Goal: Communication & Community: Answer question/provide support

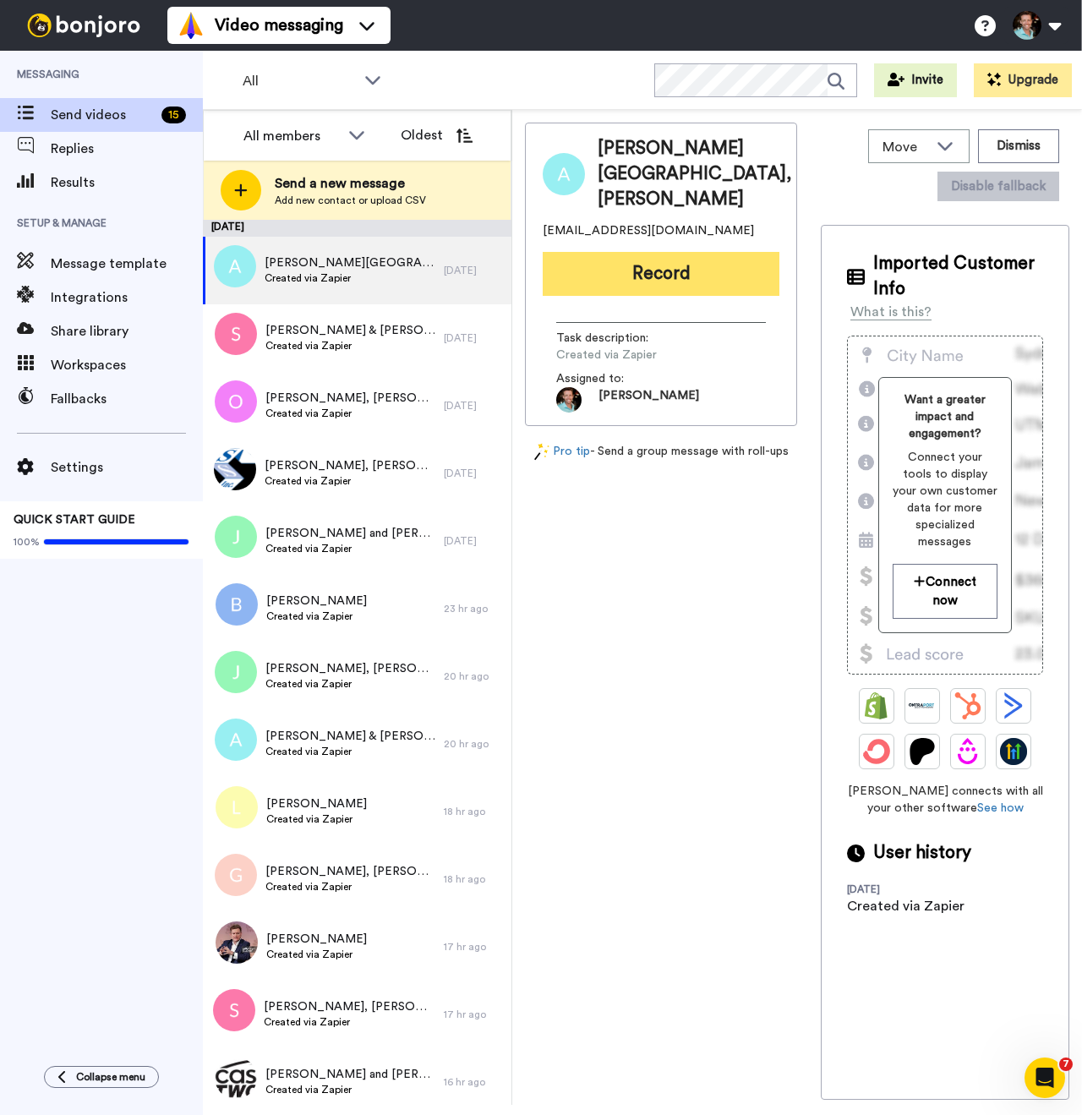
click at [569, 296] on button "Record" at bounding box center [661, 274] width 237 height 44
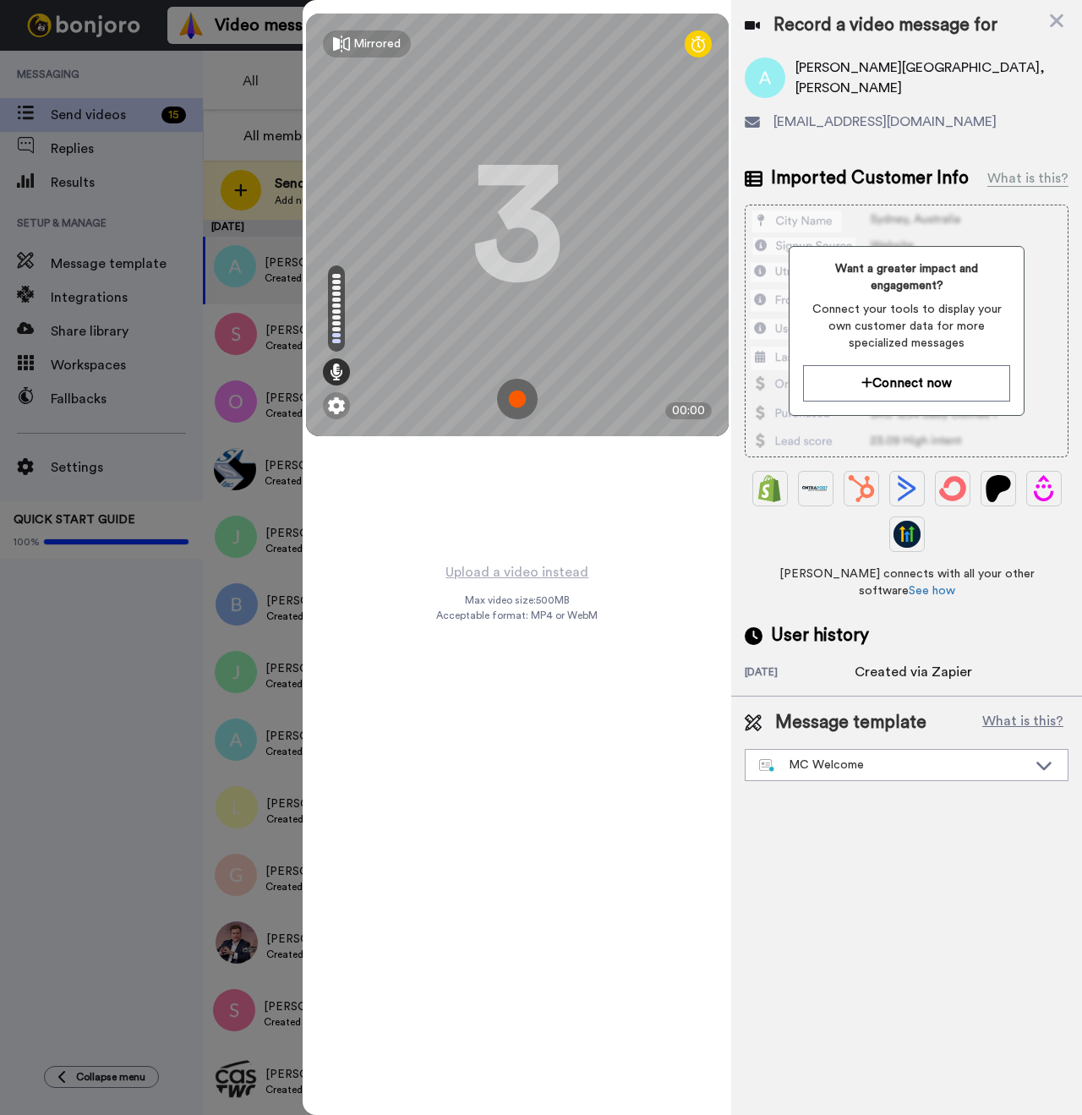
click at [520, 398] on img at bounding box center [517, 399] width 41 height 41
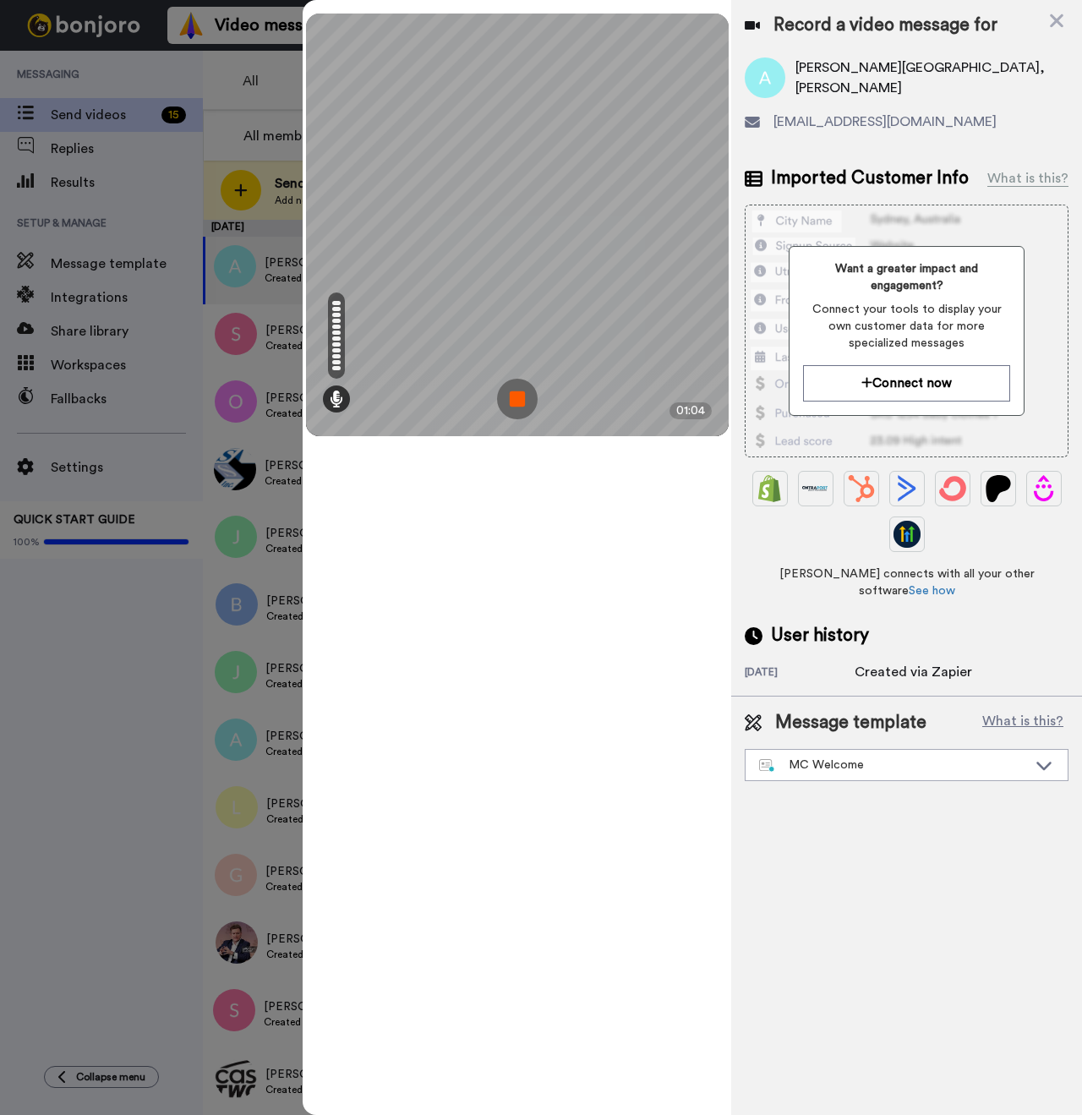
click at [523, 401] on img at bounding box center [517, 399] width 41 height 41
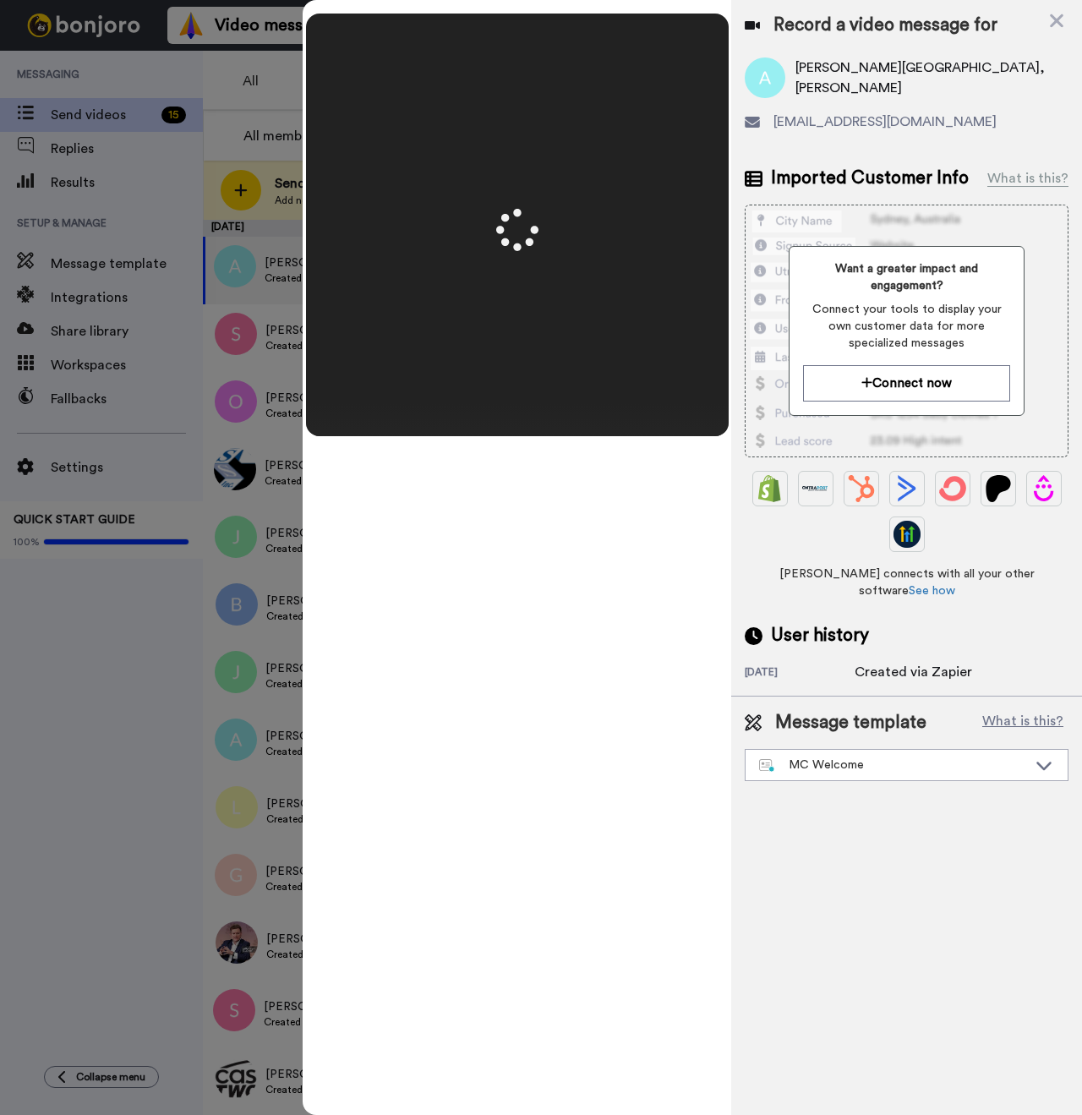
click at [818, 82] on span "Arlen Lancaster, Staci Lancaster" at bounding box center [931, 77] width 273 height 41
copy span "Arlen"
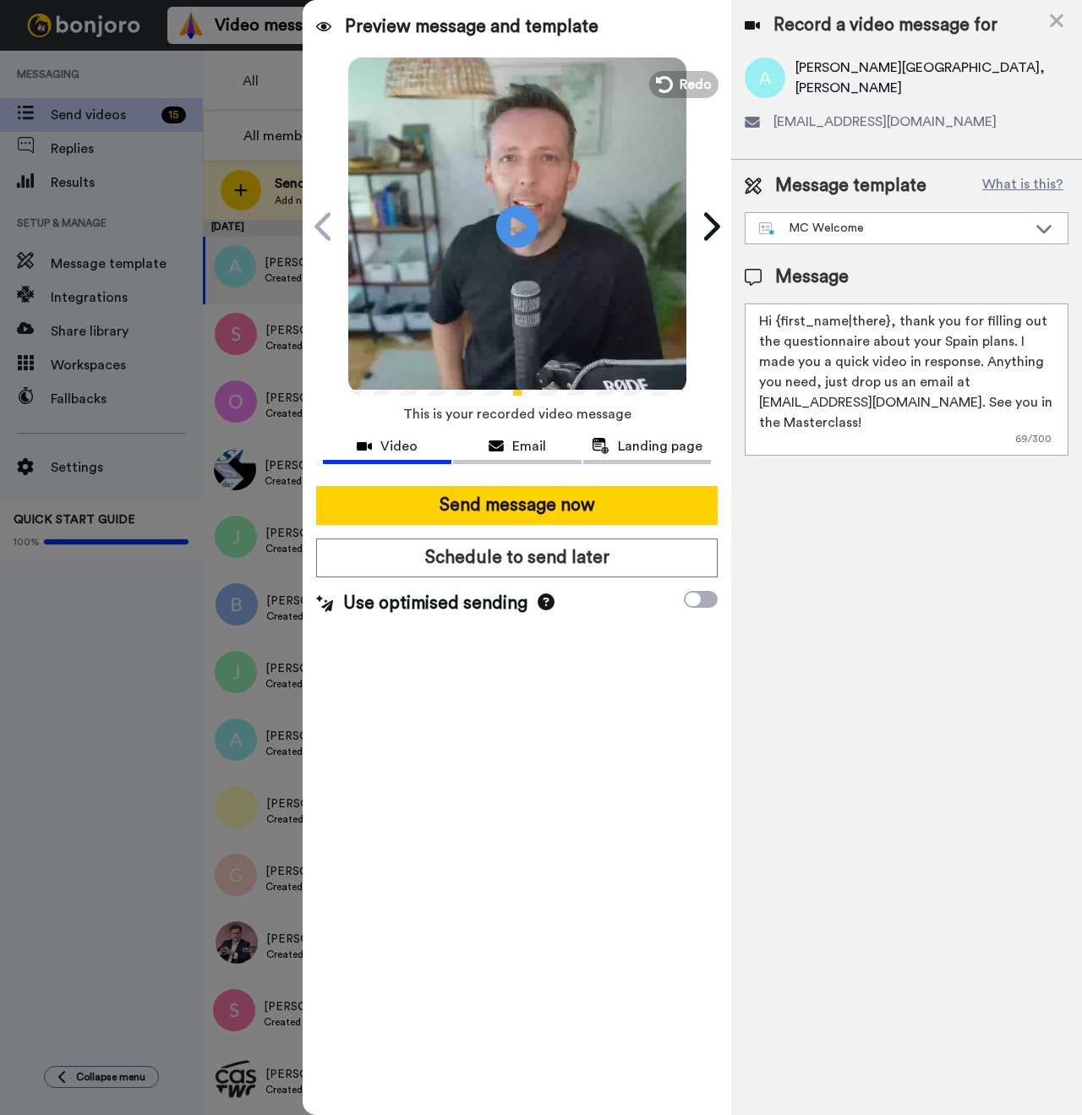
drag, startPoint x: 888, startPoint y: 322, endPoint x: 776, endPoint y: 322, distance: 111.6
click at [776, 322] on textarea "Hi {first_name|there}, thank you for filling out the questionnaire about your S…" at bounding box center [907, 379] width 324 height 152
paste textarea "Arlen"
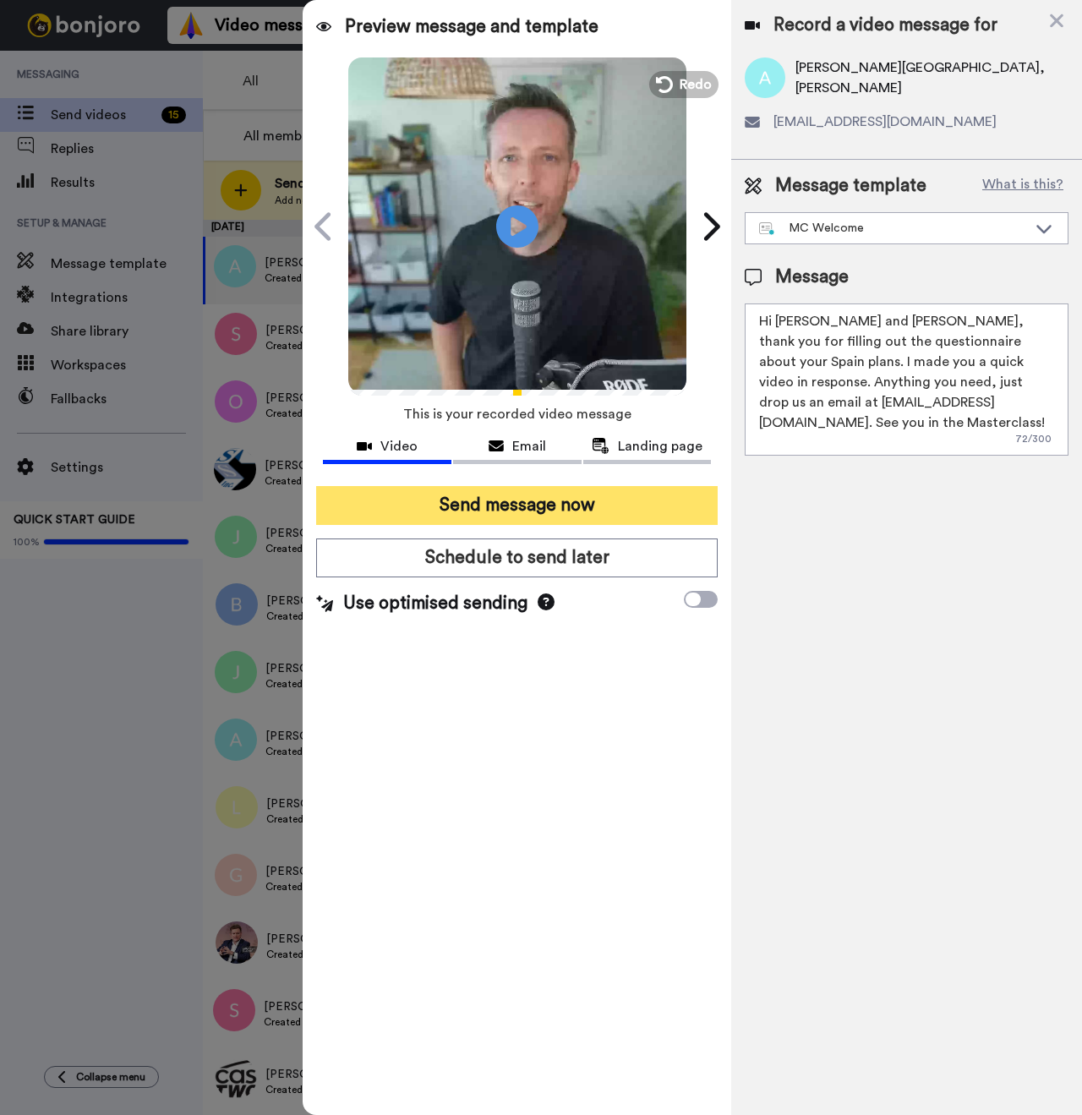
type textarea "Hi Arlen and Staci, thank you for filling out the questionnaire about your Spai…"
click at [573, 498] on button "Send message now" at bounding box center [517, 505] width 402 height 39
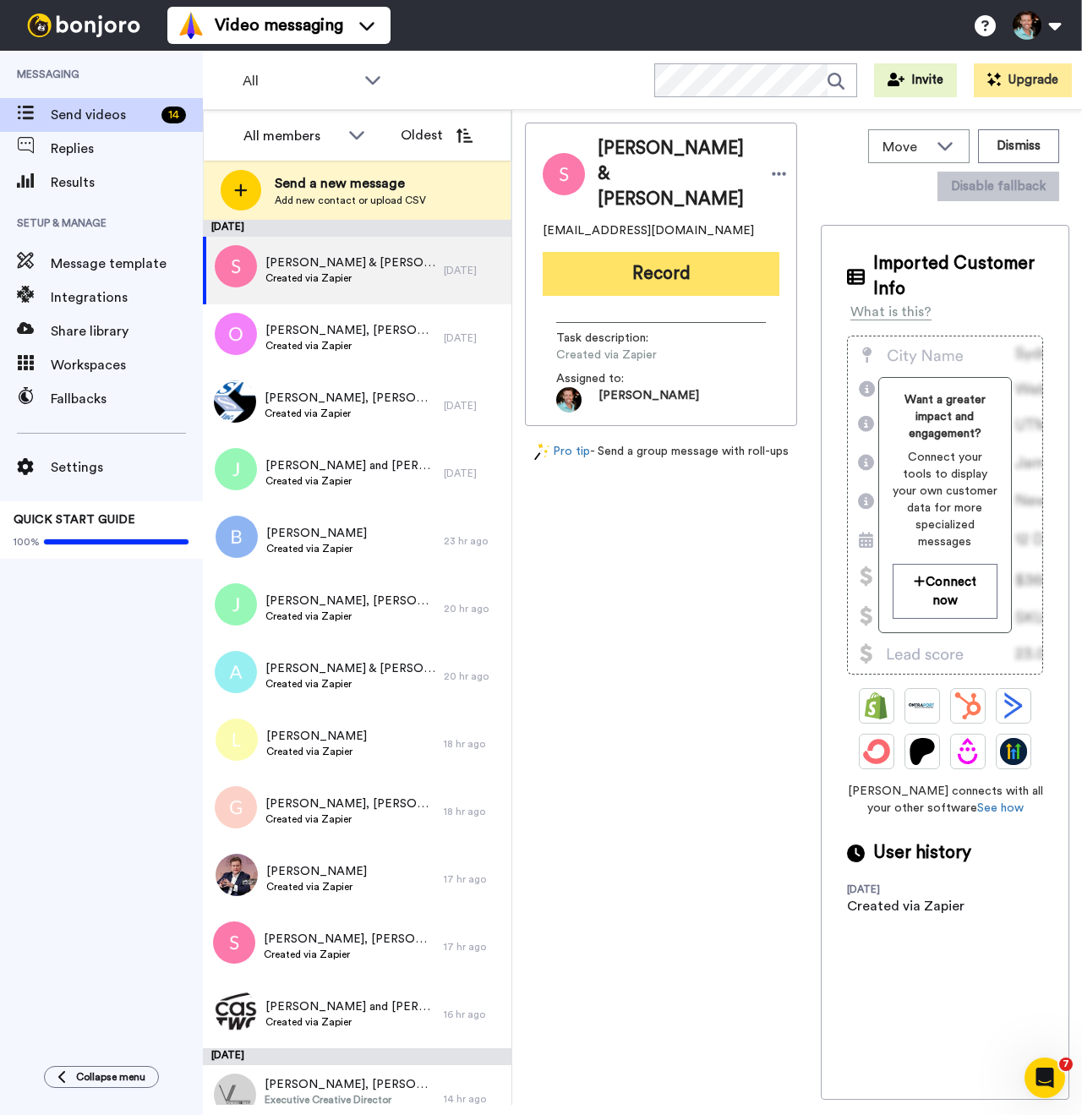
click at [657, 260] on button "Record" at bounding box center [661, 274] width 237 height 44
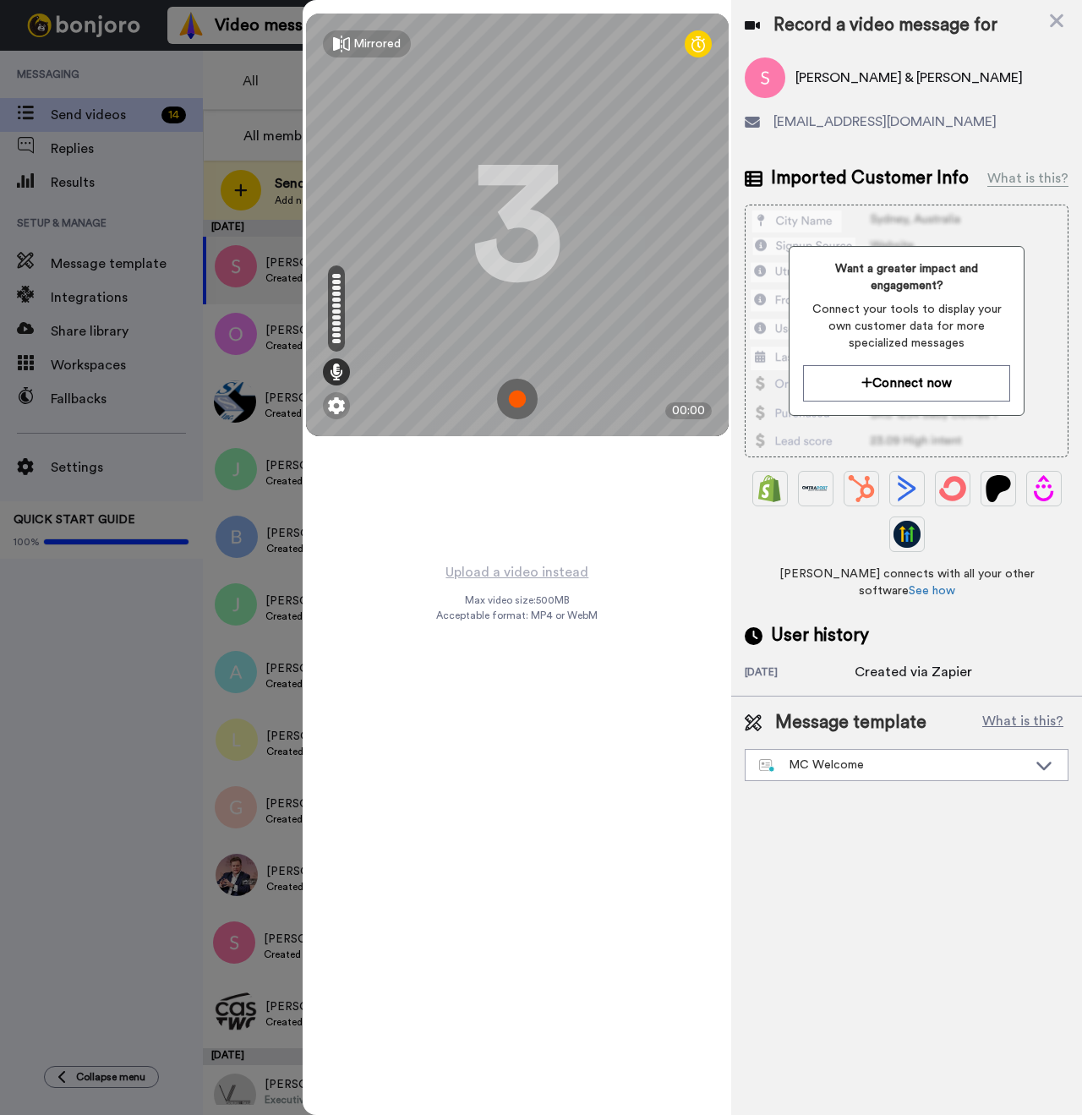
click at [500, 399] on img at bounding box center [517, 399] width 41 height 41
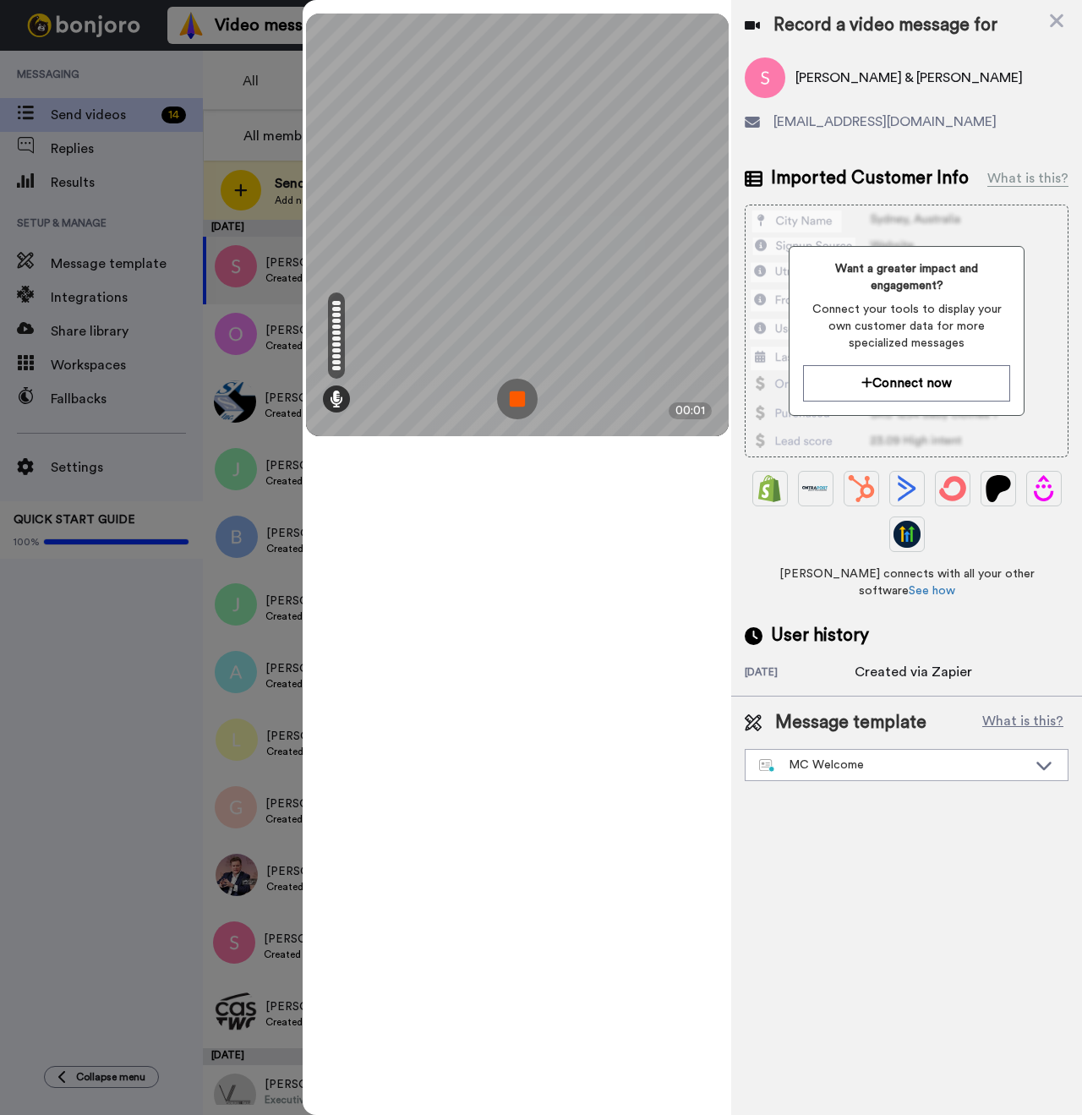
click at [504, 400] on img at bounding box center [517, 399] width 41 height 41
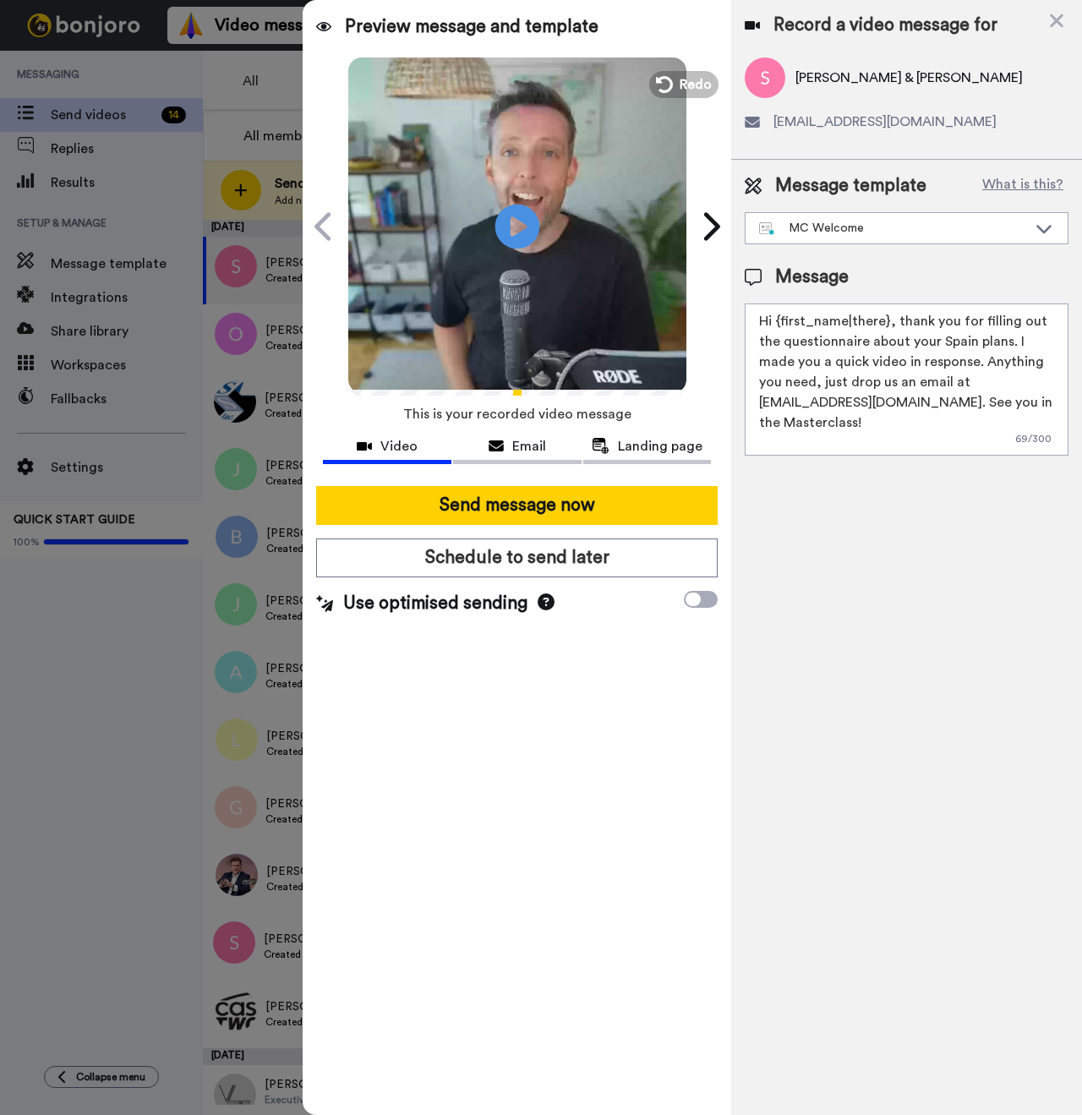
click at [509, 216] on icon at bounding box center [517, 226] width 45 height 45
click at [671, 75] on icon at bounding box center [662, 84] width 19 height 19
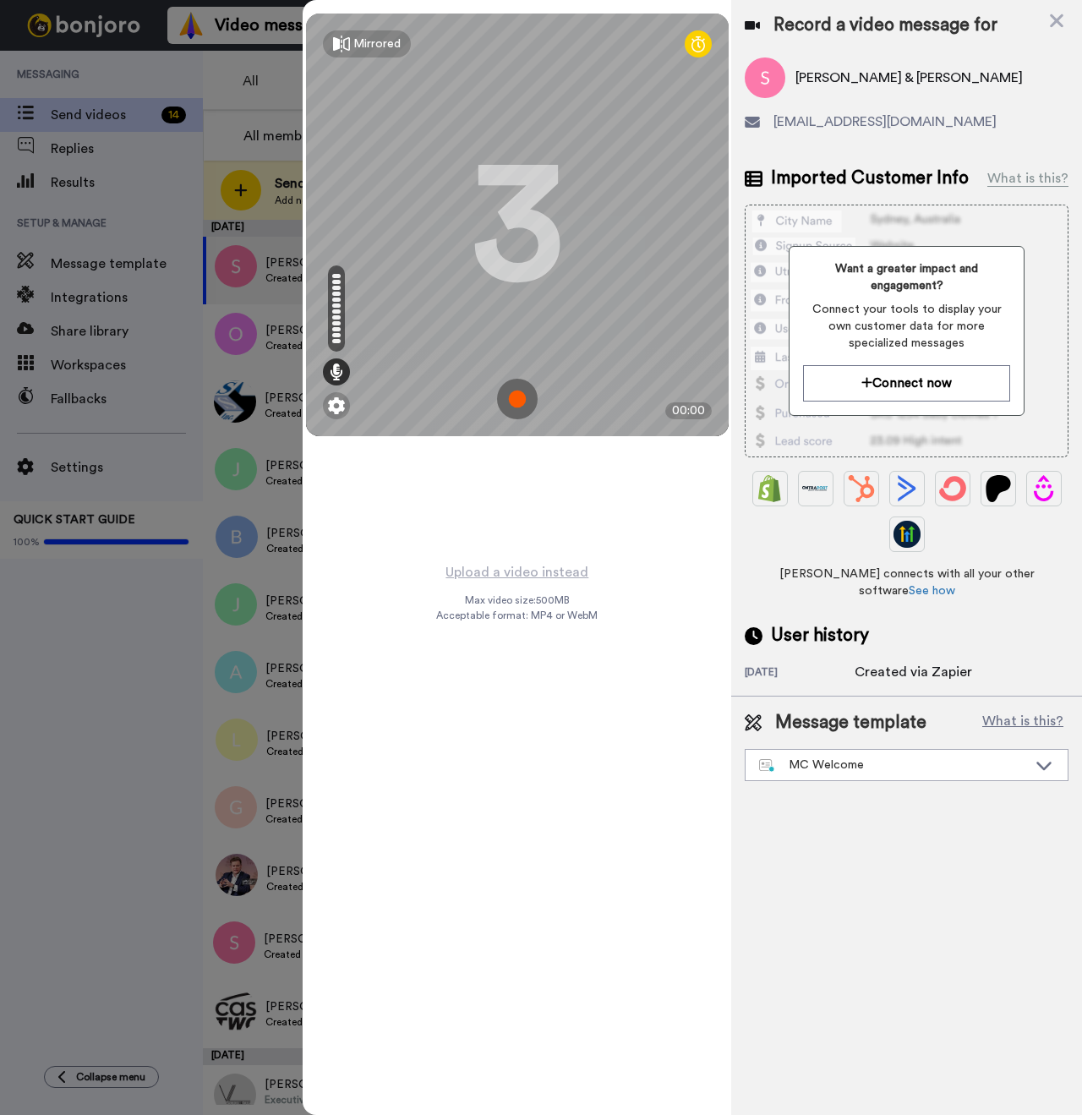
click at [526, 386] on img at bounding box center [517, 399] width 41 height 41
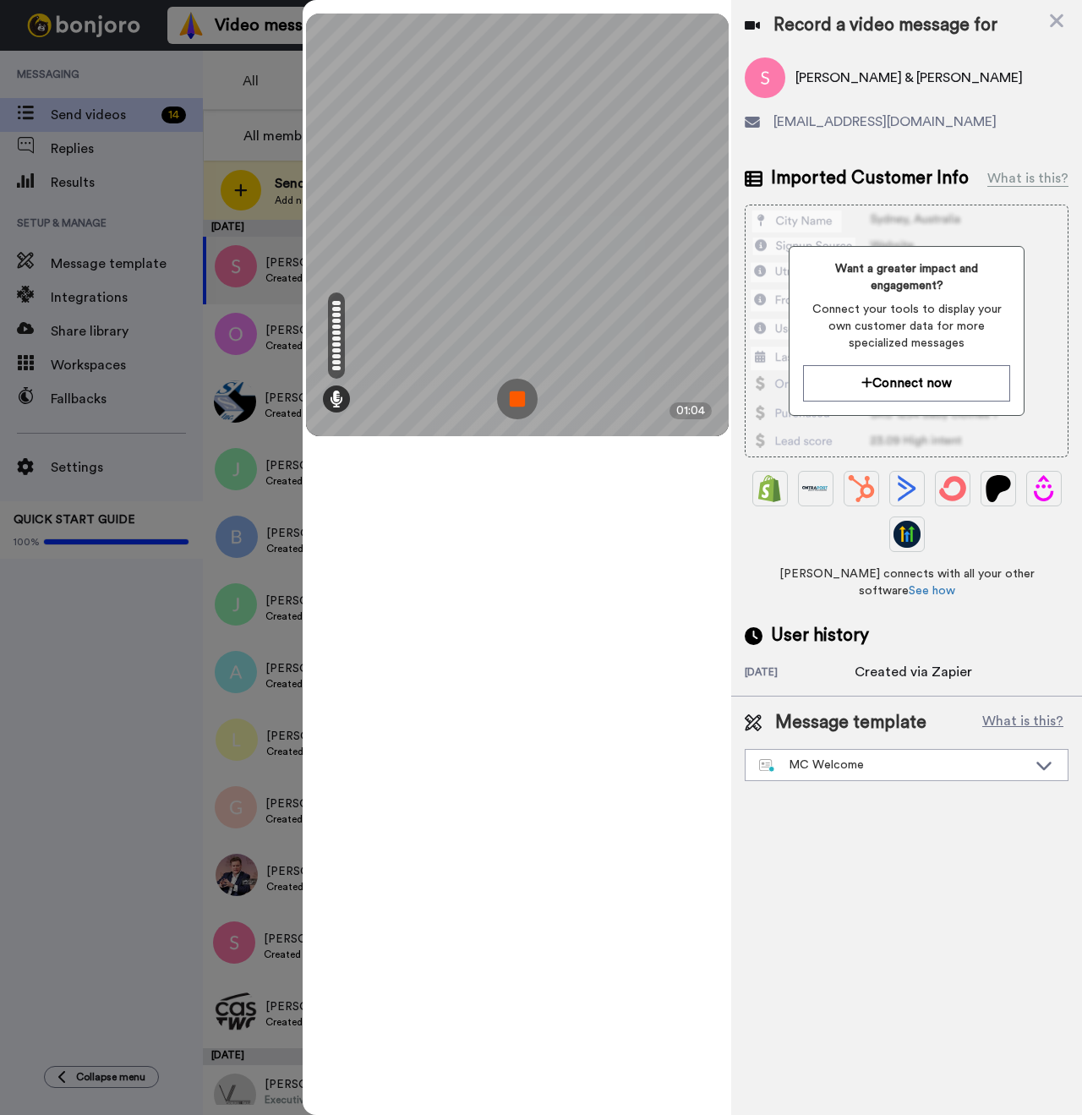
click at [519, 390] on img at bounding box center [517, 399] width 41 height 41
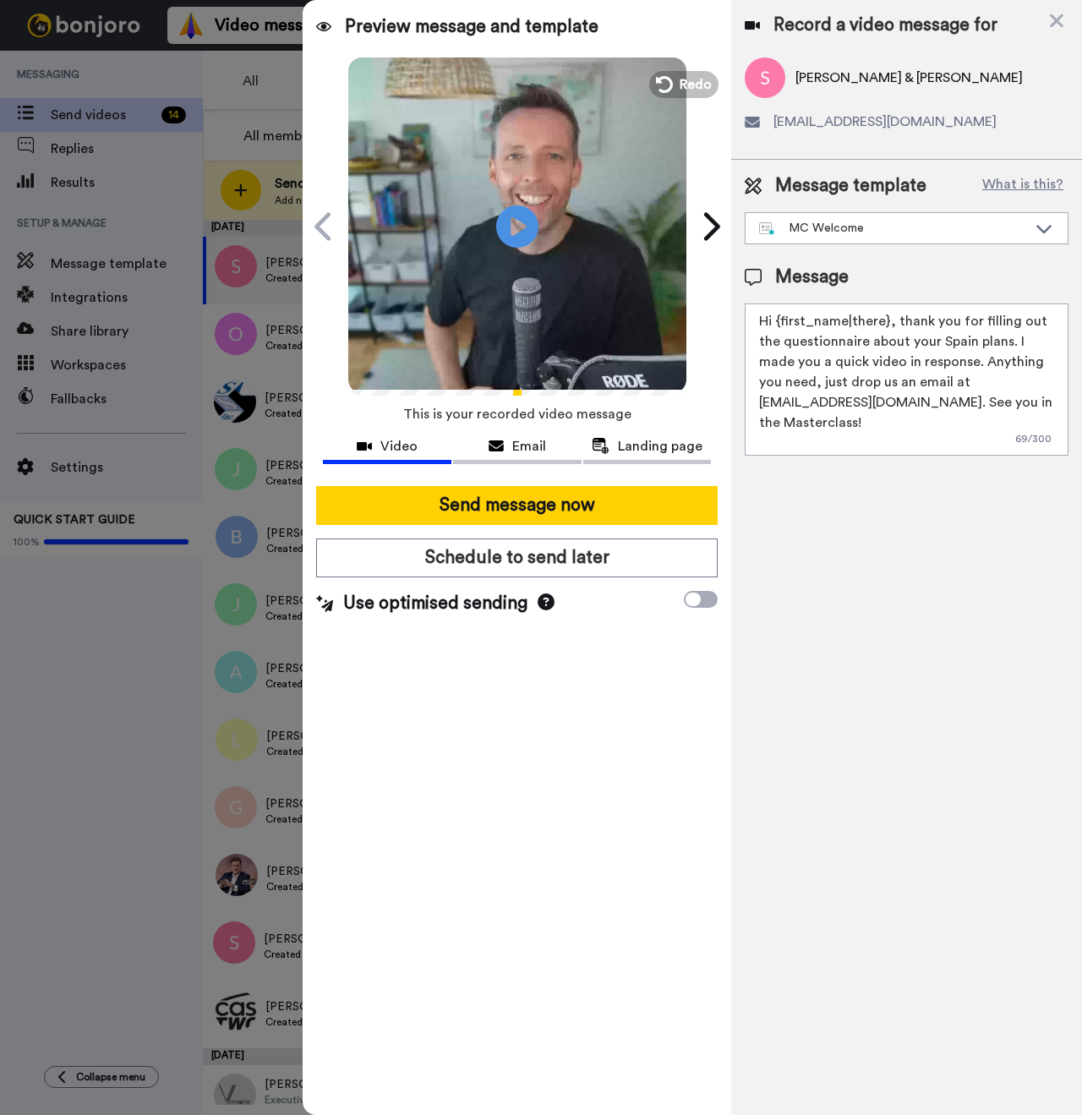
drag, startPoint x: 886, startPoint y: 321, endPoint x: 780, endPoint y: 321, distance: 105.7
click at [780, 321] on textarea "Hi {first_name|there}, thank you for filling out the questionnaire about your S…" at bounding box center [907, 379] width 324 height 152
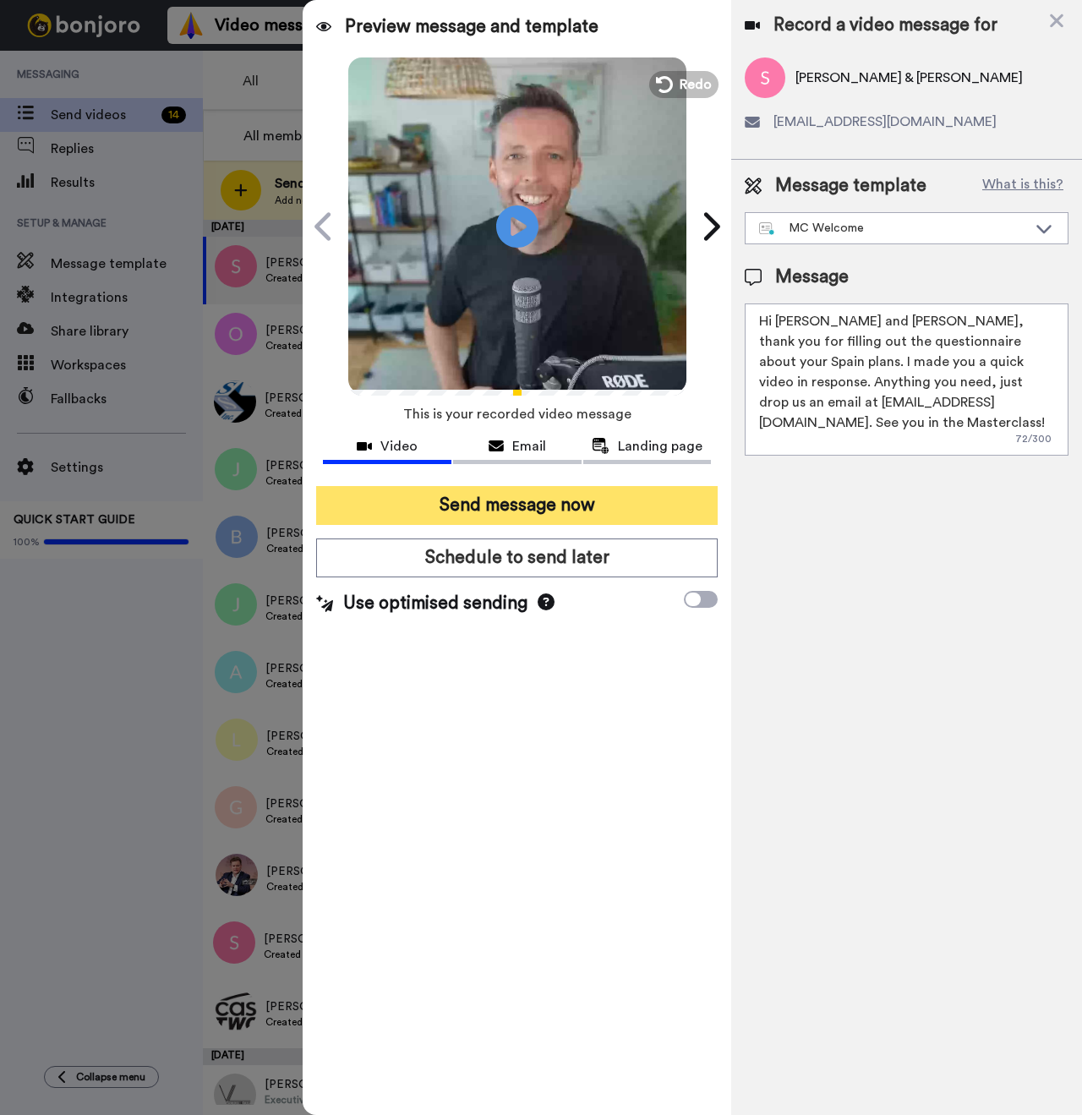
type textarea "Hi Stephan and Ana, thank you for filling out the questionnaire about your Spai…"
click at [577, 505] on button "Send message now" at bounding box center [517, 505] width 402 height 39
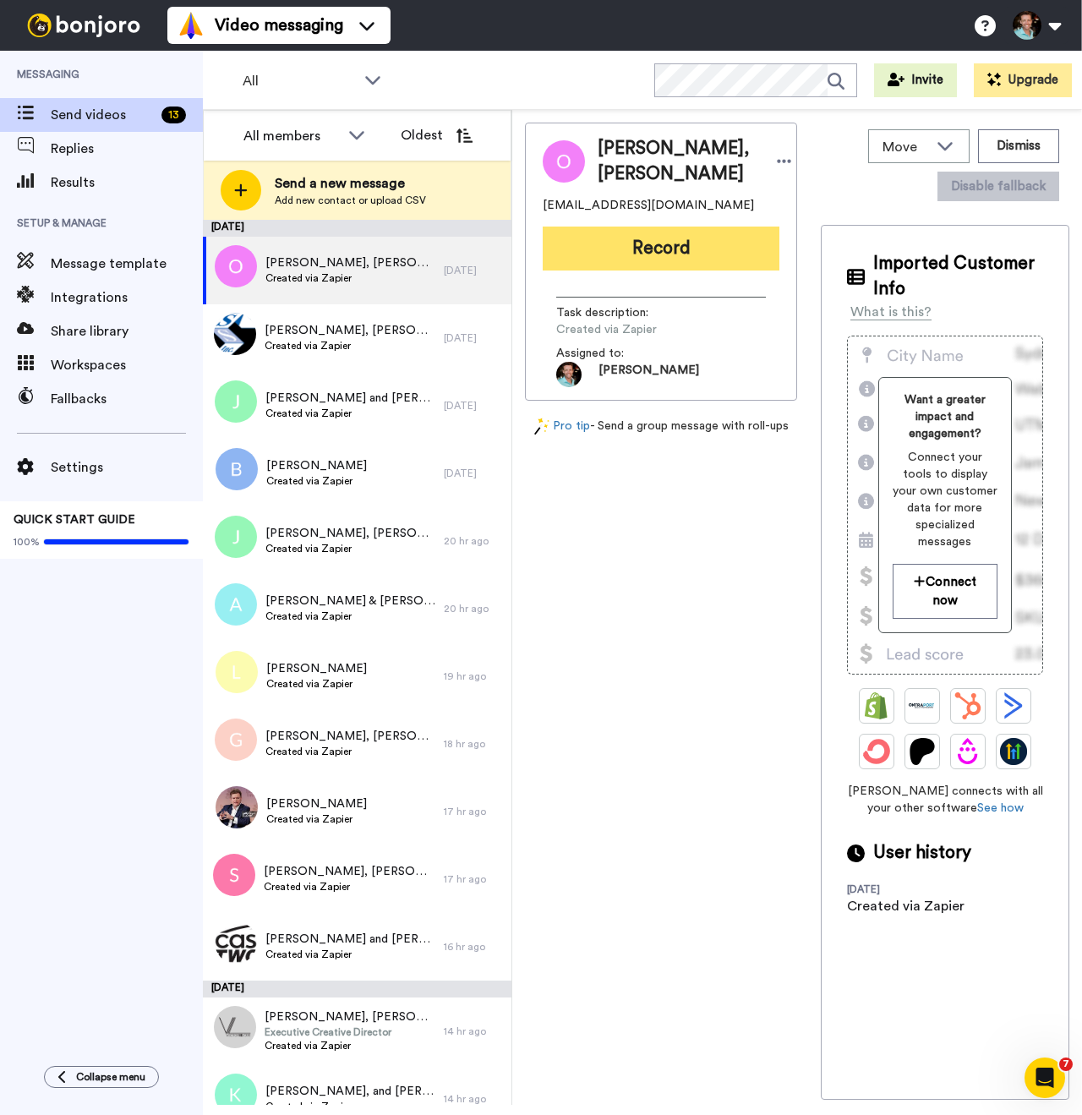
click at [624, 270] on button "Record" at bounding box center [661, 249] width 237 height 44
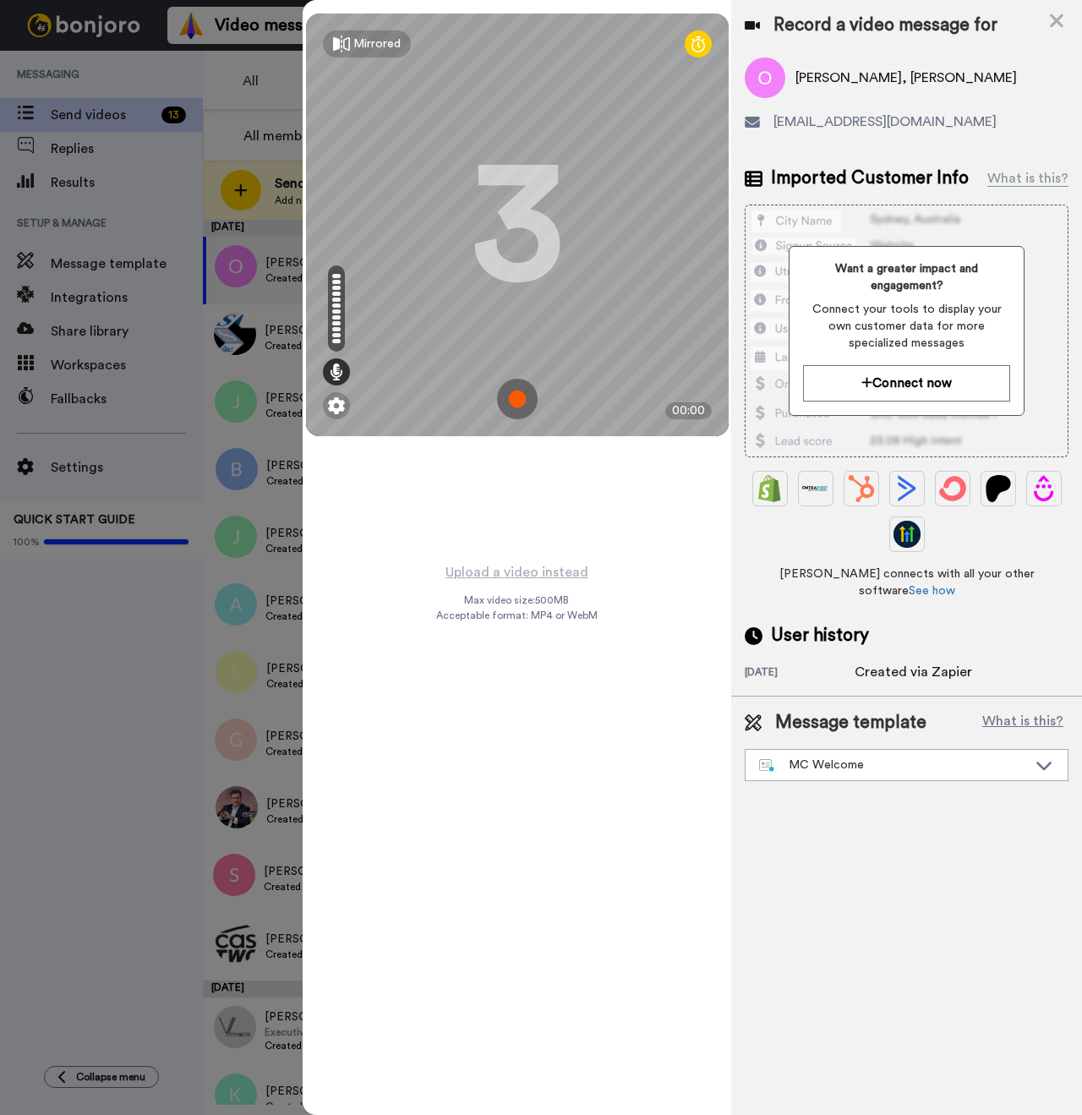
click at [525, 402] on img at bounding box center [517, 399] width 41 height 41
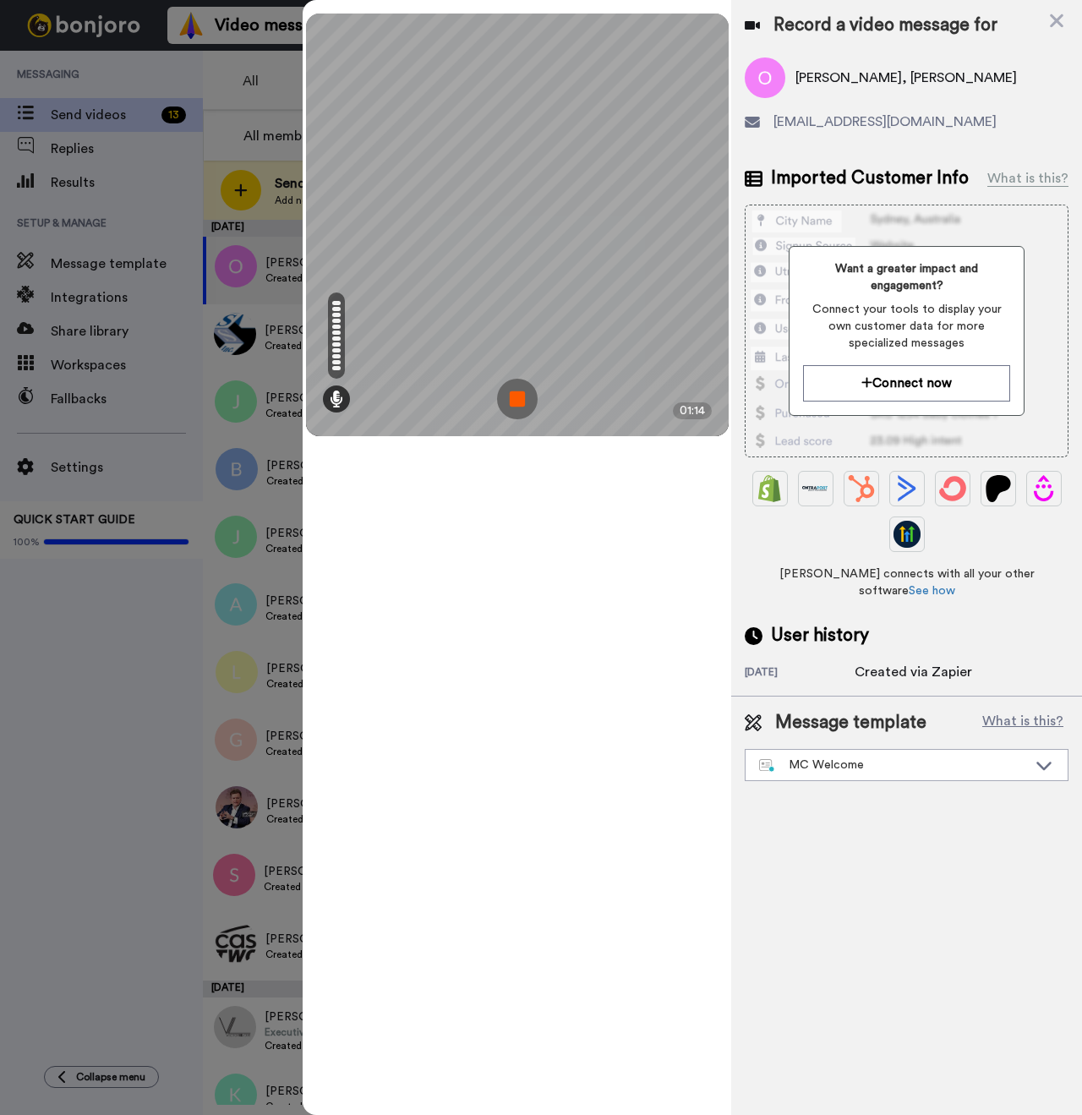
click at [522, 385] on img at bounding box center [517, 399] width 41 height 41
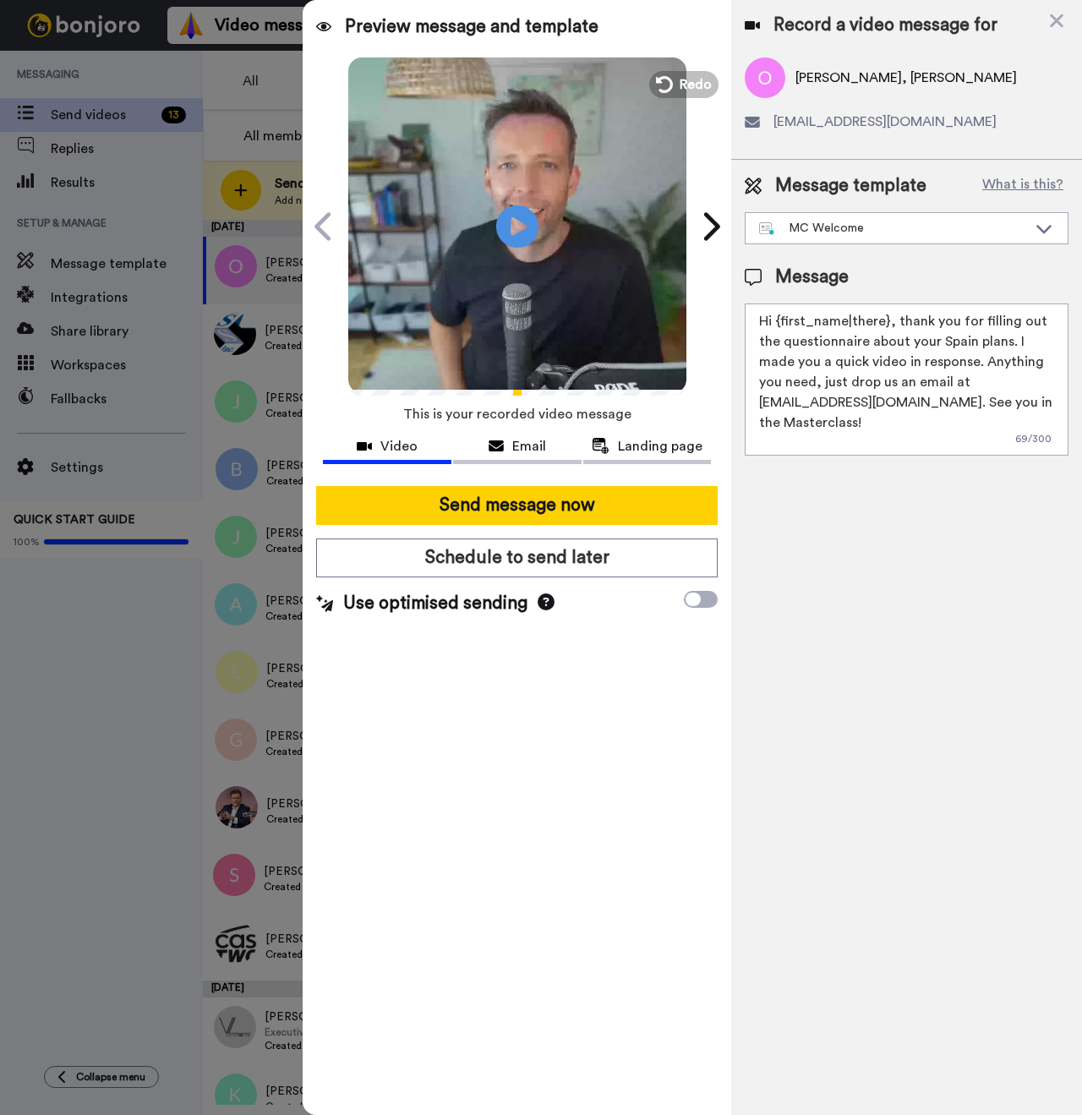
click at [811, 82] on span "[PERSON_NAME], [PERSON_NAME]" at bounding box center [905, 78] width 221 height 20
copy span "Oscar"
drag, startPoint x: 887, startPoint y: 325, endPoint x: 778, endPoint y: 319, distance: 109.2
click at [778, 319] on textarea "Hi {first_name|there}, thank you for filling out the questionnaire about your S…" at bounding box center [907, 379] width 324 height 152
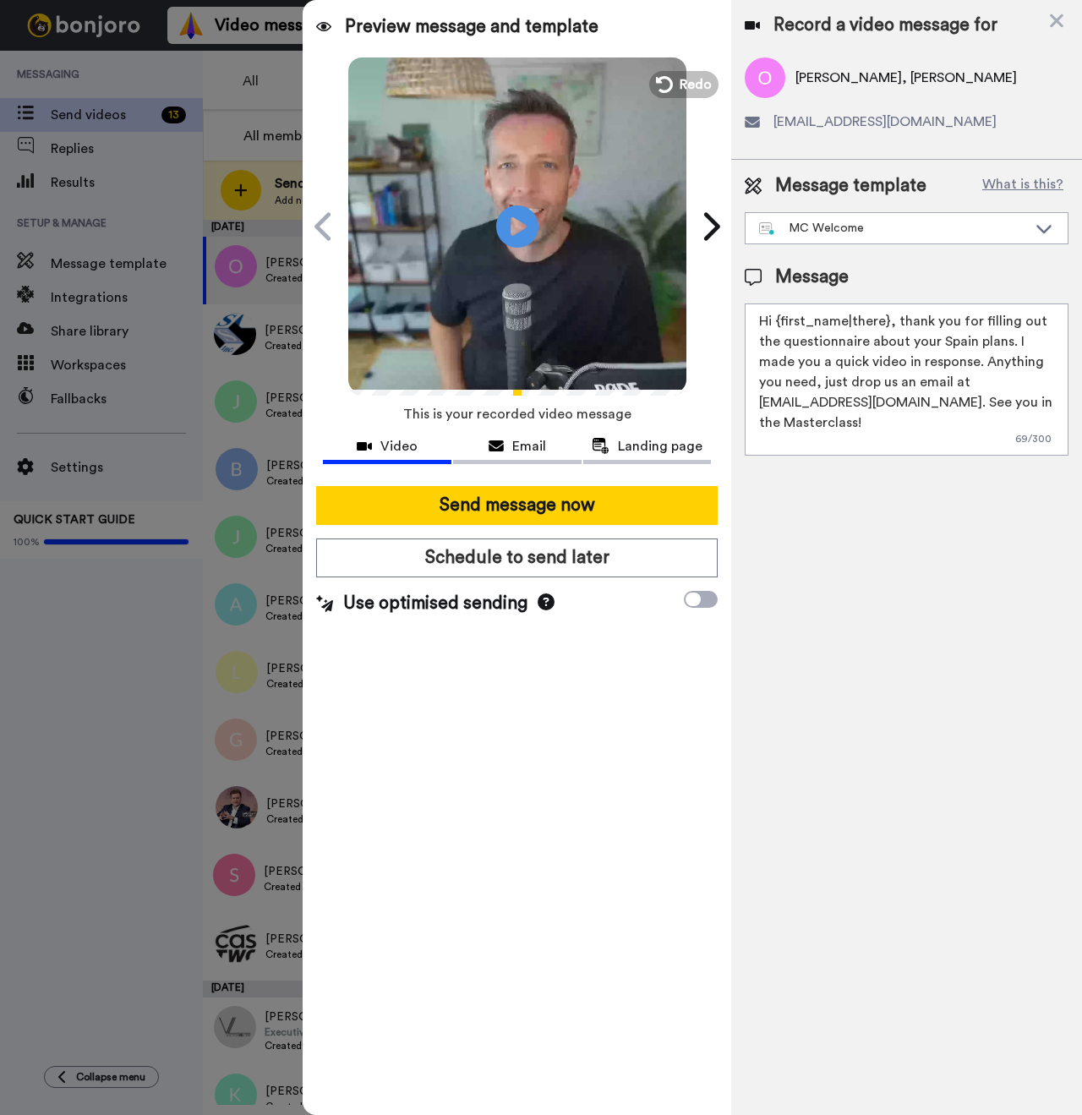
paste textarea "Oscar"
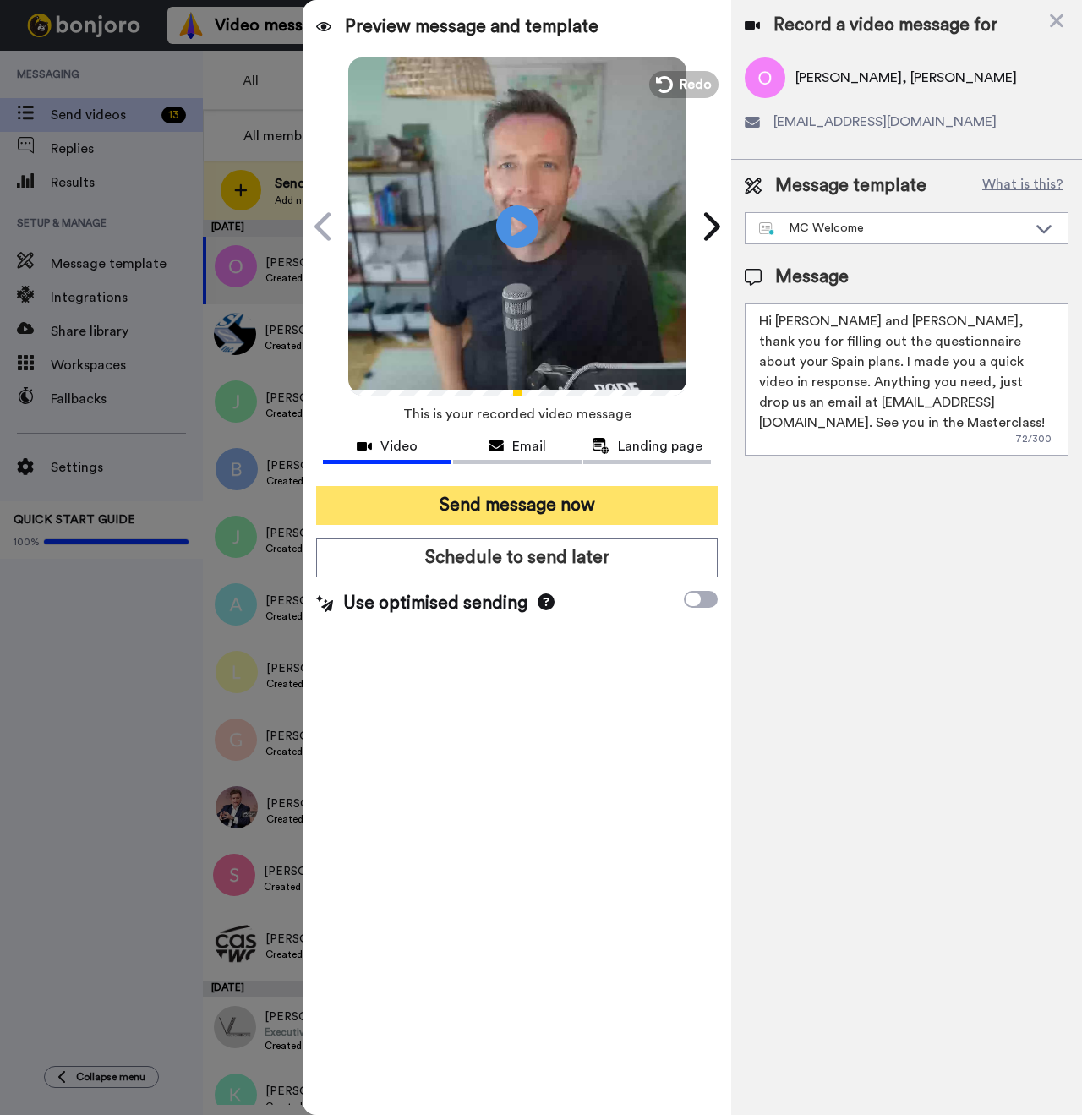
type textarea "Hi Oscar and James, thank you for filling out the questionnaire about your Spai…"
click at [581, 491] on button "Send message now" at bounding box center [517, 505] width 402 height 39
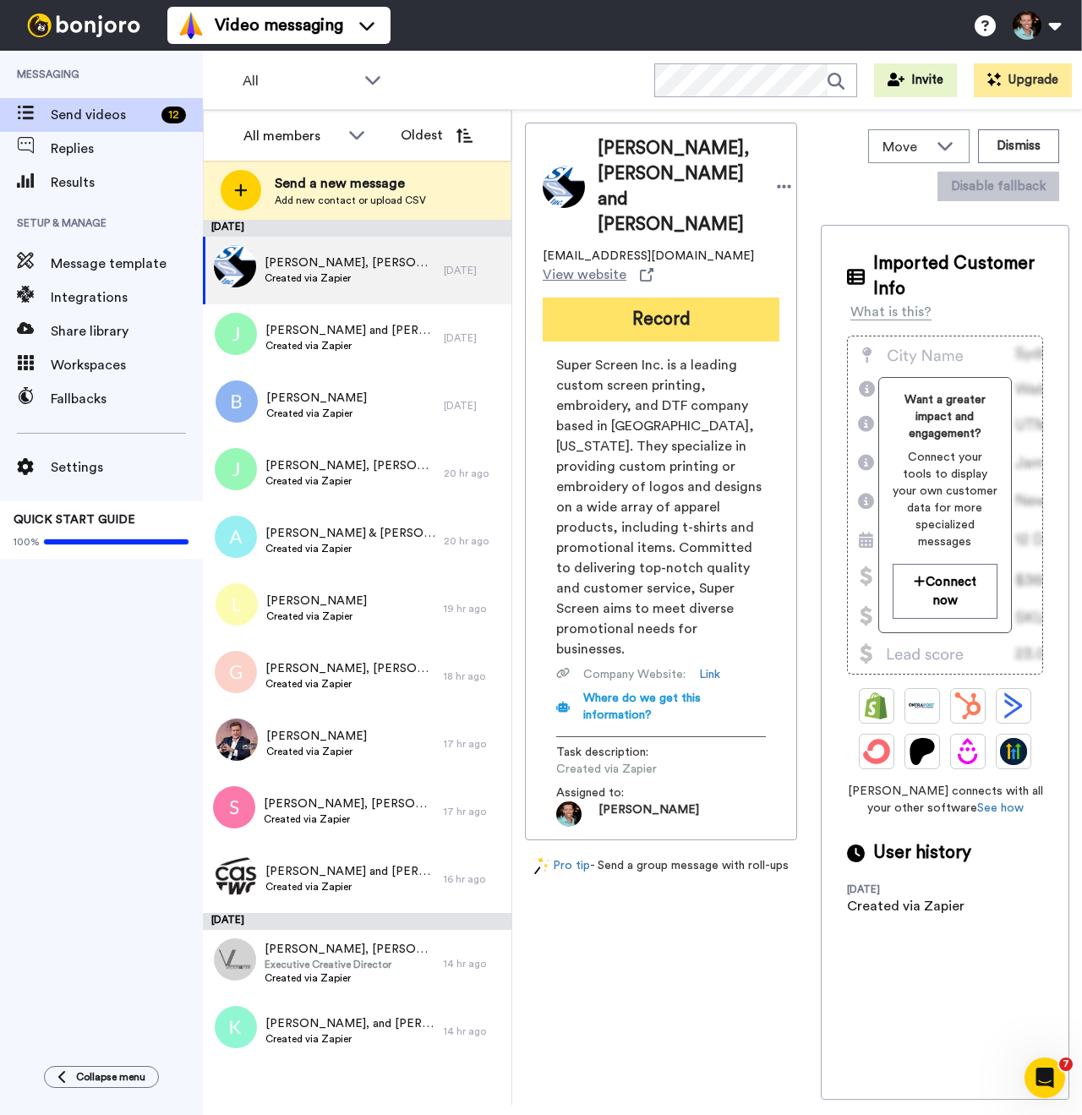
click at [646, 320] on button "Record" at bounding box center [661, 320] width 237 height 44
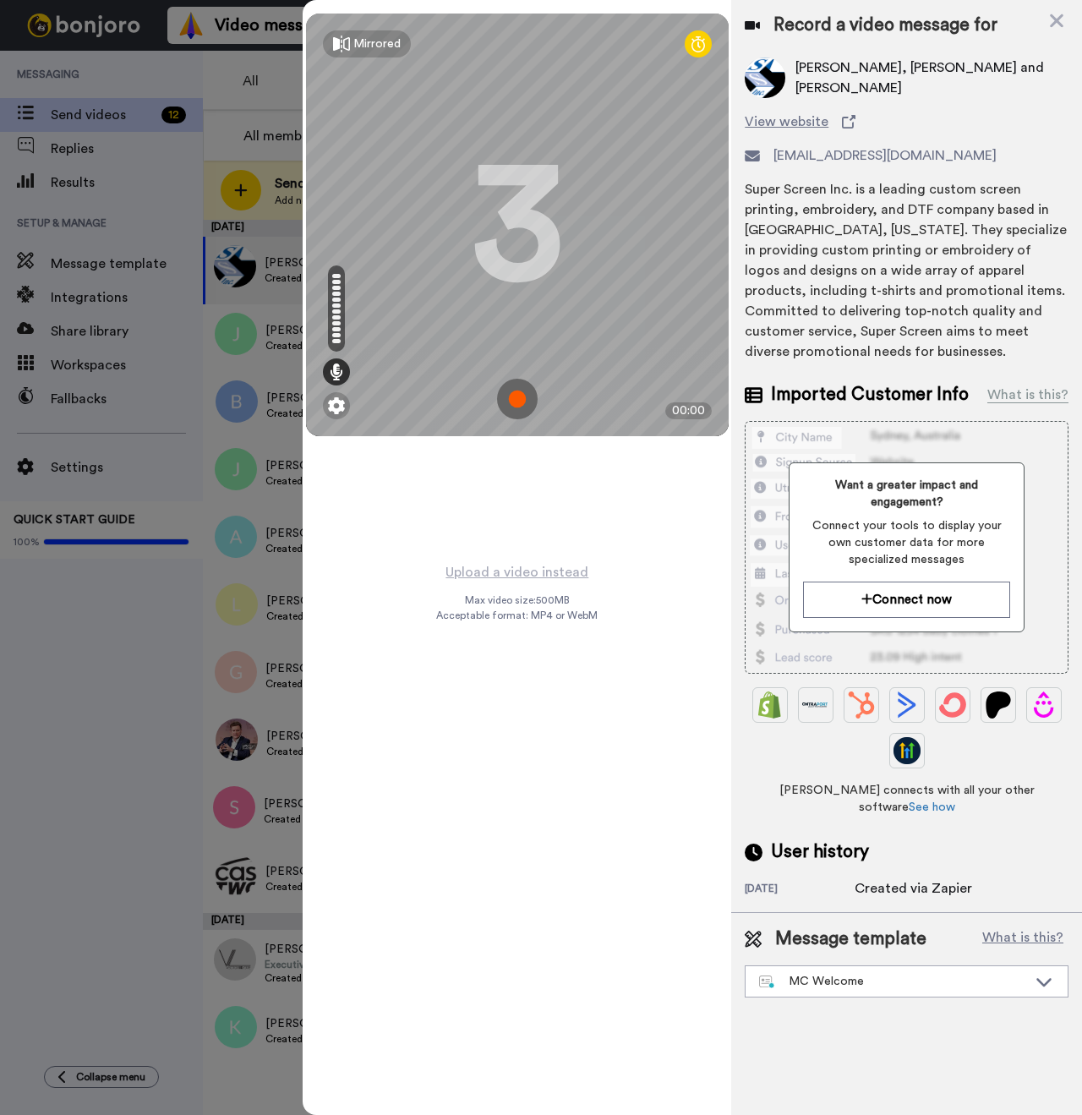
click at [520, 404] on img at bounding box center [517, 399] width 41 height 41
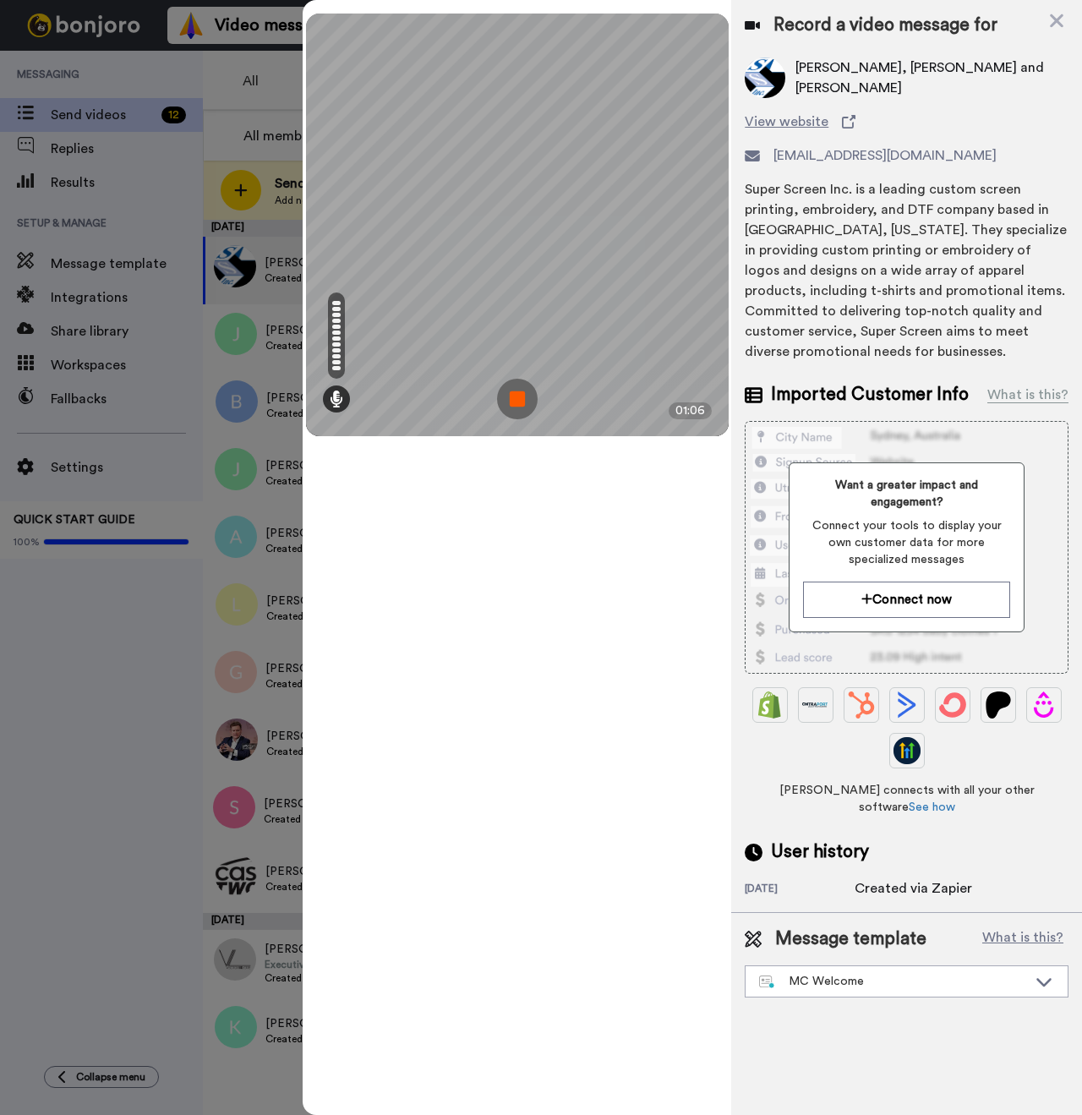
click at [516, 391] on img at bounding box center [517, 399] width 41 height 41
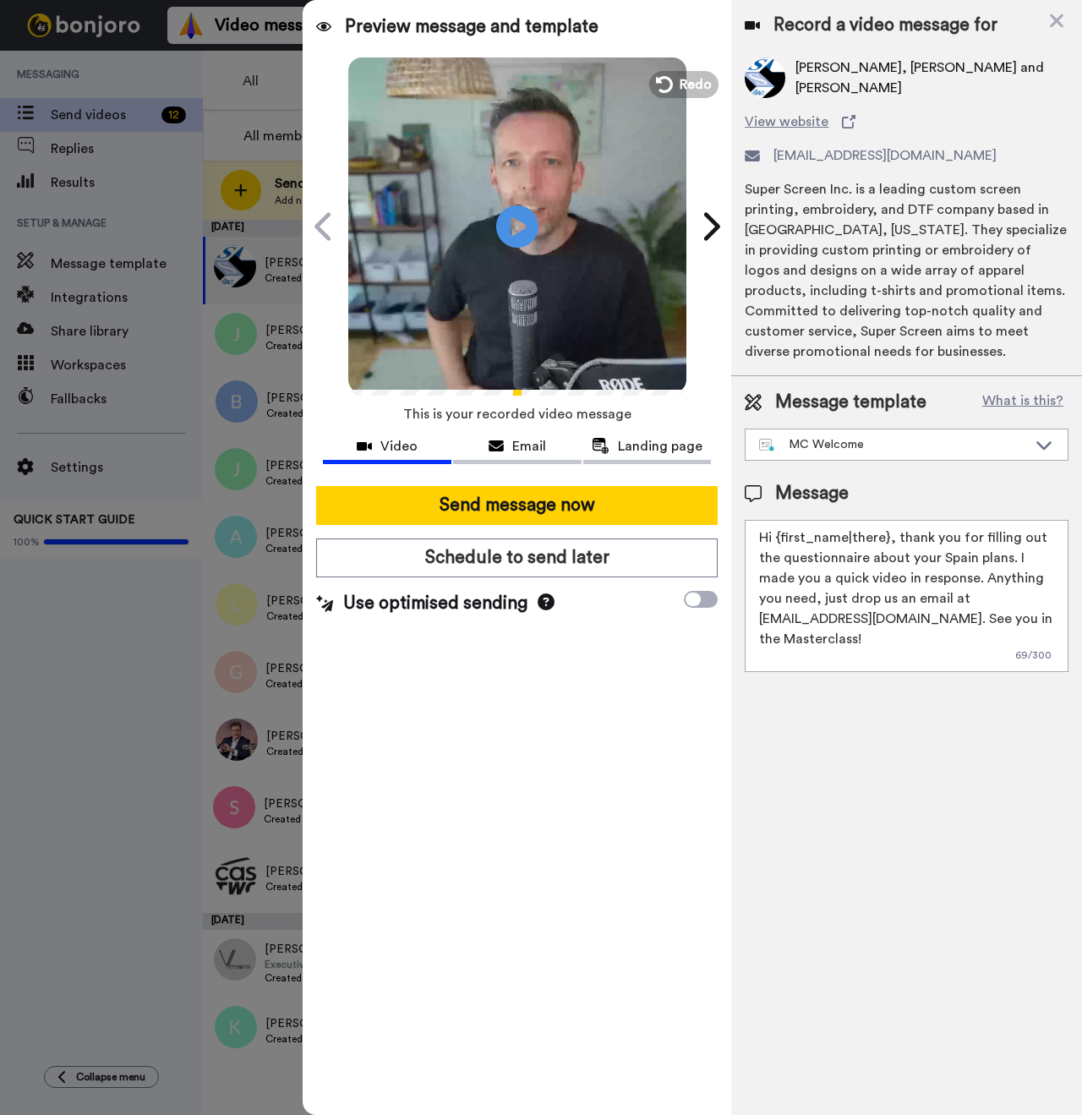
click at [802, 70] on span "Diego Cutrera, Carolina Cutrera and Erika Cutrera" at bounding box center [931, 77] width 273 height 41
copy span "Diego"
drag, startPoint x: 888, startPoint y: 540, endPoint x: 785, endPoint y: 541, distance: 102.3
click at [785, 541] on textarea "Hi {first_name|there}, thank you for filling out the questionnaire about your S…" at bounding box center [907, 596] width 324 height 152
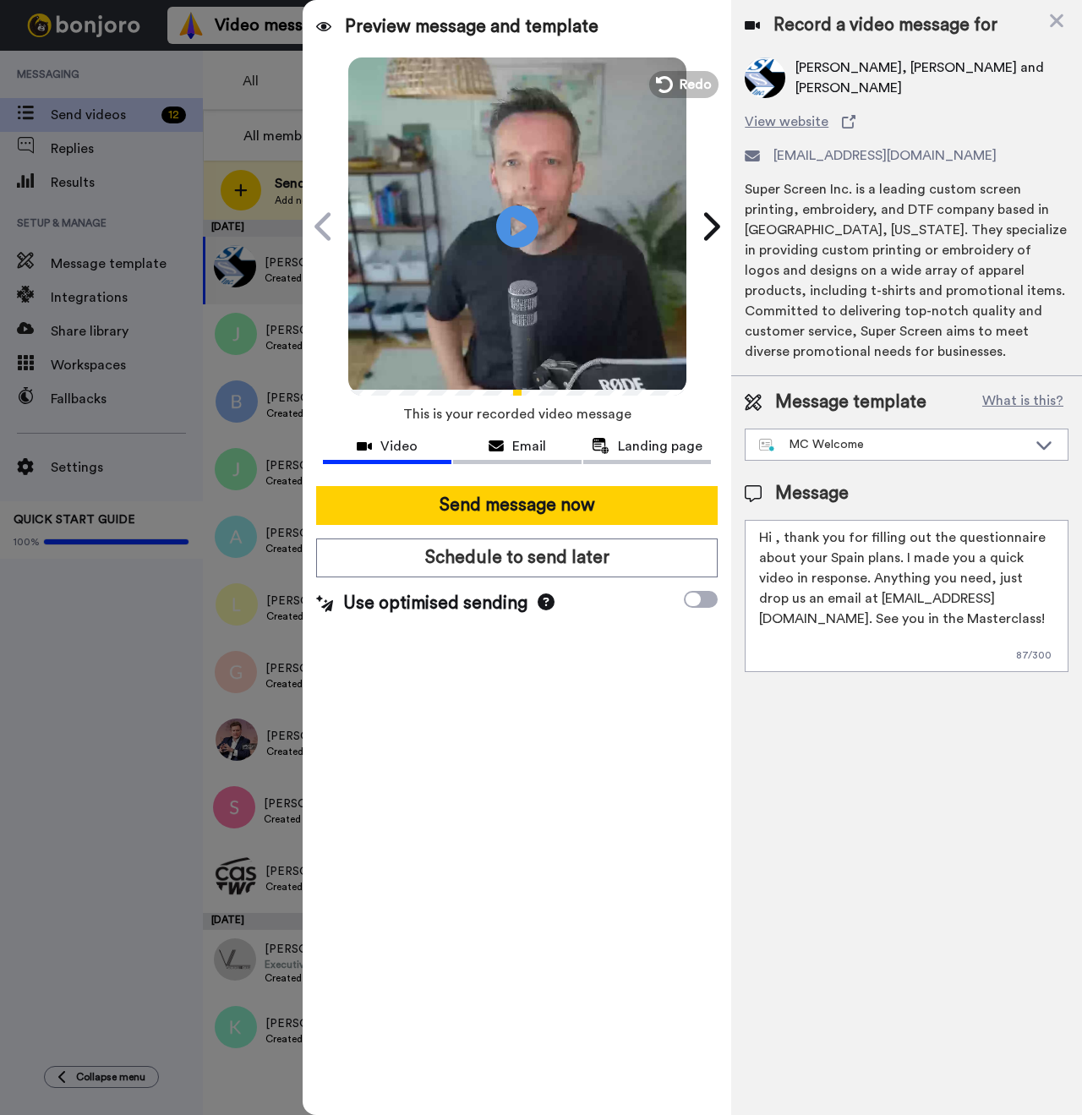
paste textarea "Diego"
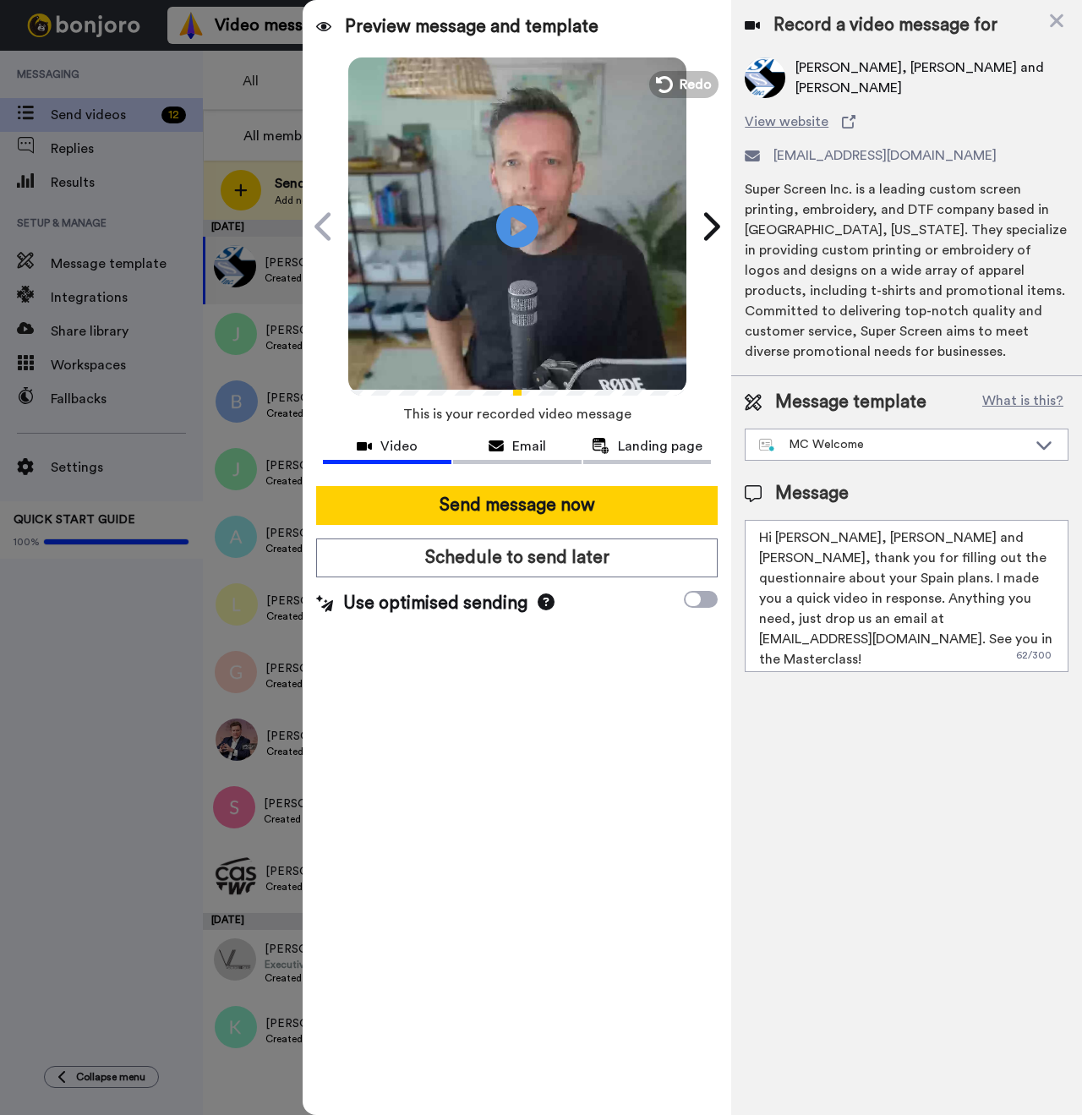
click at [865, 535] on textarea "Hi Diego, Caroline and Erika, thank you for filling out the questionnaire about…" at bounding box center [907, 596] width 324 height 152
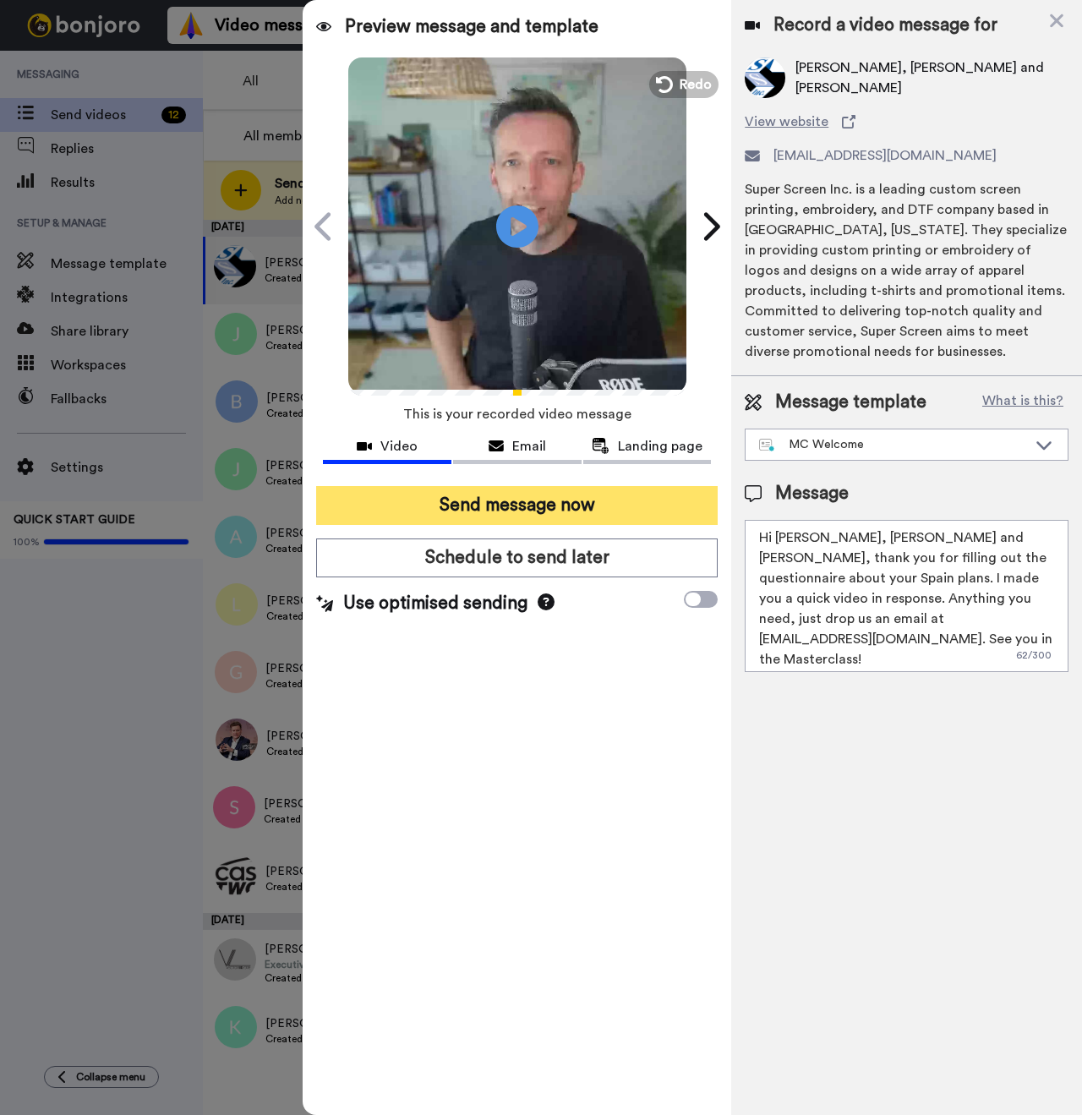
type textarea "Hi Diego, Carolina and Erika, thank you for filling out the questionnaire about…"
click at [572, 505] on button "Send message now" at bounding box center [517, 505] width 402 height 39
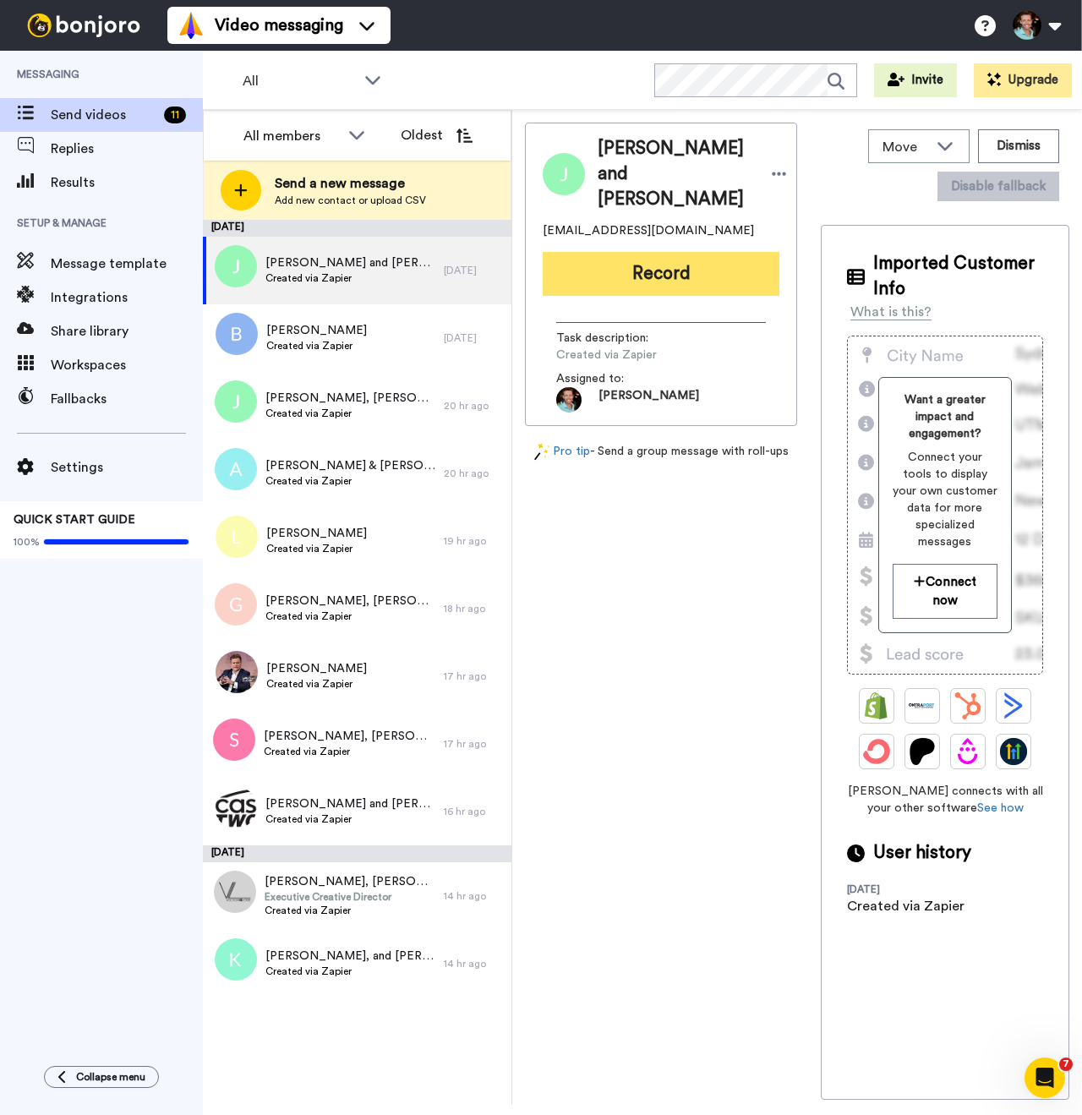
click at [647, 280] on button "Record" at bounding box center [661, 274] width 237 height 44
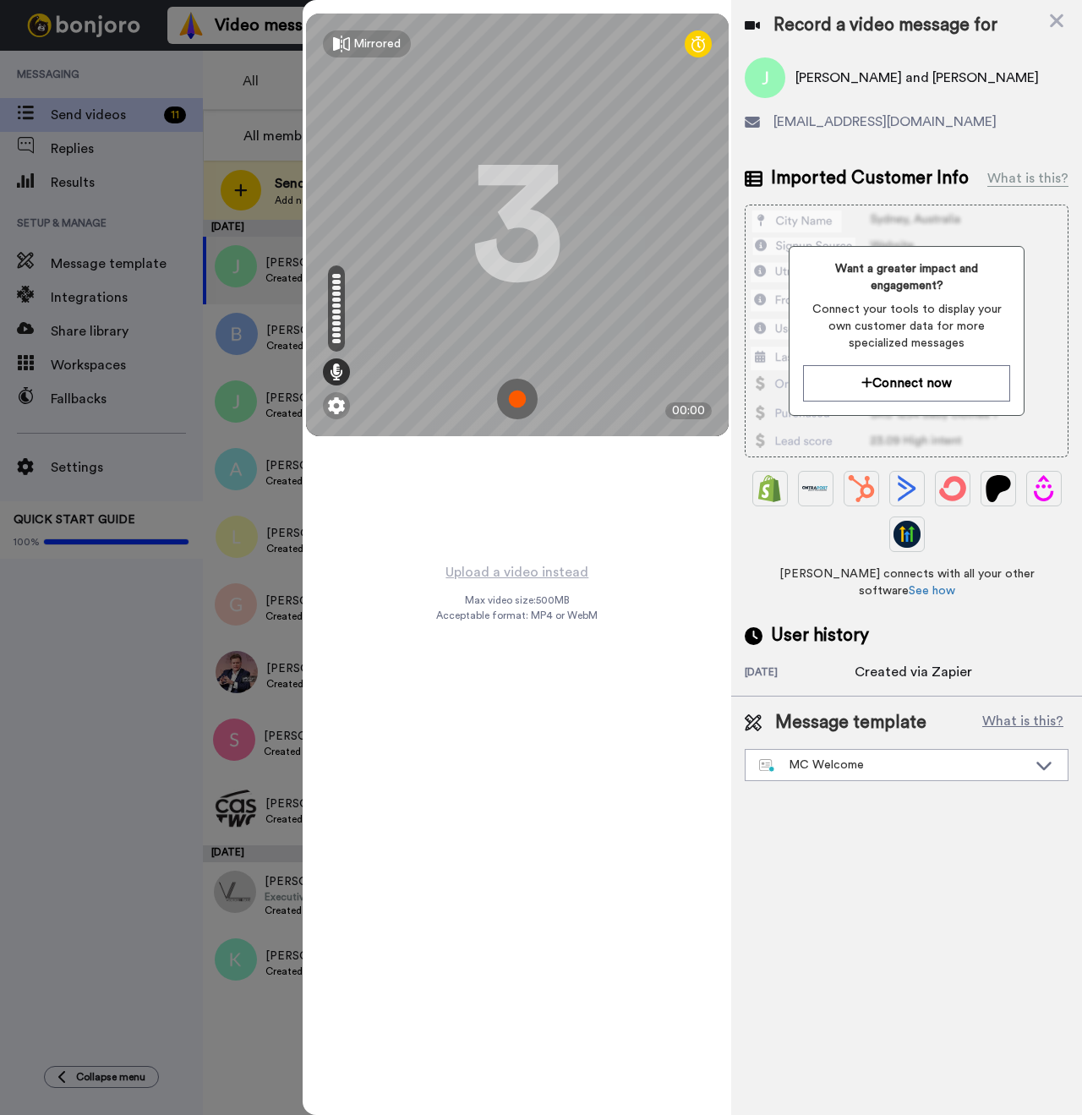
click at [521, 399] on img at bounding box center [517, 399] width 41 height 41
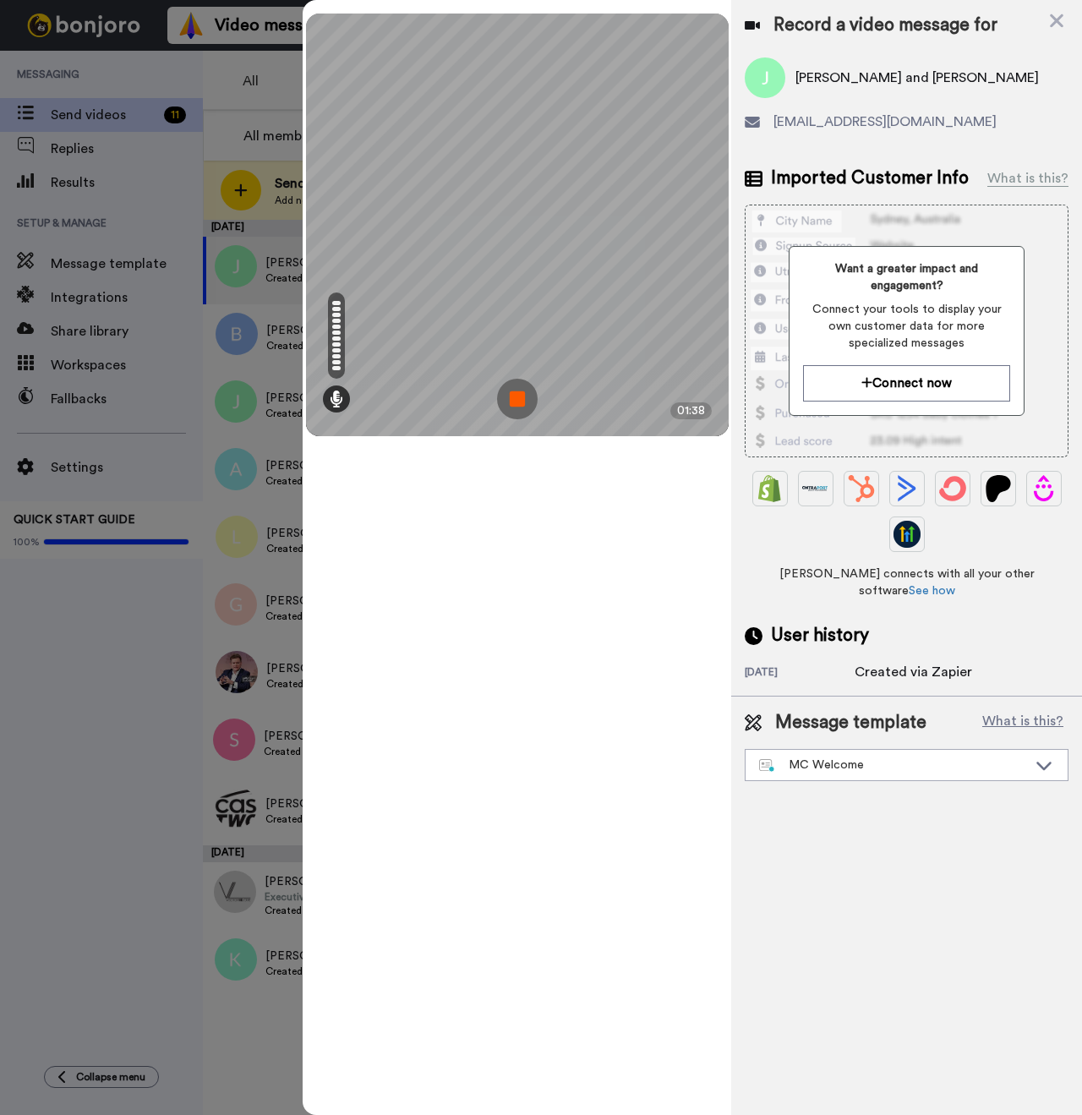
click at [504, 411] on img at bounding box center [517, 399] width 41 height 41
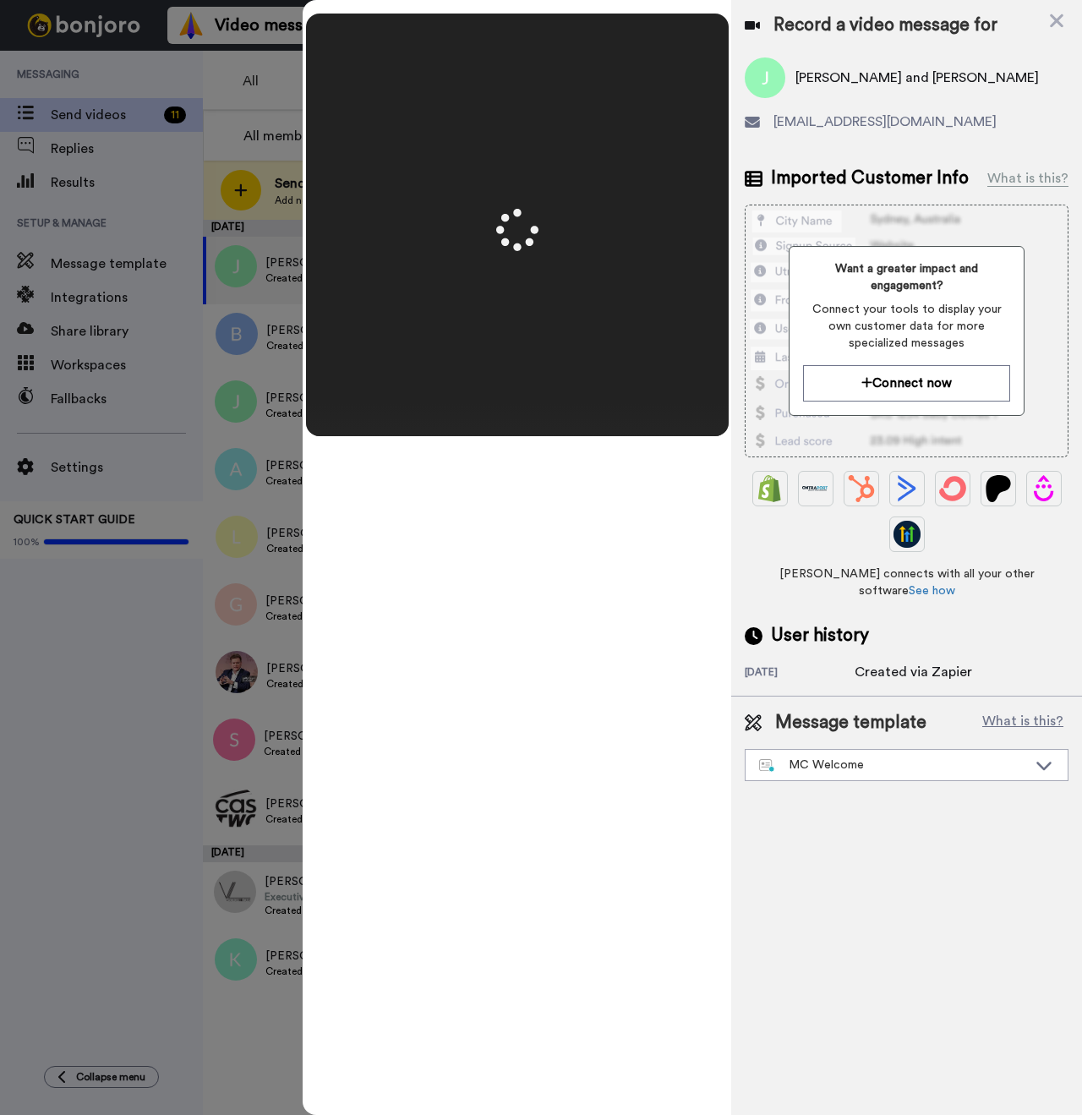
click at [818, 82] on span "[PERSON_NAME] and [PERSON_NAME]" at bounding box center [916, 78] width 243 height 20
copy span "[PERSON_NAME]"
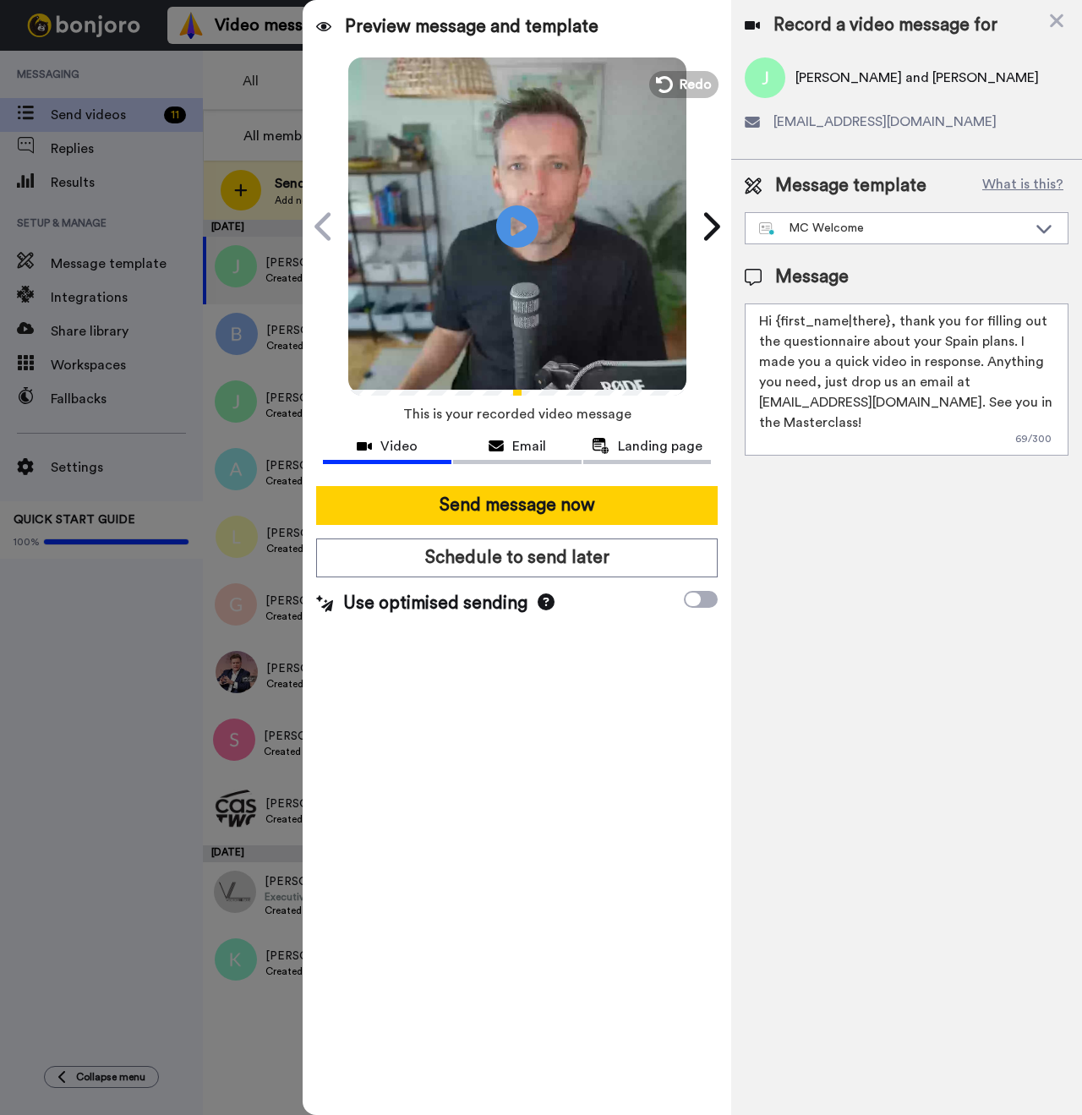
drag, startPoint x: 887, startPoint y: 322, endPoint x: 775, endPoint y: 320, distance: 111.6
click at [775, 320] on textarea "Hi {first_name|there}, thank you for filling out the questionnaire about your S…" at bounding box center [907, 379] width 324 height 152
paste textarea "[PERSON_NAME]"
click at [860, 336] on textarea "Hi [PERSON_NAME] and [PERSON_NAME], thank you for filling out the questionnaire…" at bounding box center [907, 379] width 324 height 152
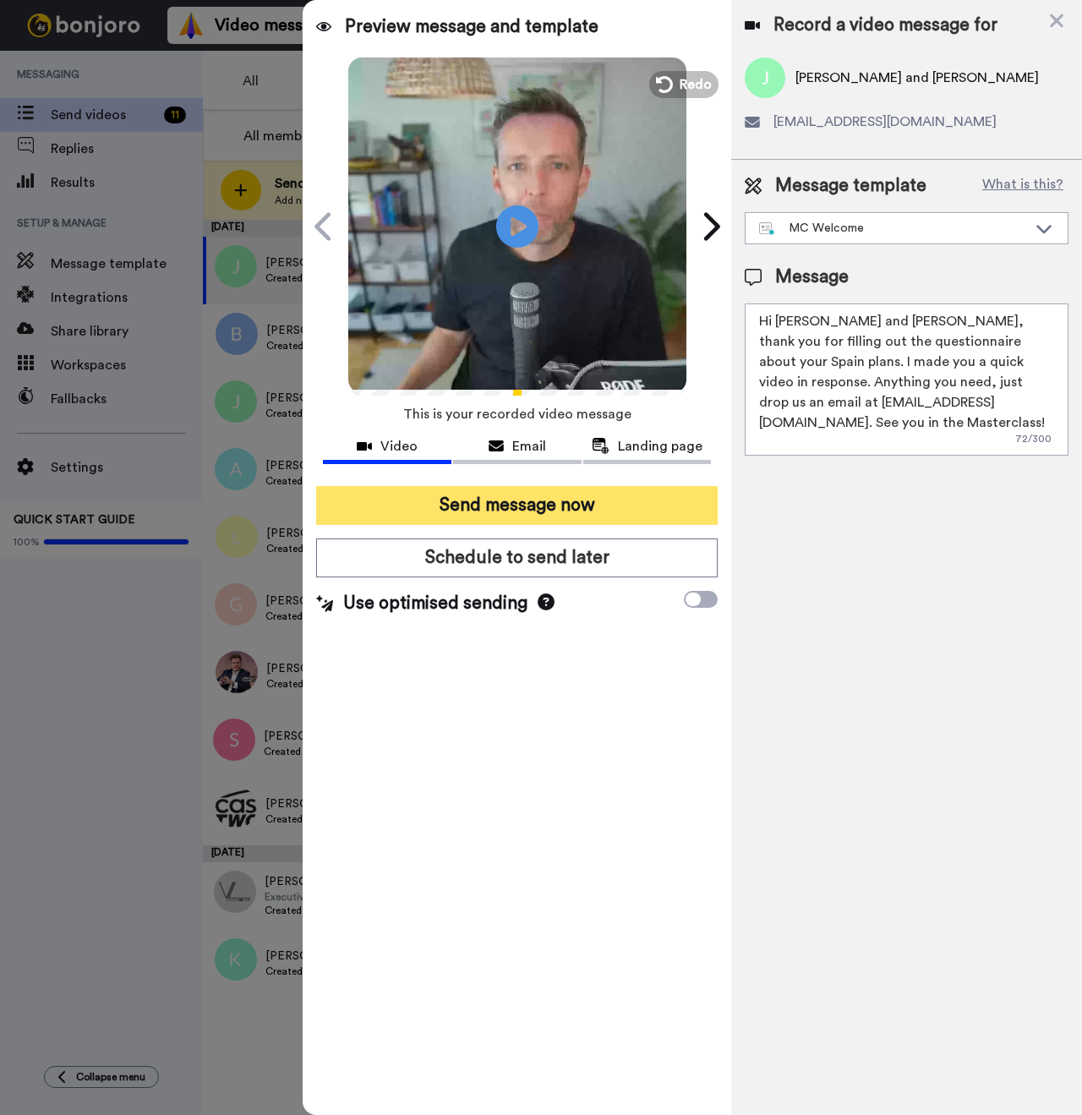
type textarea "Hi [PERSON_NAME] and [PERSON_NAME], thank you for filling out the questionnaire…"
click at [566, 506] on button "Send message now" at bounding box center [517, 505] width 402 height 39
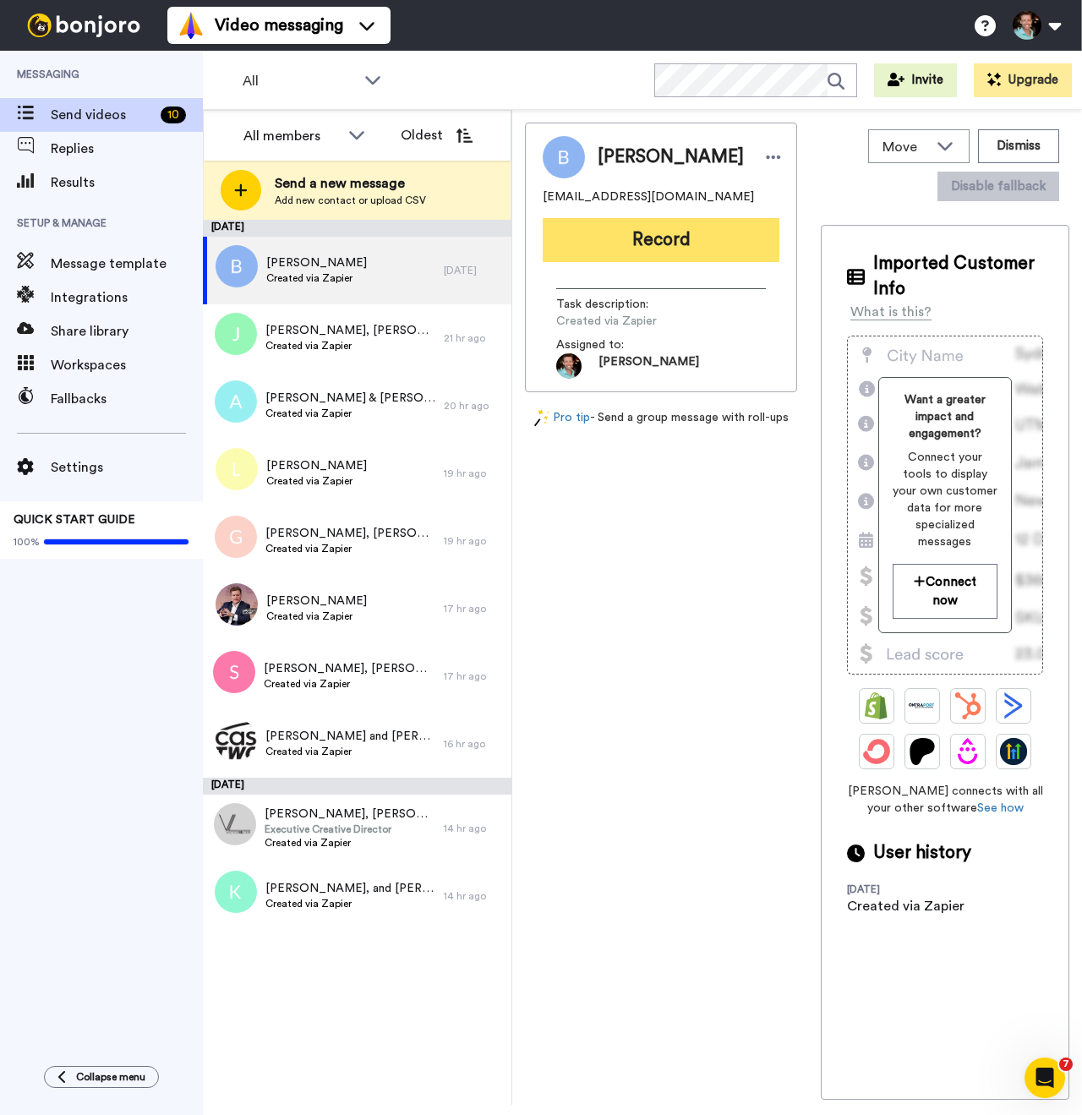
click at [632, 237] on button "Record" at bounding box center [661, 240] width 237 height 44
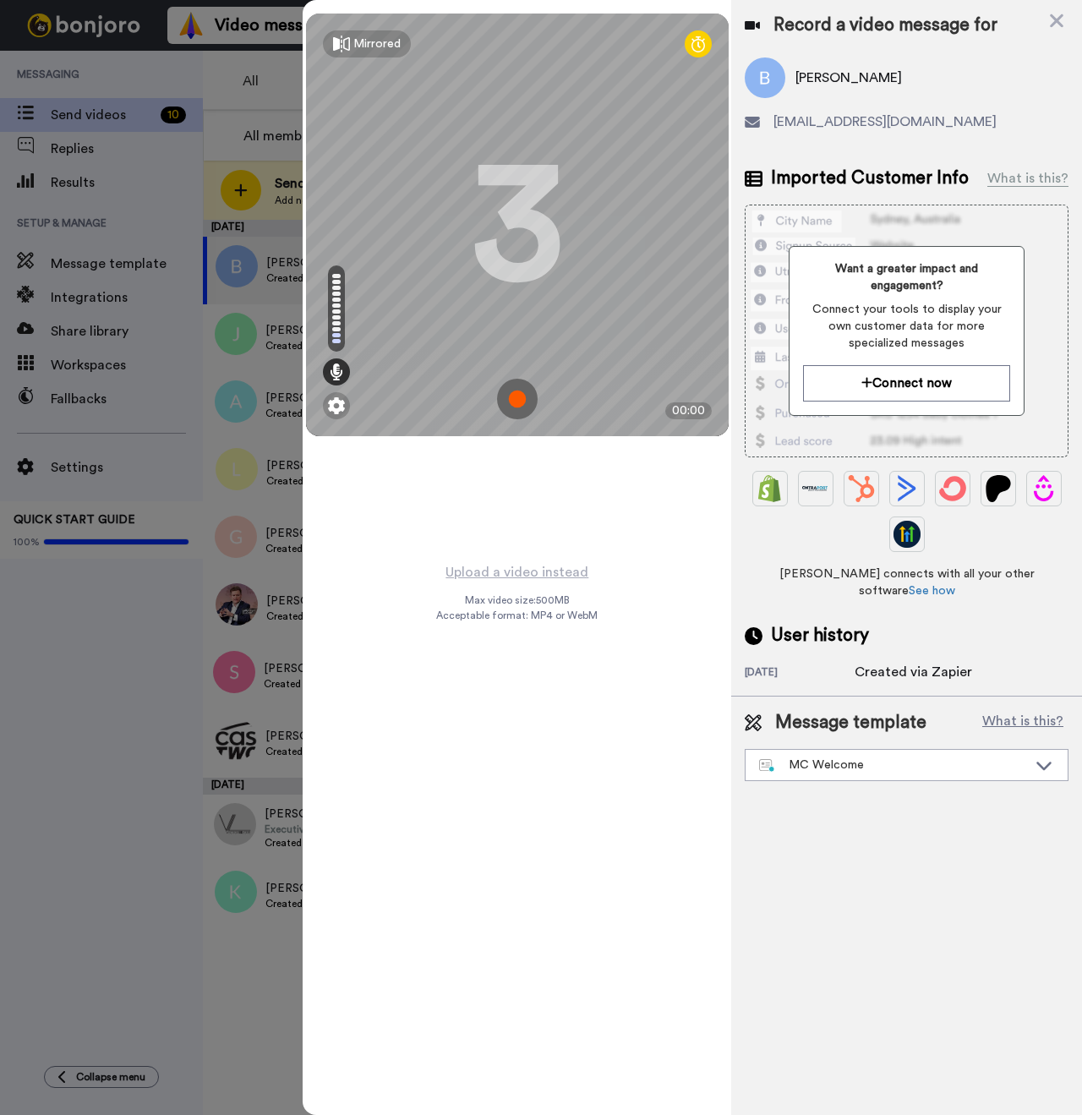
click at [522, 395] on img at bounding box center [517, 399] width 41 height 41
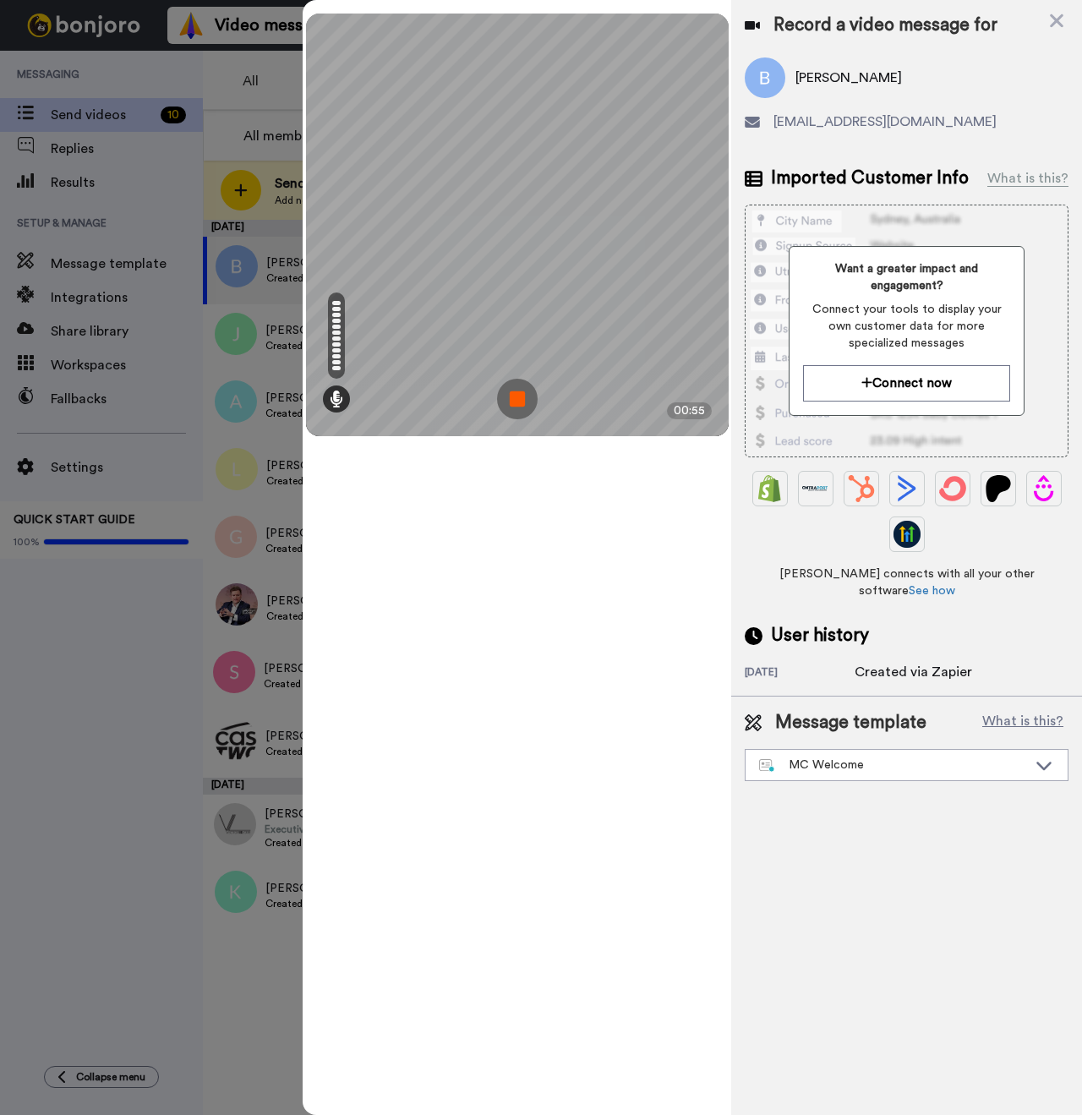
click at [519, 403] on img at bounding box center [517, 399] width 41 height 41
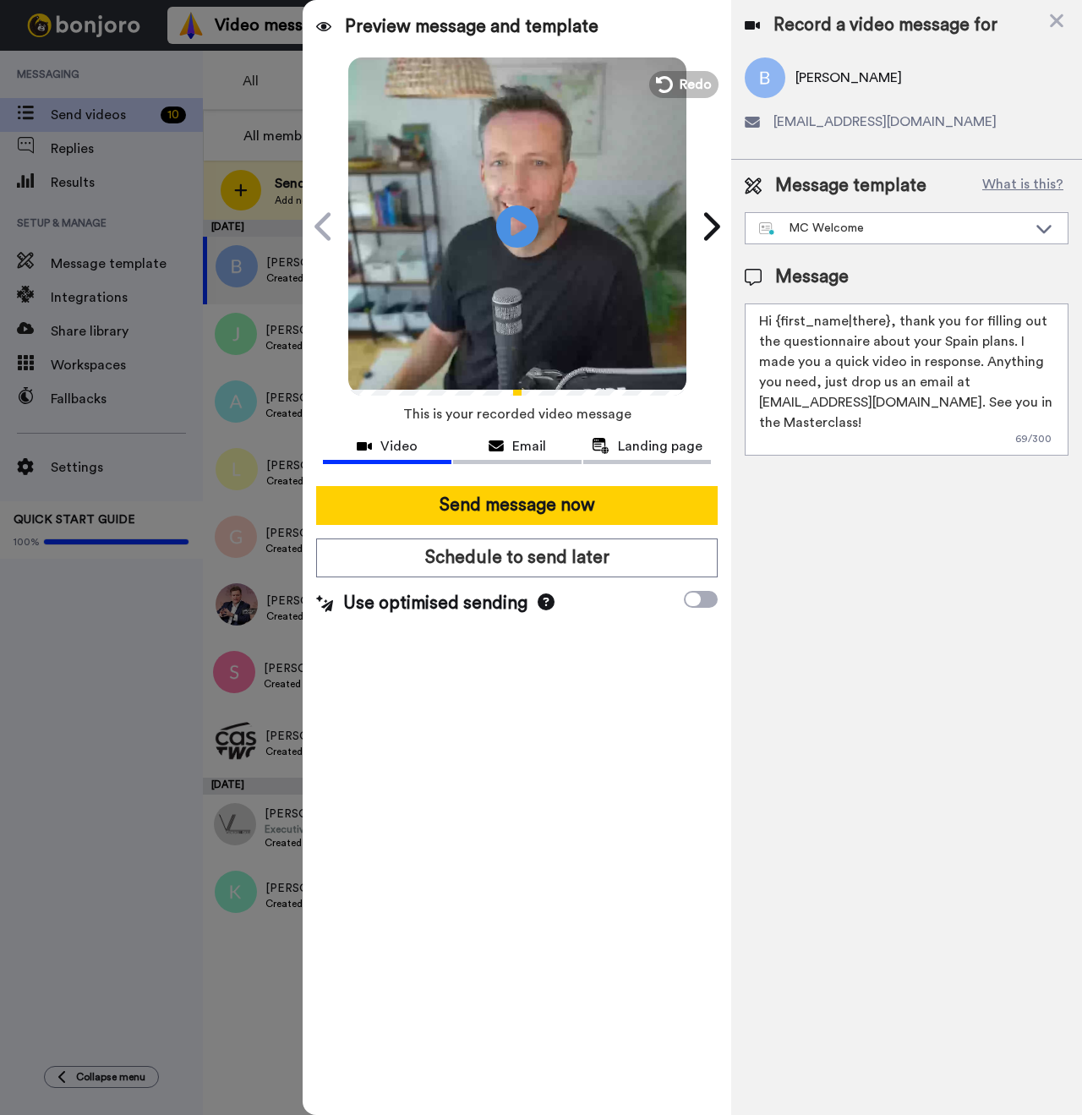
drag, startPoint x: 886, startPoint y: 320, endPoint x: 776, endPoint y: 320, distance: 109.9
click at [776, 320] on textarea "Hi {first_name|there}, thank you for filling out the questionnaire about your S…" at bounding box center [907, 379] width 324 height 152
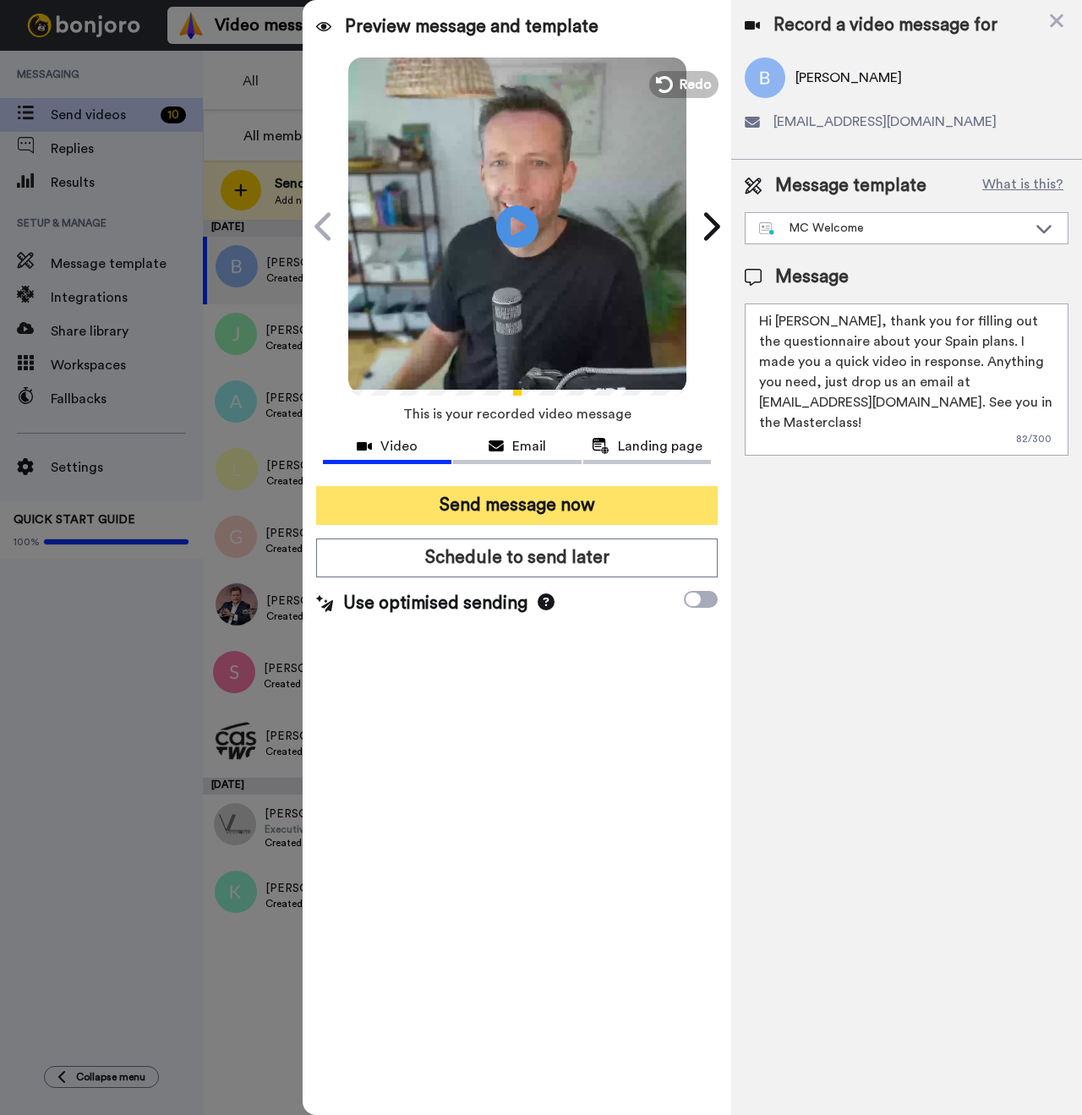
type textarea "Hi Bruce, thank you for filling out the questionnaire about your Spain plans. I…"
click at [606, 505] on button "Send message now" at bounding box center [517, 505] width 402 height 39
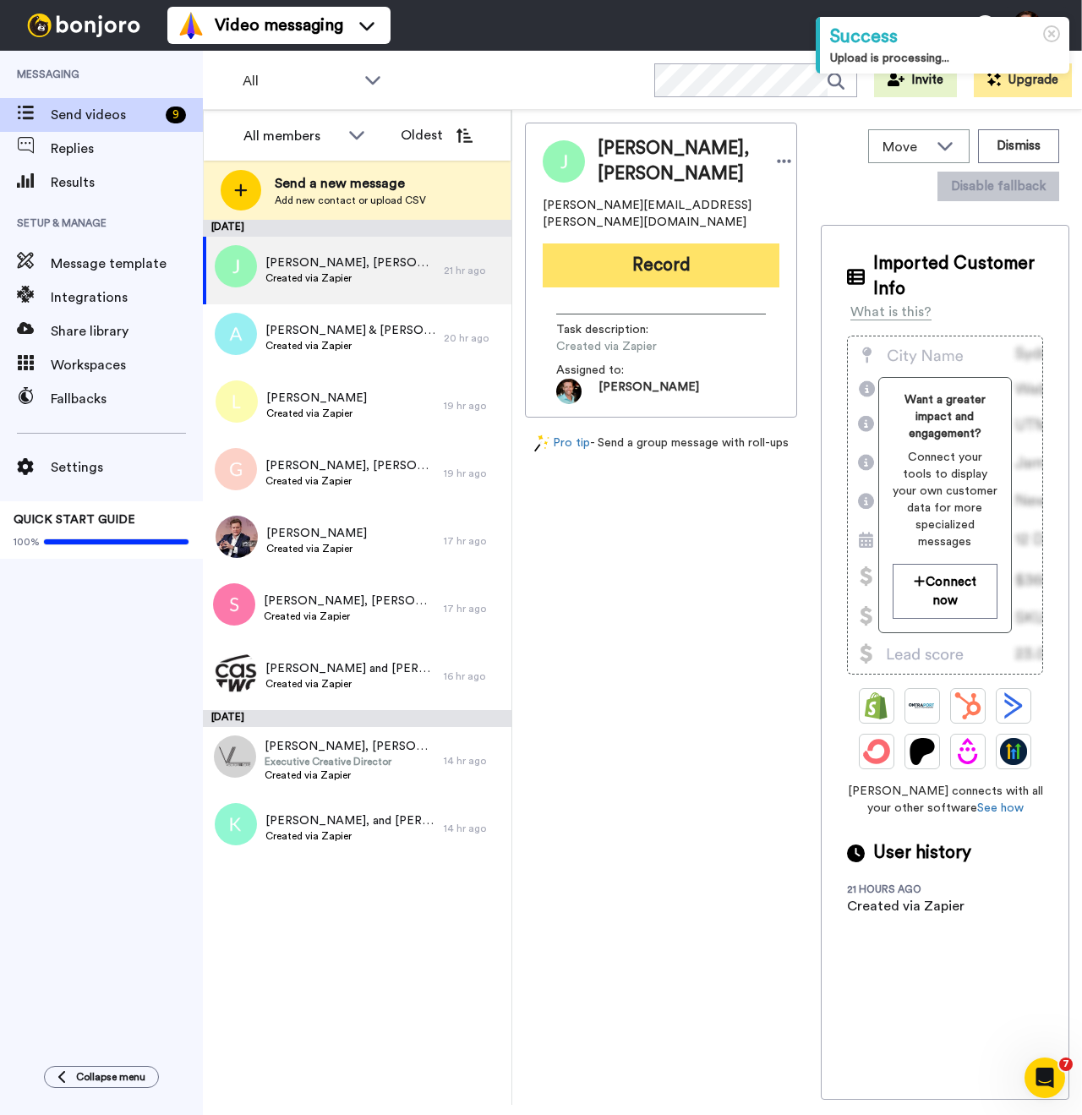
click at [666, 249] on button "Record" at bounding box center [661, 265] width 237 height 44
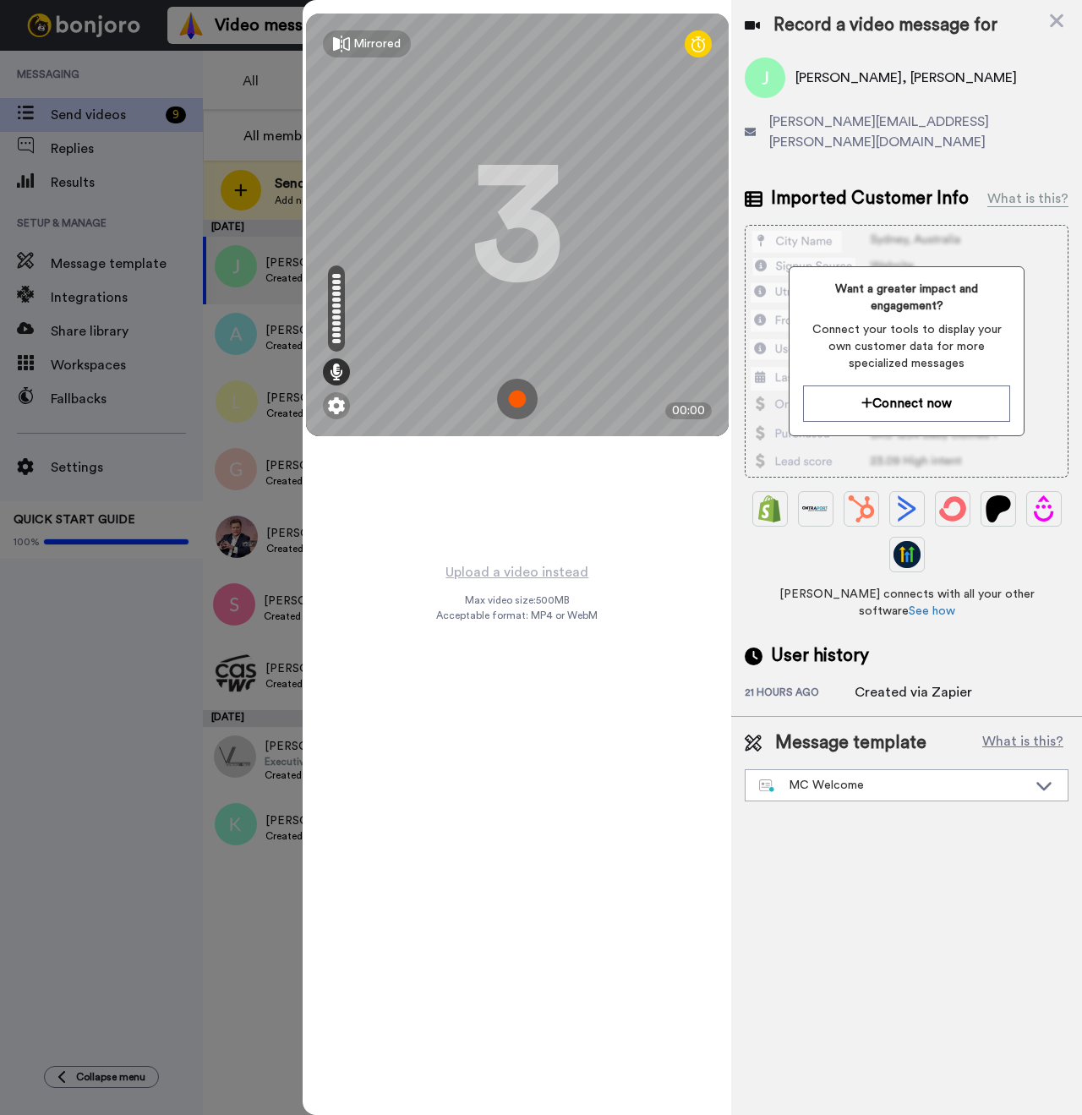
click at [524, 402] on img at bounding box center [517, 399] width 41 height 41
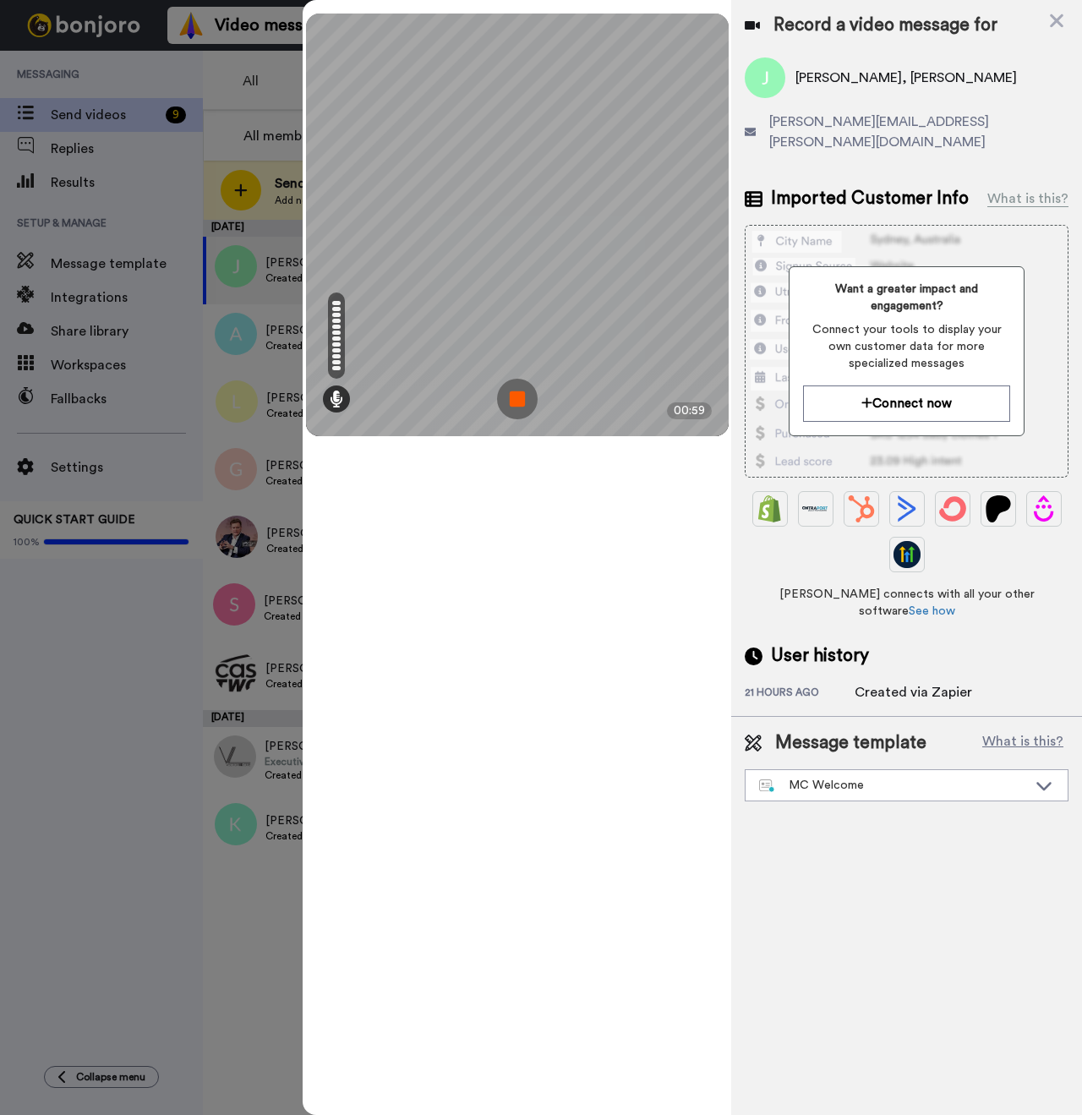
click at [514, 400] on img at bounding box center [517, 399] width 41 height 41
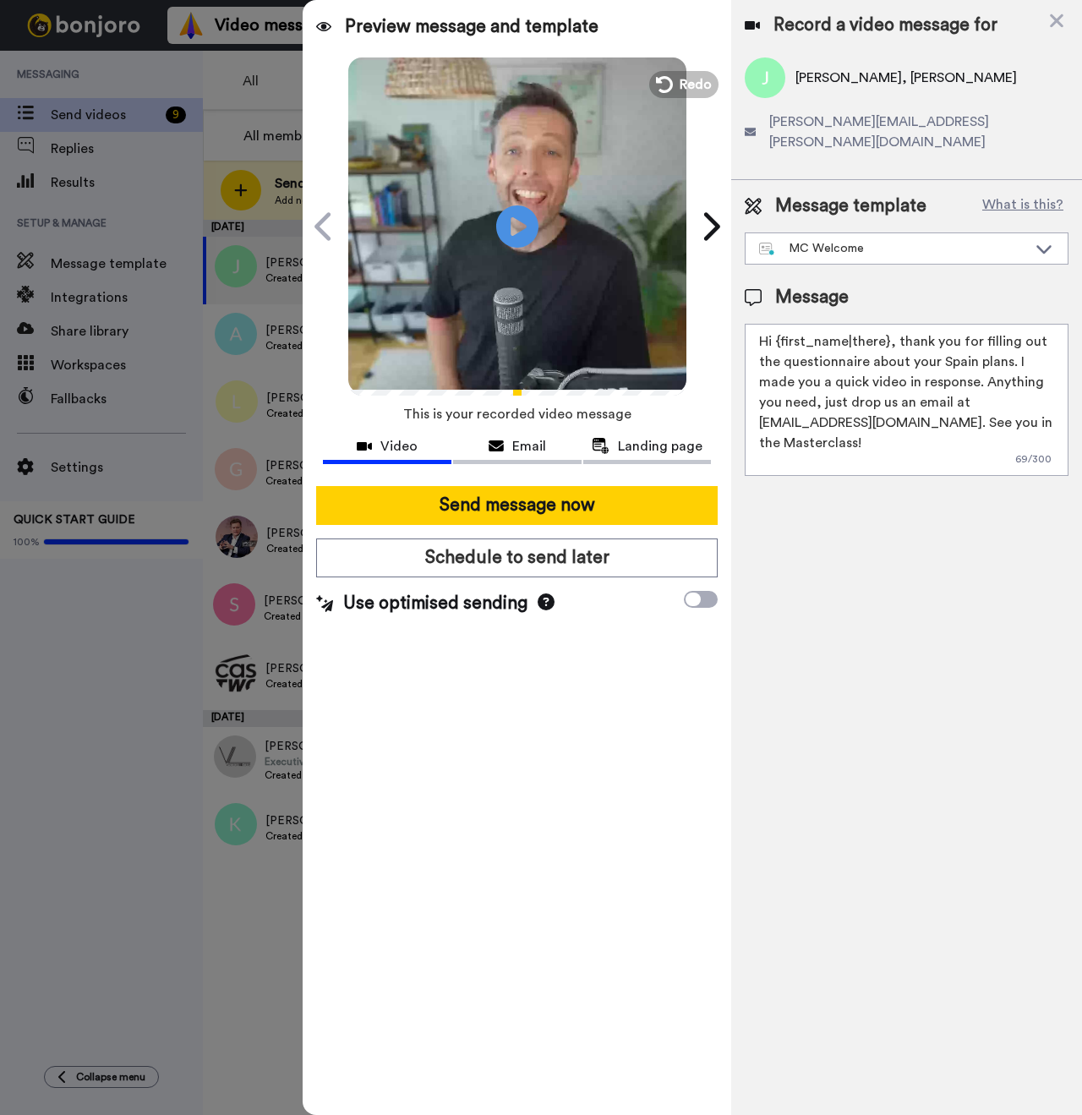
click at [822, 81] on span "[PERSON_NAME], [PERSON_NAME]" at bounding box center [905, 78] width 221 height 20
click at [822, 81] on span "Joshua Stern, Bree Stern" at bounding box center [905, 78] width 221 height 20
copy span "Joshua"
drag, startPoint x: 886, startPoint y: 320, endPoint x: 777, endPoint y: 318, distance: 109.1
click at [777, 324] on textarea "Hi {first_name|there}, thank you for filling out the questionnaire about your S…" at bounding box center [907, 400] width 324 height 152
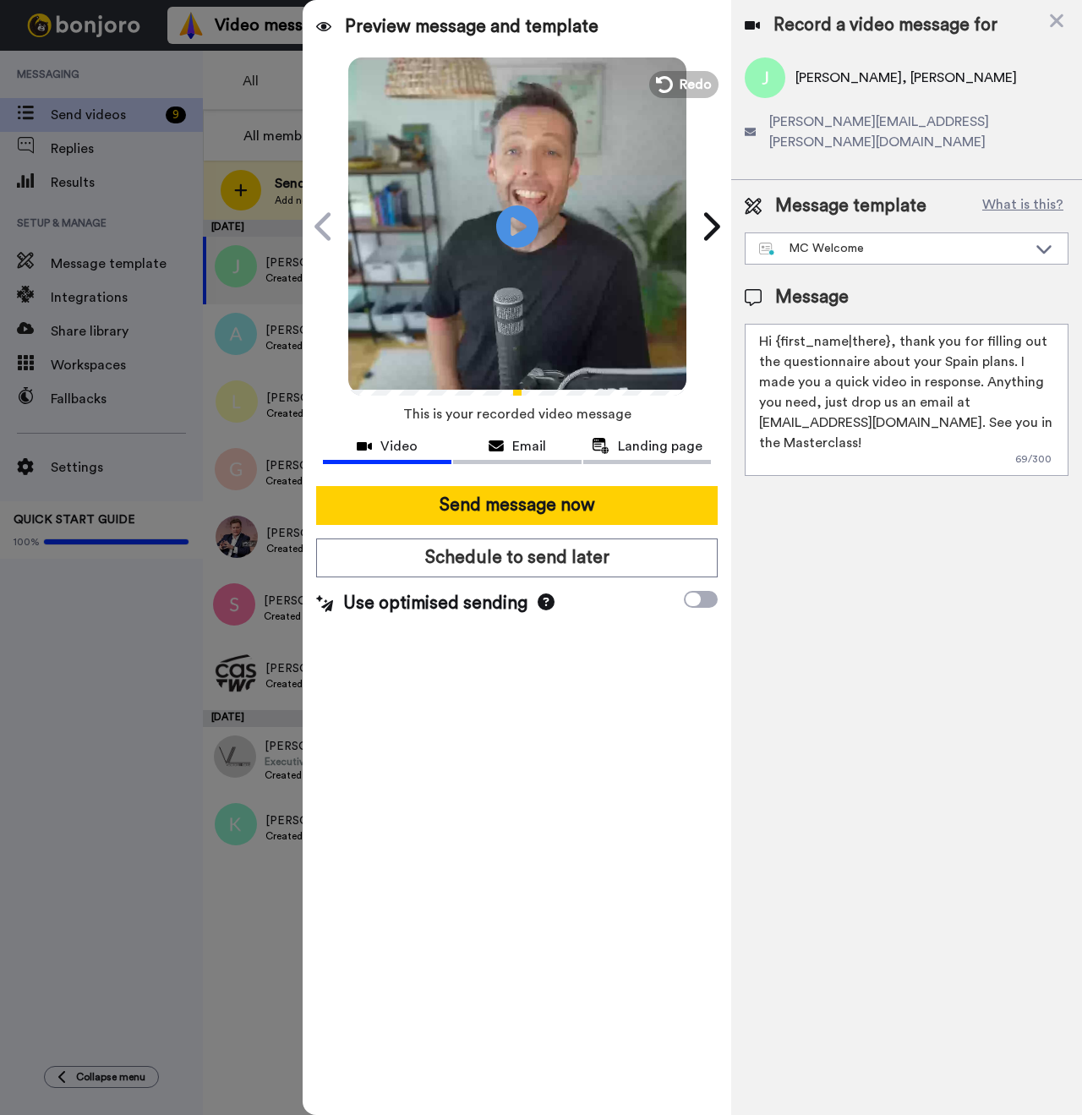
paste textarea "Joshua"
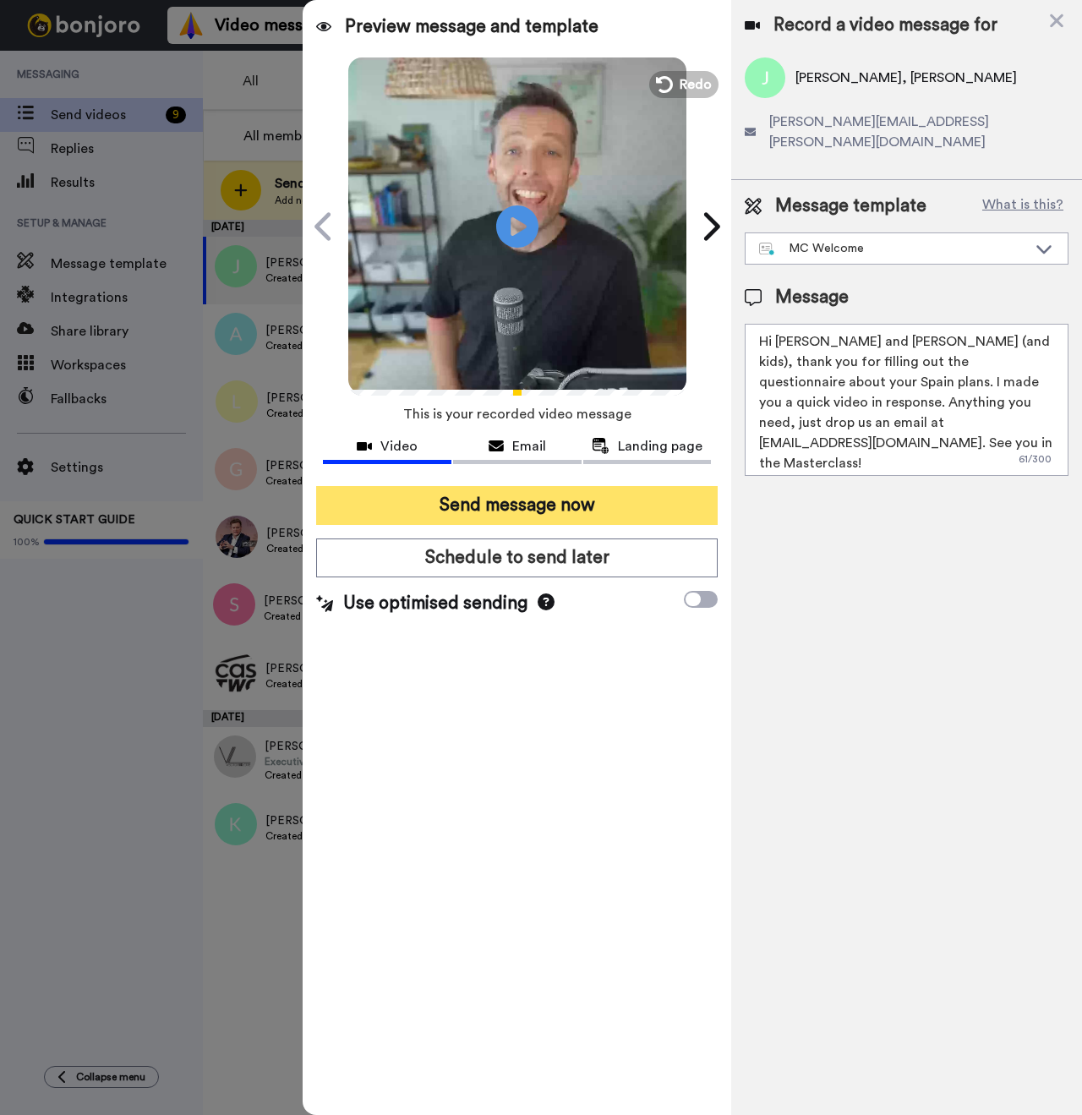
type textarea "Hi Joshua and Bree (and kids), thank you for filling out the questionnaire abou…"
click at [522, 505] on button "Send message now" at bounding box center [517, 505] width 402 height 39
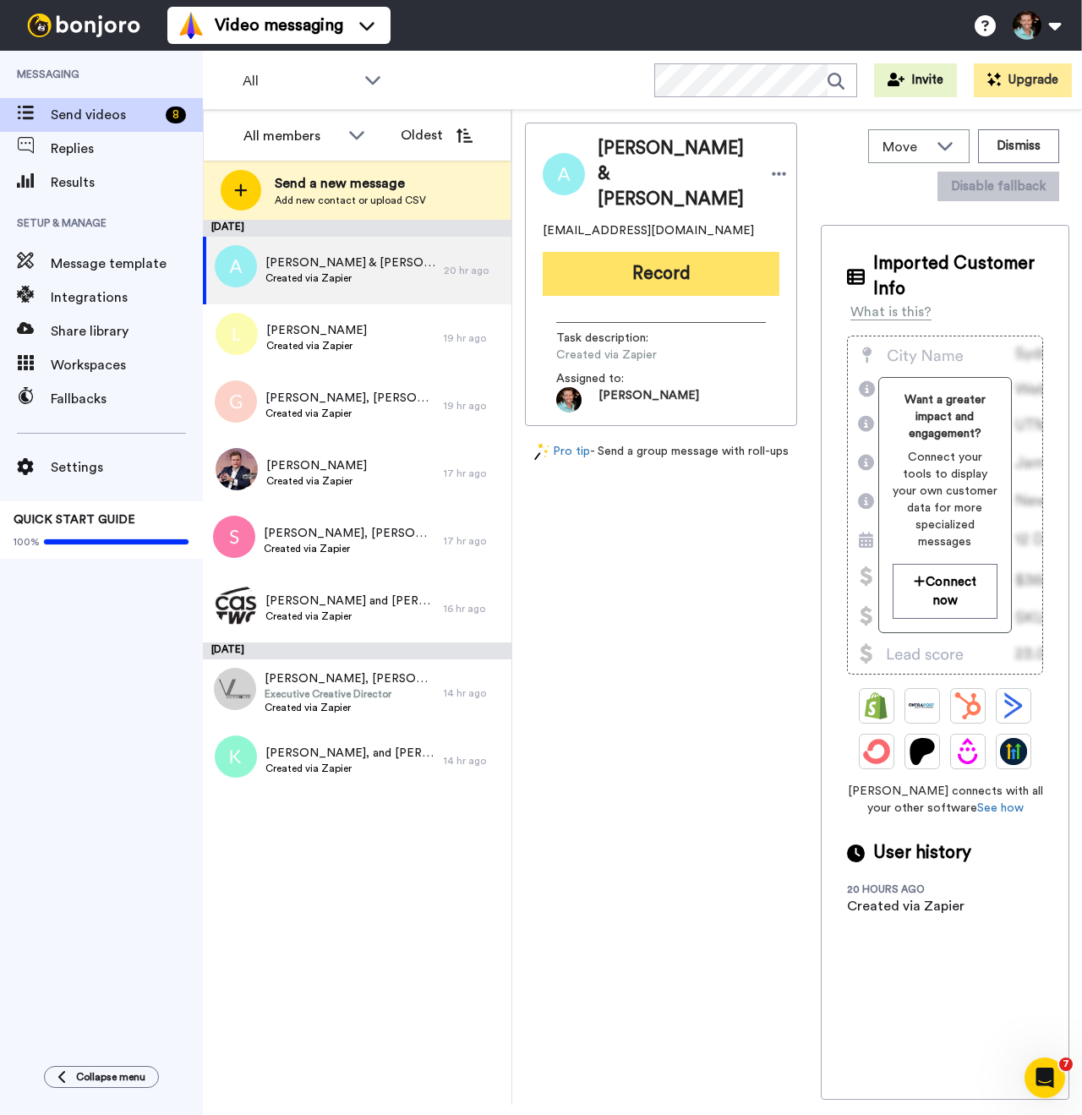
click at [633, 283] on button "Record" at bounding box center [661, 274] width 237 height 44
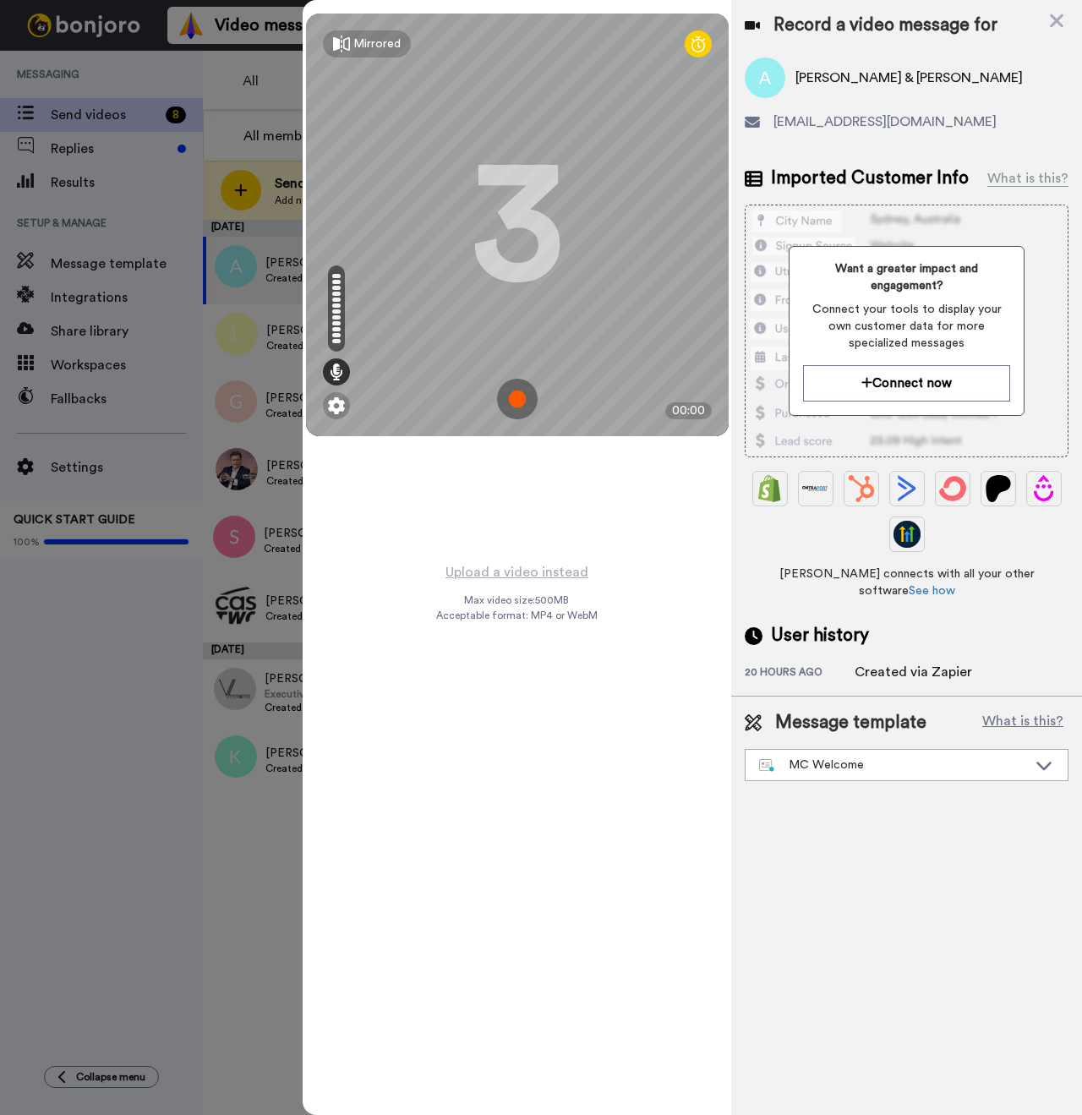
click at [528, 396] on img at bounding box center [517, 399] width 41 height 41
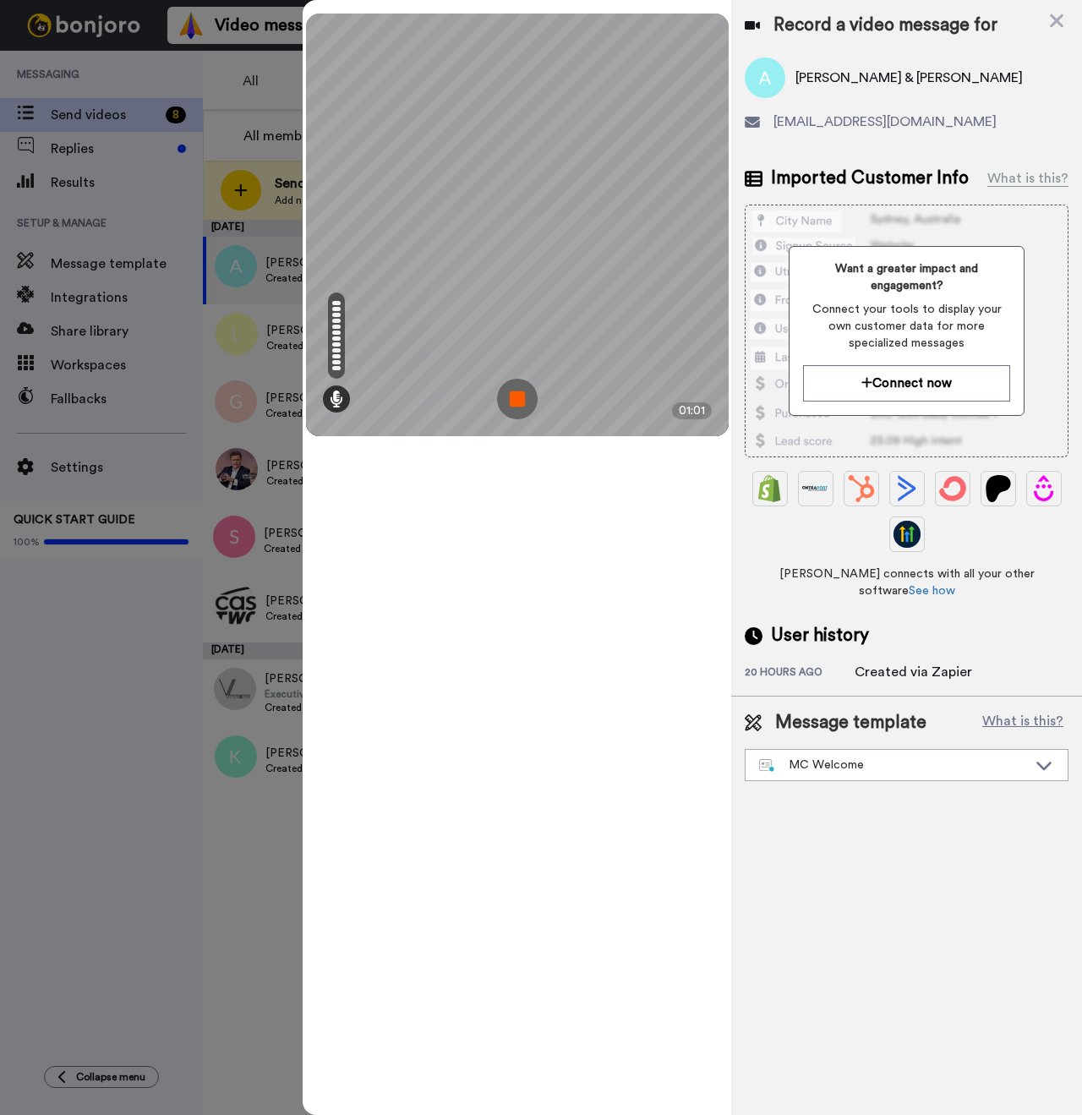
click at [533, 387] on img at bounding box center [517, 399] width 41 height 41
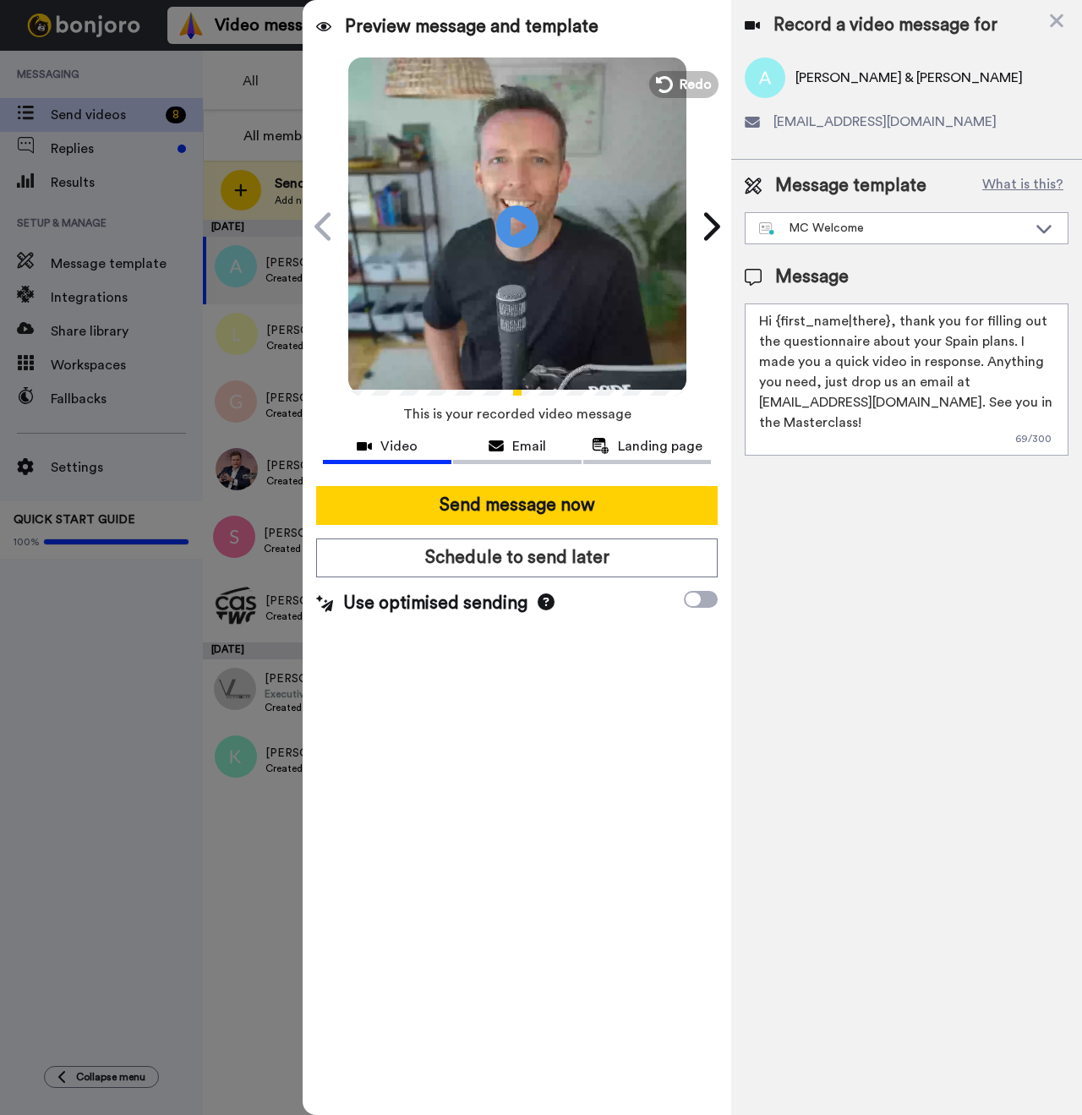
click at [812, 83] on span "[PERSON_NAME] & [PERSON_NAME]" at bounding box center [908, 78] width 227 height 20
copy span "Annahita"
drag, startPoint x: 887, startPoint y: 320, endPoint x: 779, endPoint y: 324, distance: 108.3
click at [779, 324] on textarea "Hi {first_name|there}, thank you for filling out the questionnaire about your S…" at bounding box center [907, 379] width 324 height 152
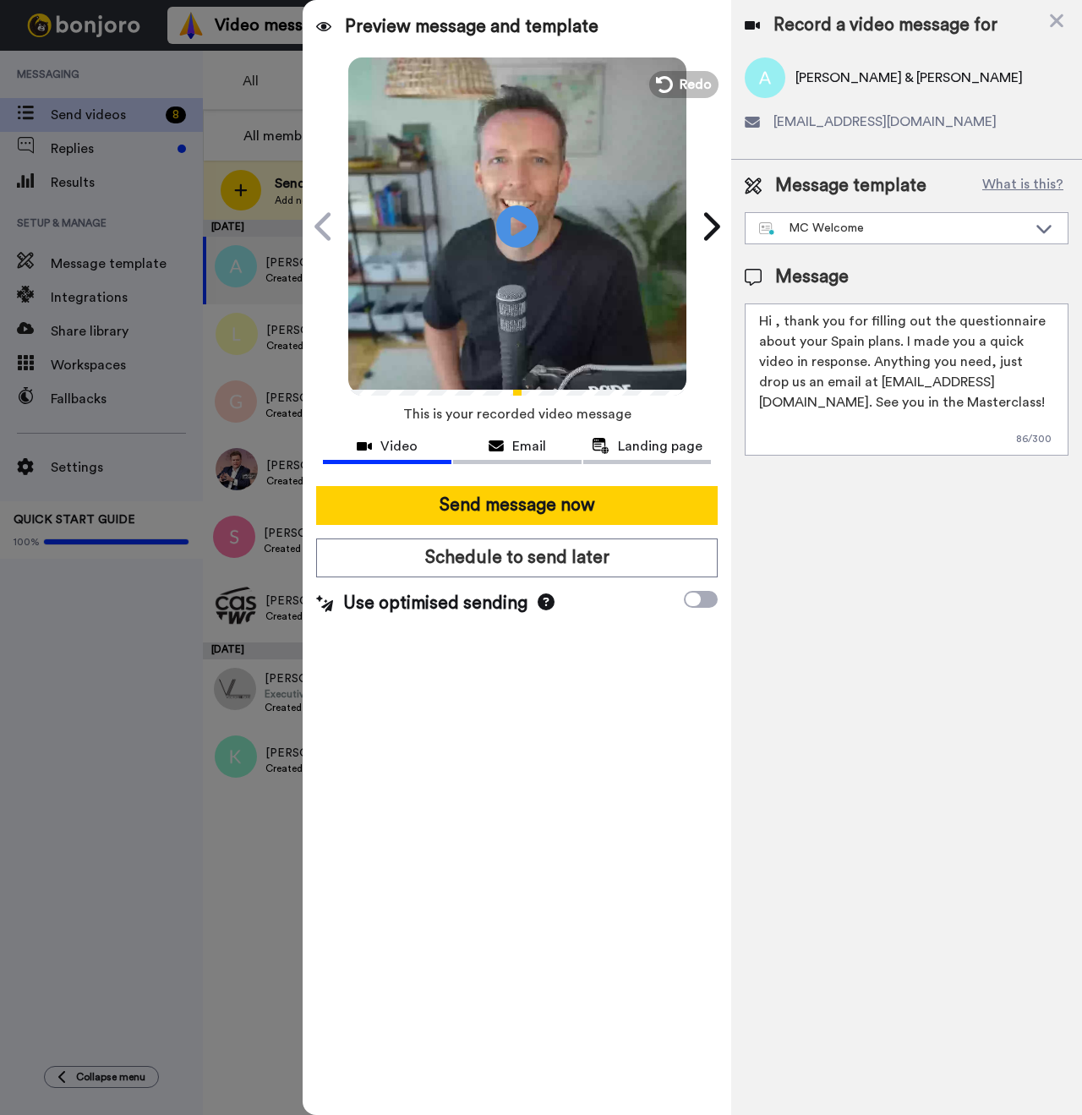
paste textarea "Annahita"
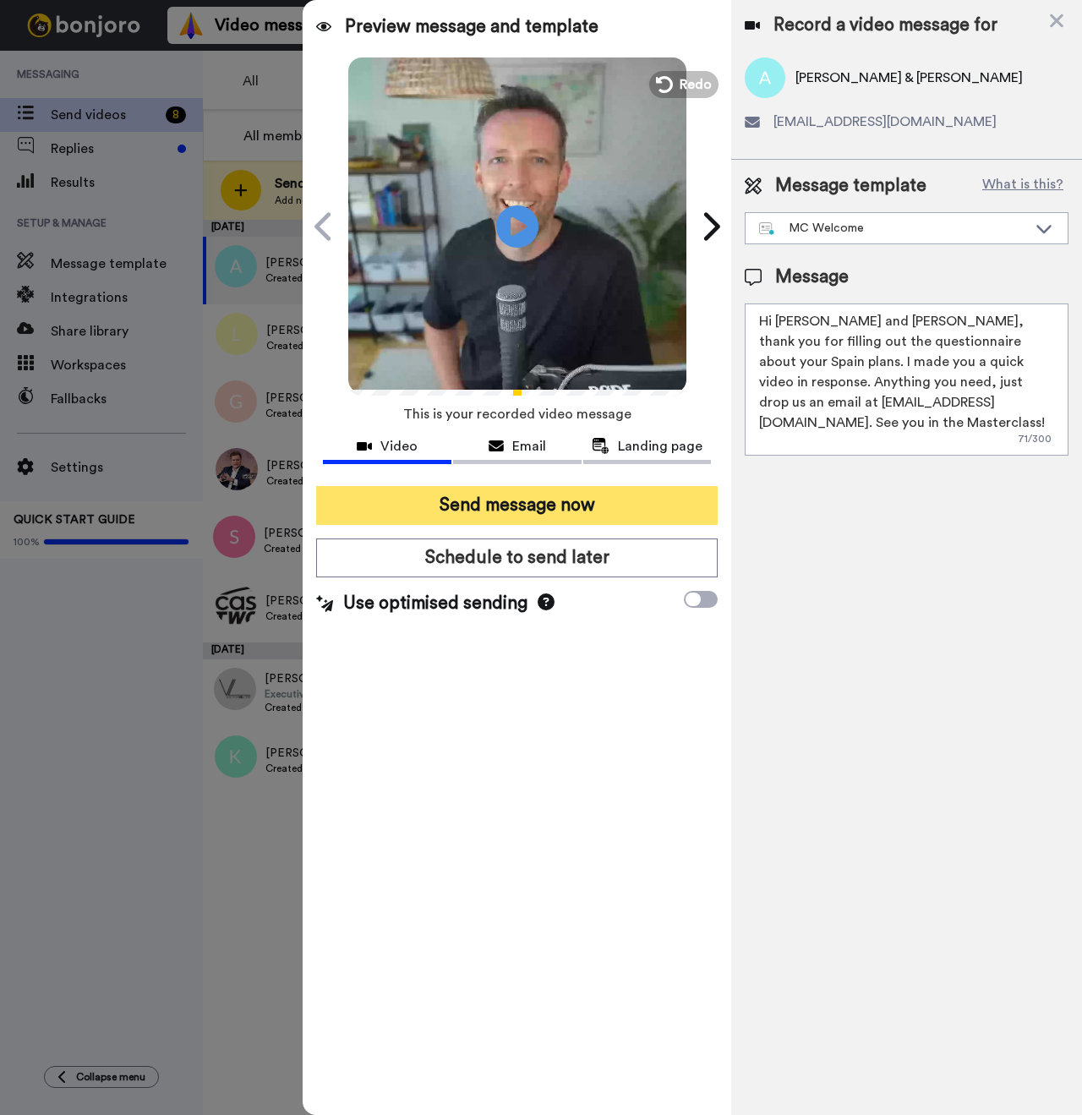
type textarea "Hi [PERSON_NAME] and [PERSON_NAME], thank you for filling out the questionnaire…"
click at [545, 507] on button "Send message now" at bounding box center [517, 505] width 402 height 39
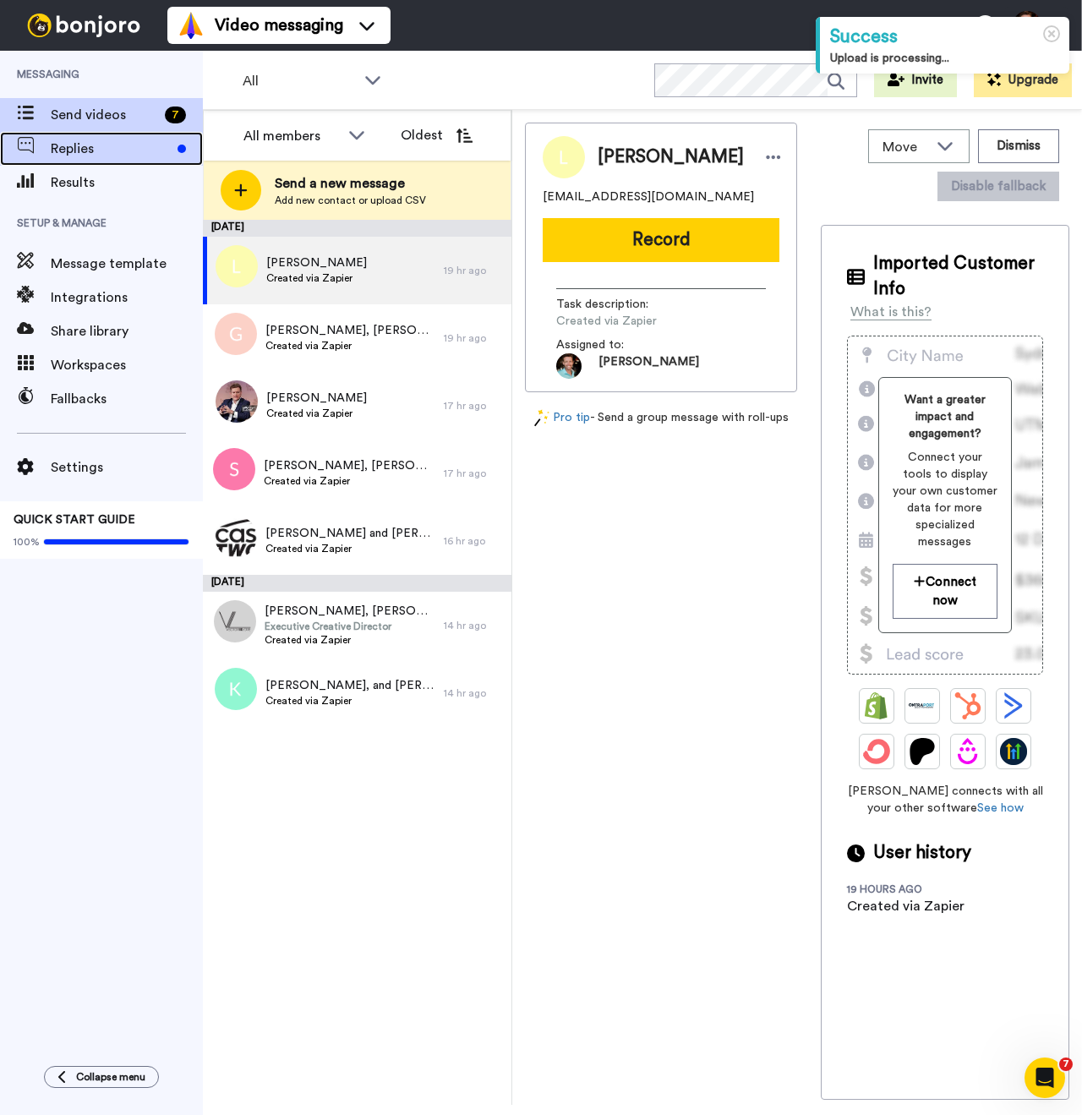
click at [98, 152] on span "Replies" at bounding box center [111, 149] width 120 height 20
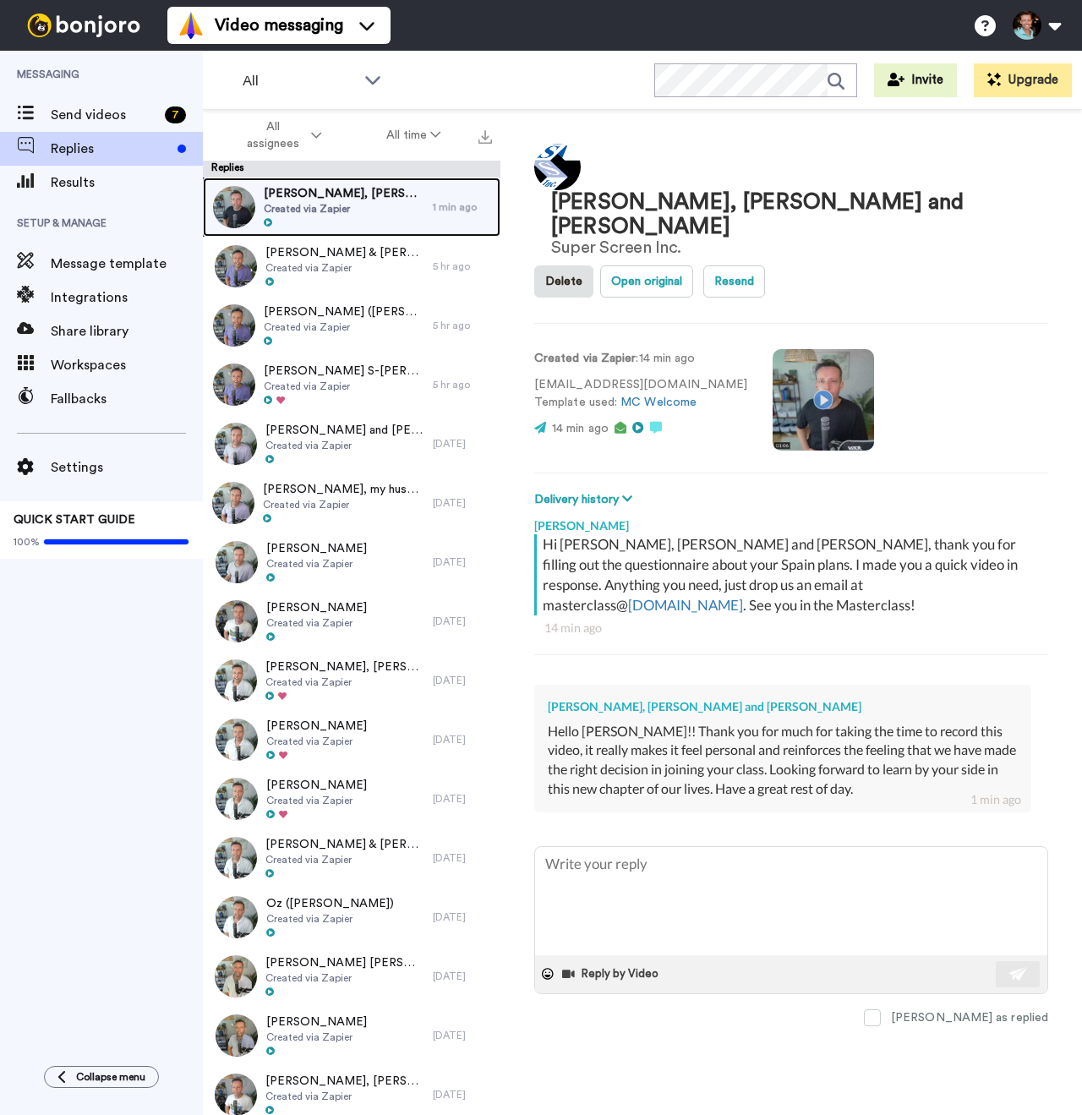
click at [320, 203] on span "Created via Zapier" at bounding box center [344, 209] width 161 height 14
type textarea "x"
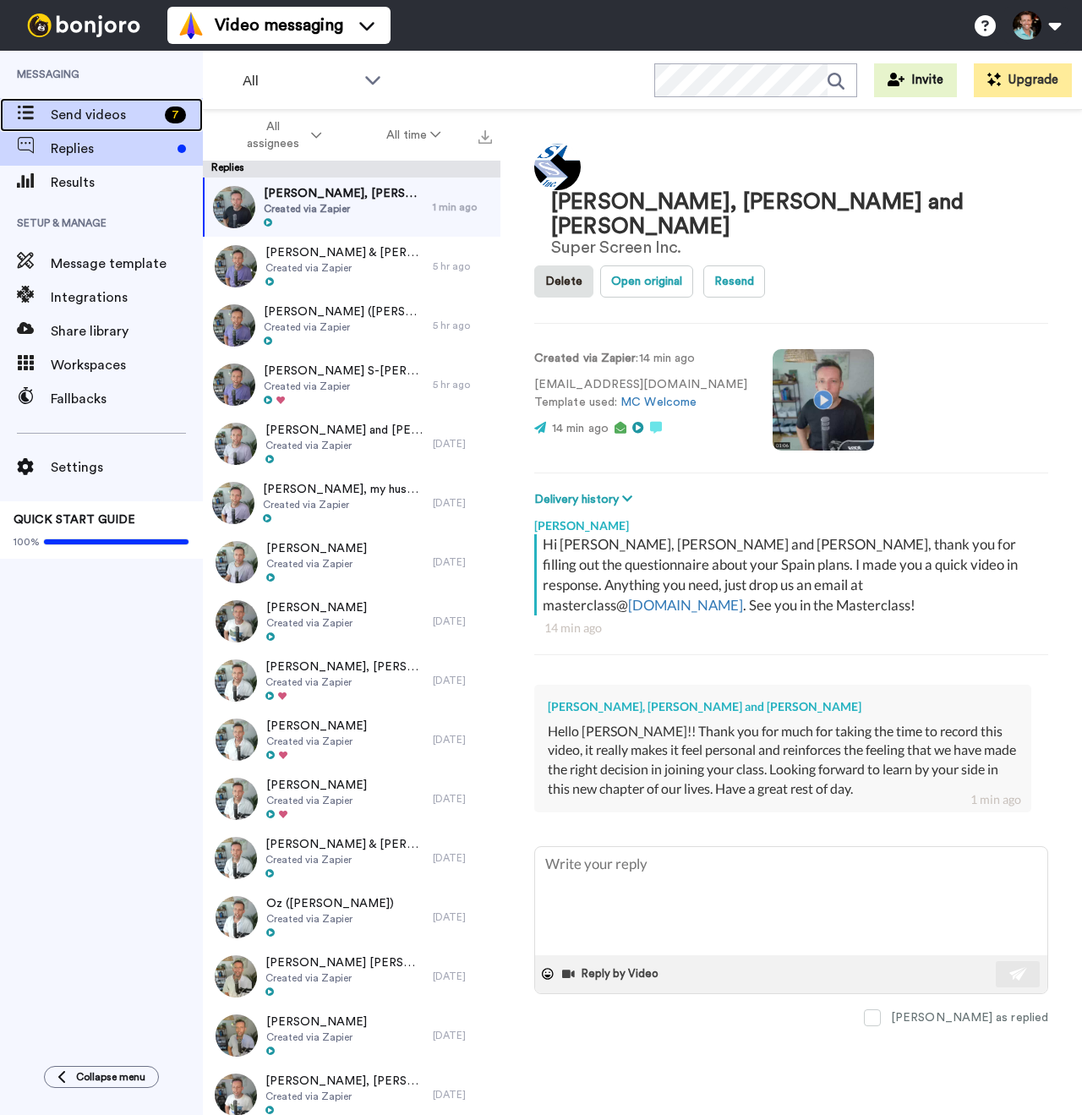
click at [121, 112] on span "Send videos" at bounding box center [104, 115] width 107 height 20
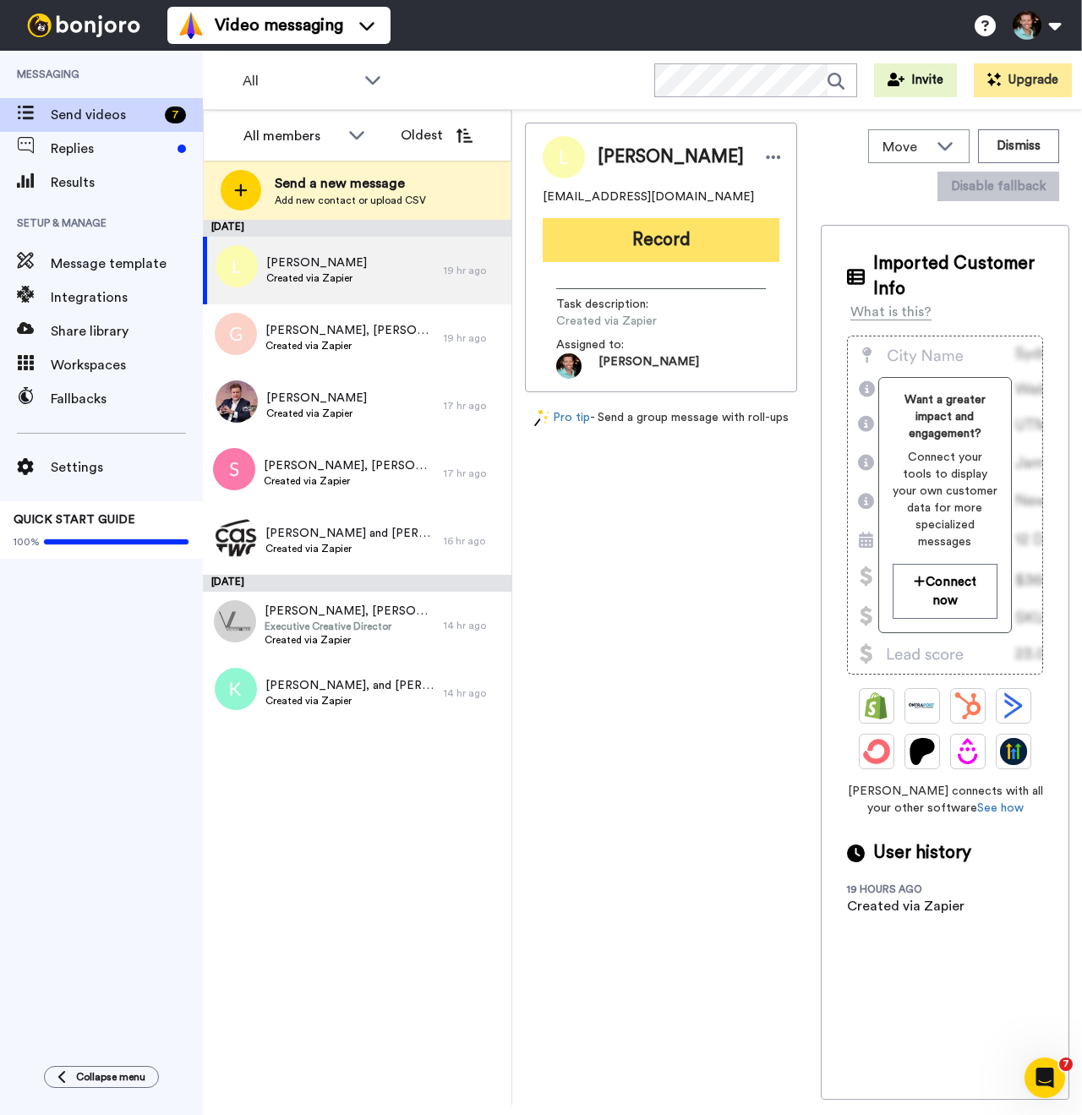
click at [670, 250] on button "Record" at bounding box center [661, 240] width 237 height 44
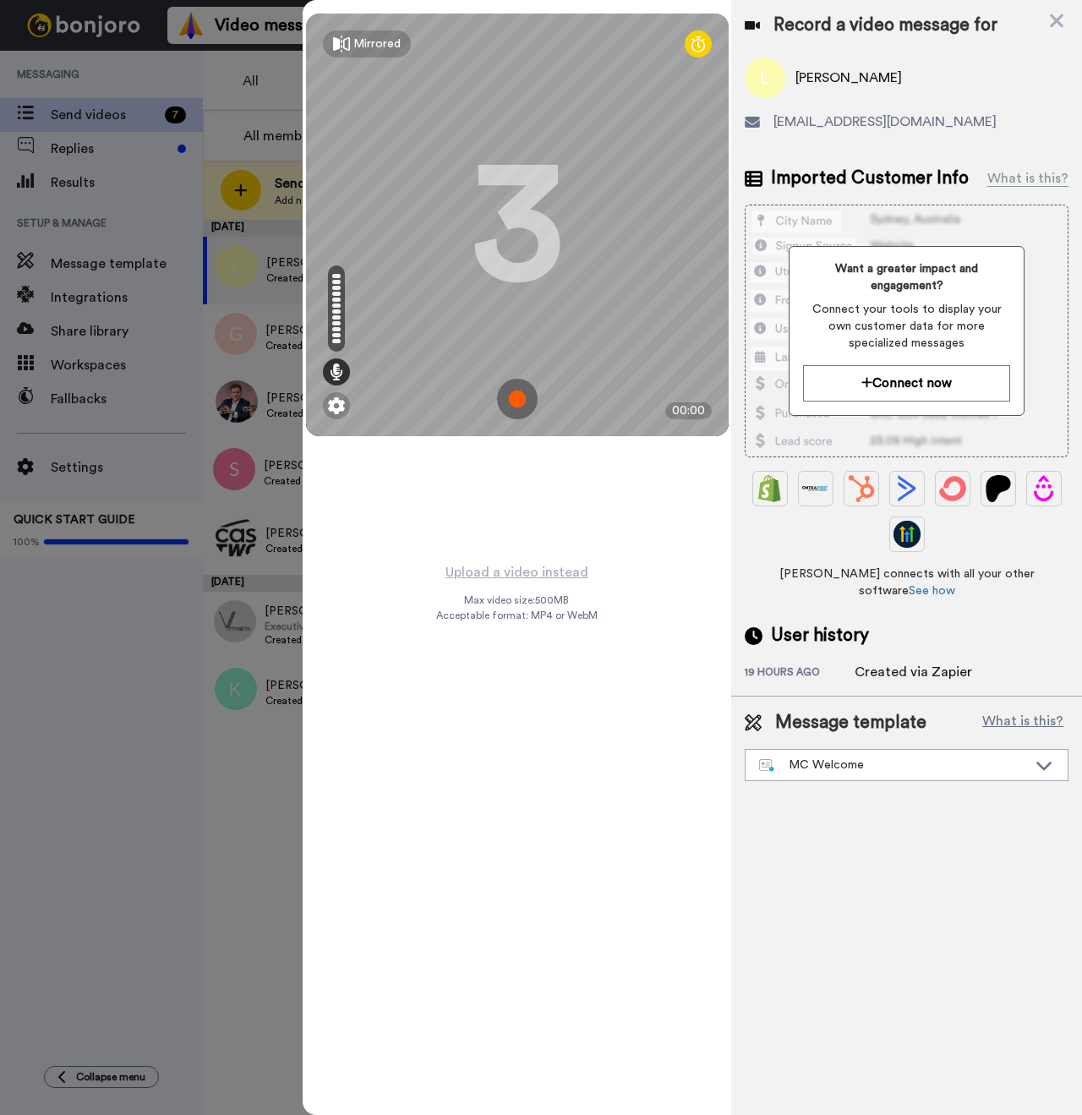
click at [511, 399] on img at bounding box center [517, 399] width 41 height 41
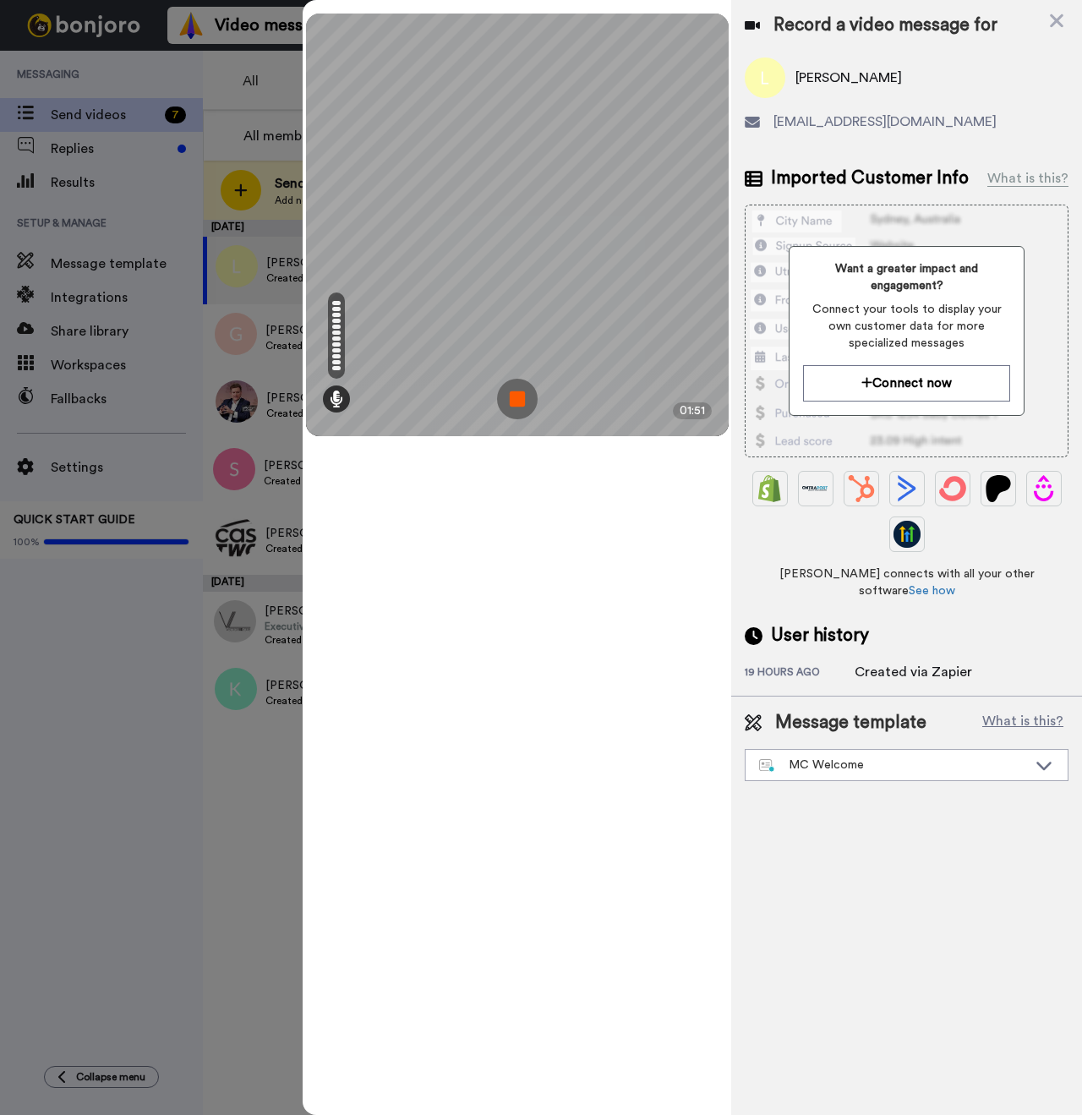
click at [527, 412] on img at bounding box center [517, 399] width 41 height 41
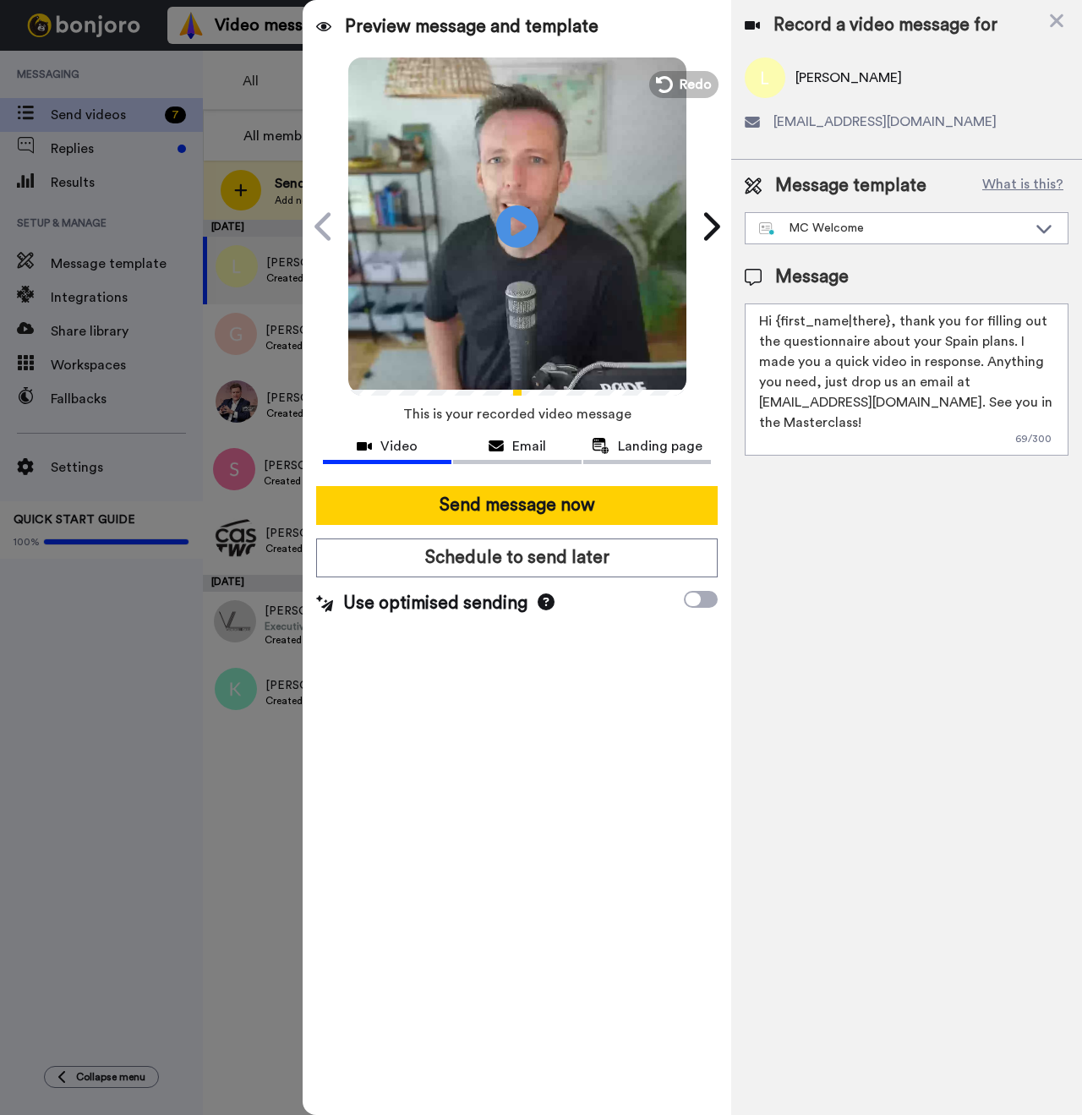
drag, startPoint x: 887, startPoint y: 322, endPoint x: 779, endPoint y: 323, distance: 108.2
click at [779, 323] on textarea "Hi {first_name|there}, thank you for filling out the questionnaire about your S…" at bounding box center [907, 379] width 324 height 152
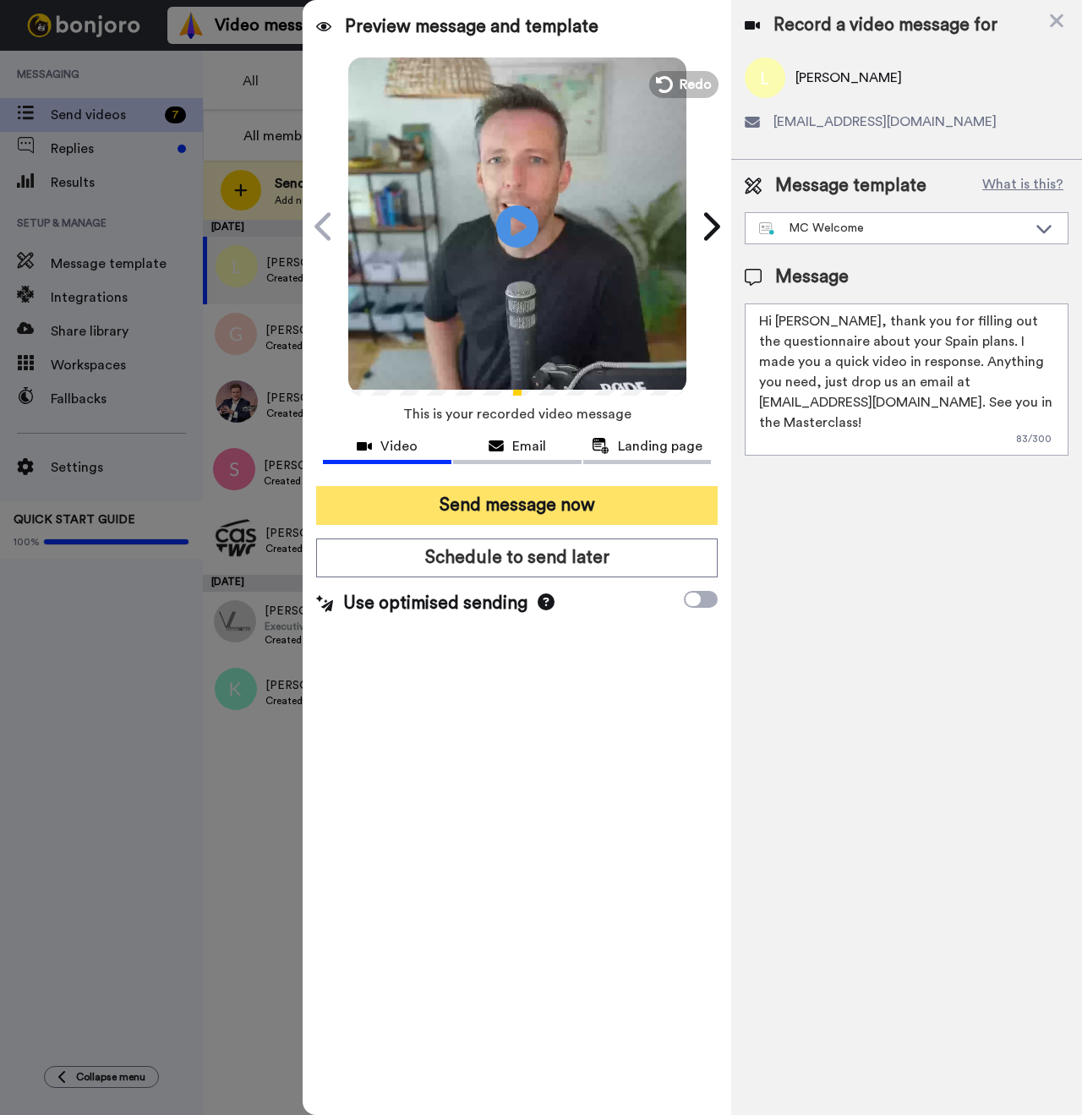
type textarea "Hi Lori, thank you for filling out the questionnaire about your Spain plans. I …"
click at [531, 497] on button "Send message now" at bounding box center [517, 505] width 402 height 39
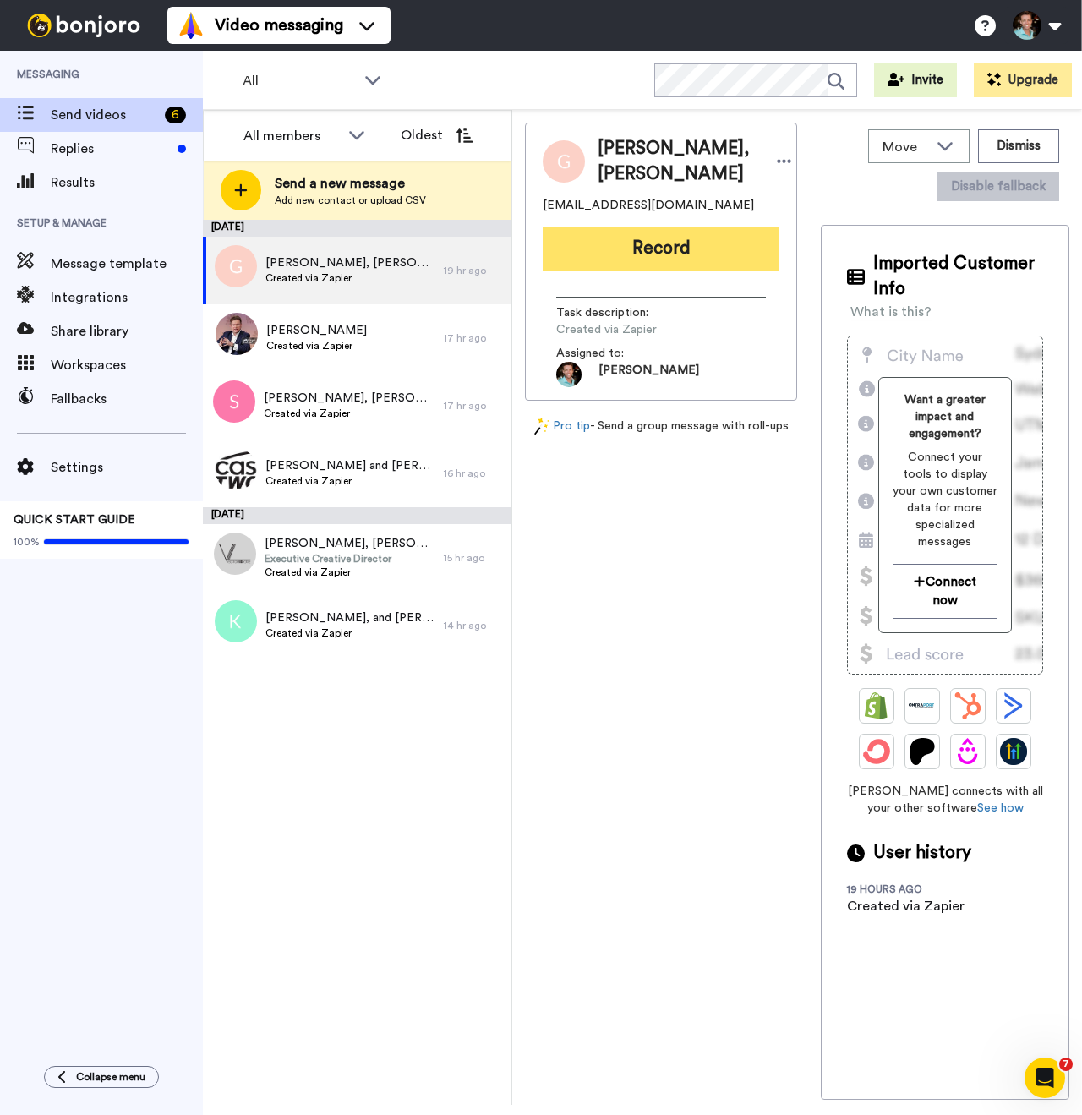
click at [611, 270] on button "Record" at bounding box center [661, 249] width 237 height 44
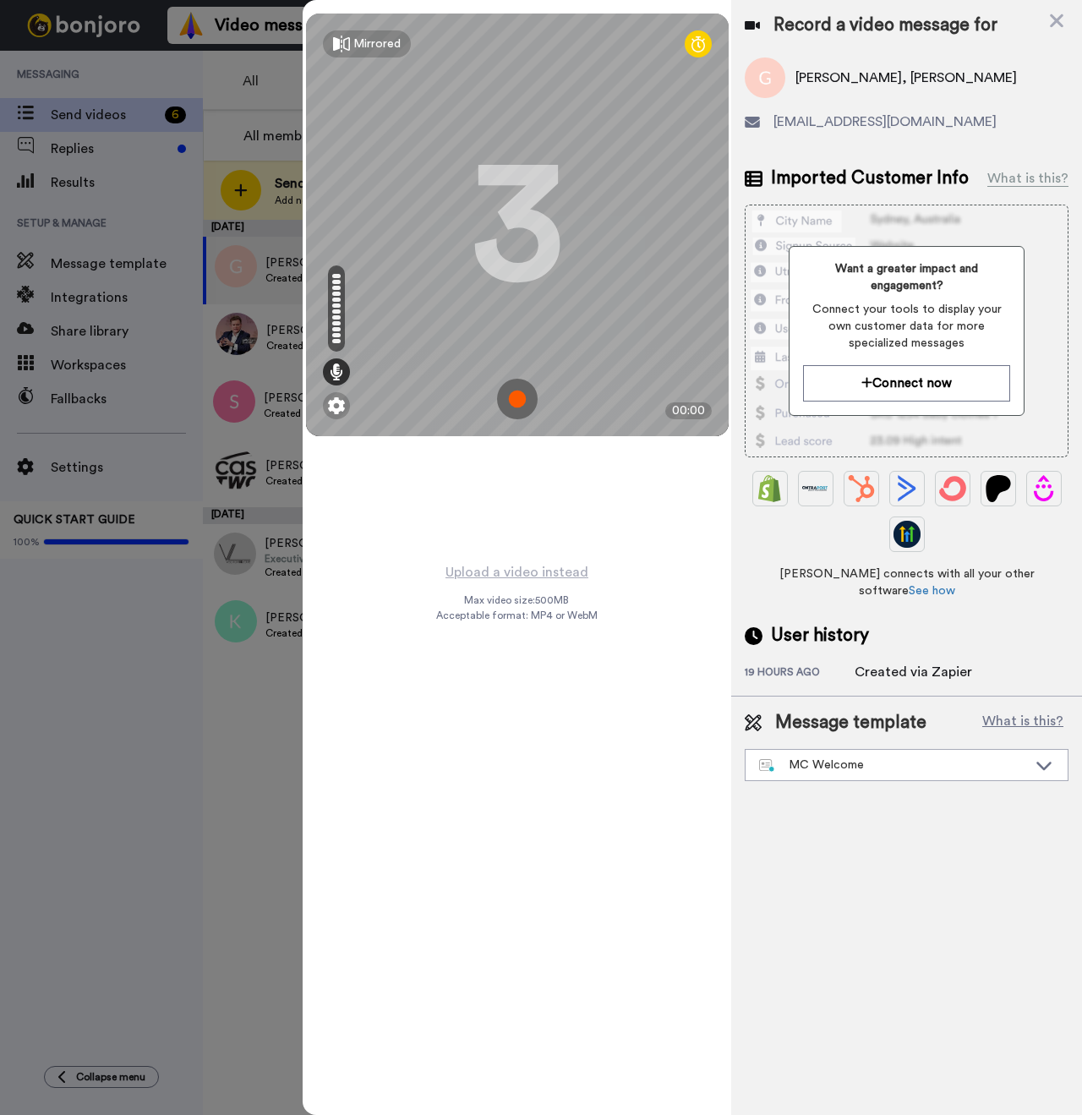
click at [516, 418] on img at bounding box center [517, 399] width 41 height 41
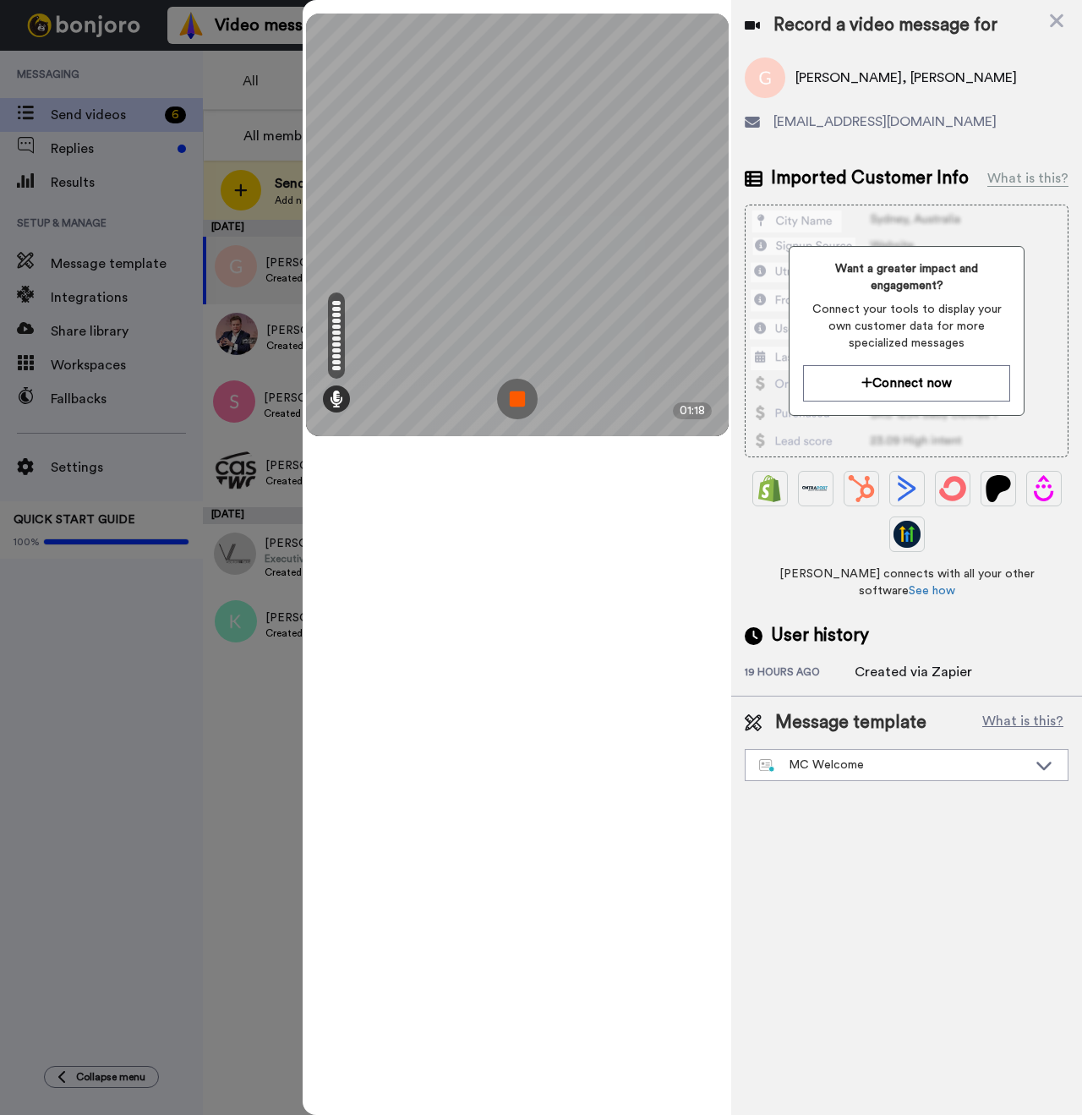
click at [509, 392] on img at bounding box center [517, 399] width 41 height 41
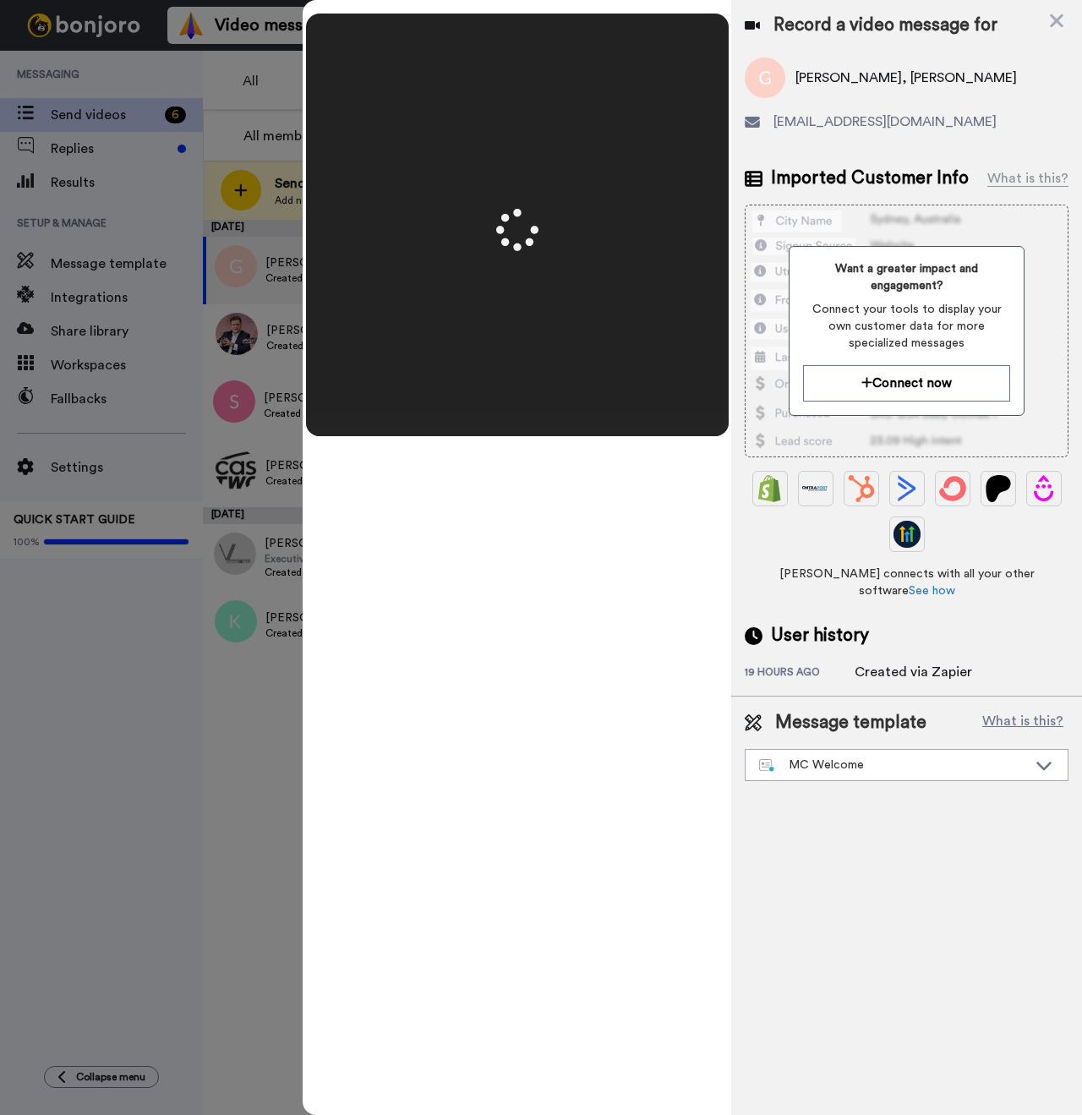
click at [811, 69] on span "[PERSON_NAME], [PERSON_NAME]" at bounding box center [905, 78] width 221 height 20
copy span "[PERSON_NAME]"
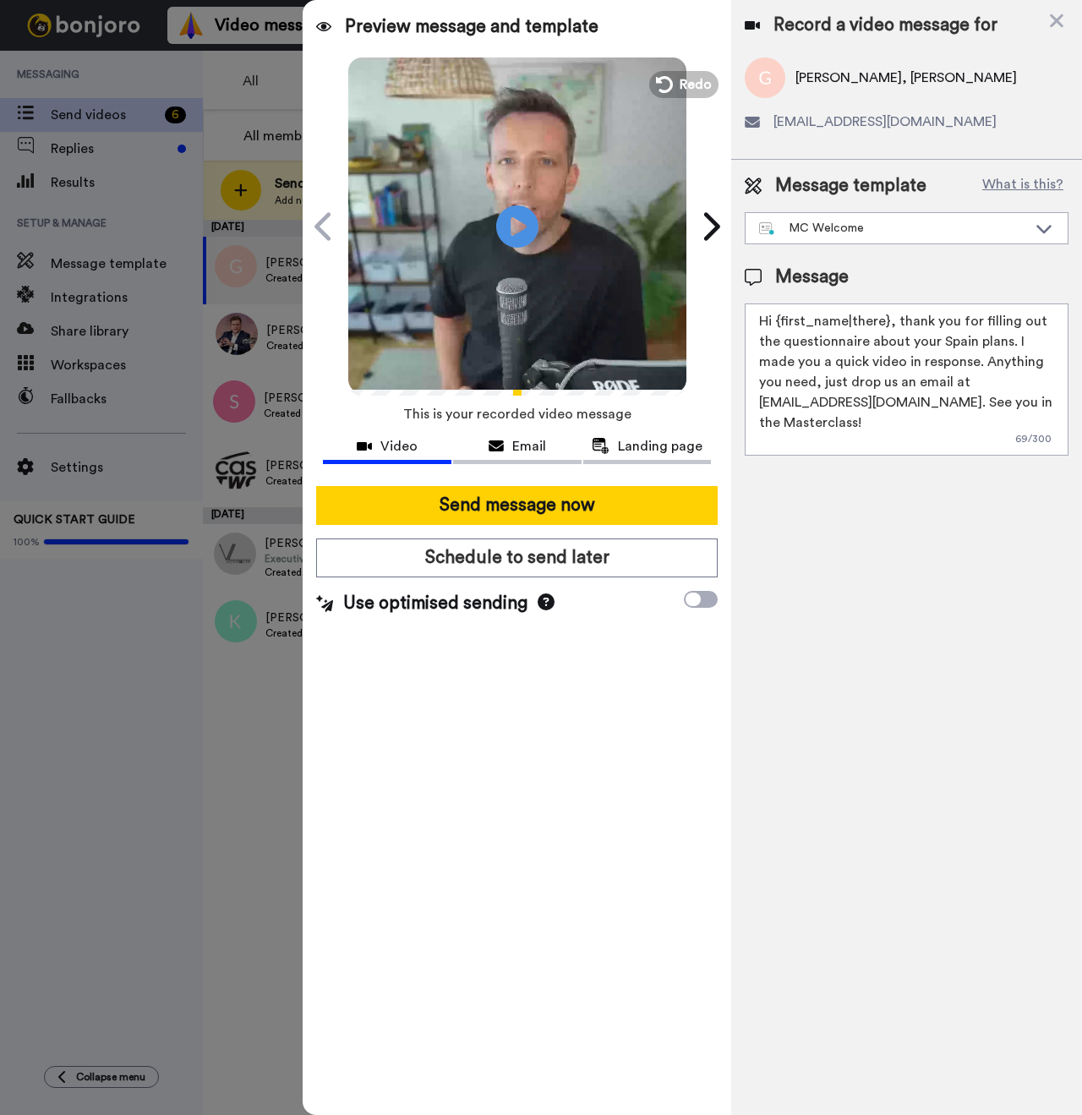
drag, startPoint x: 887, startPoint y: 325, endPoint x: 781, endPoint y: 326, distance: 105.7
click at [781, 326] on textarea "Hi {first_name|there}, thank you for filling out the questionnaire about your S…" at bounding box center [907, 379] width 324 height 152
paste textarea "Guillermo"
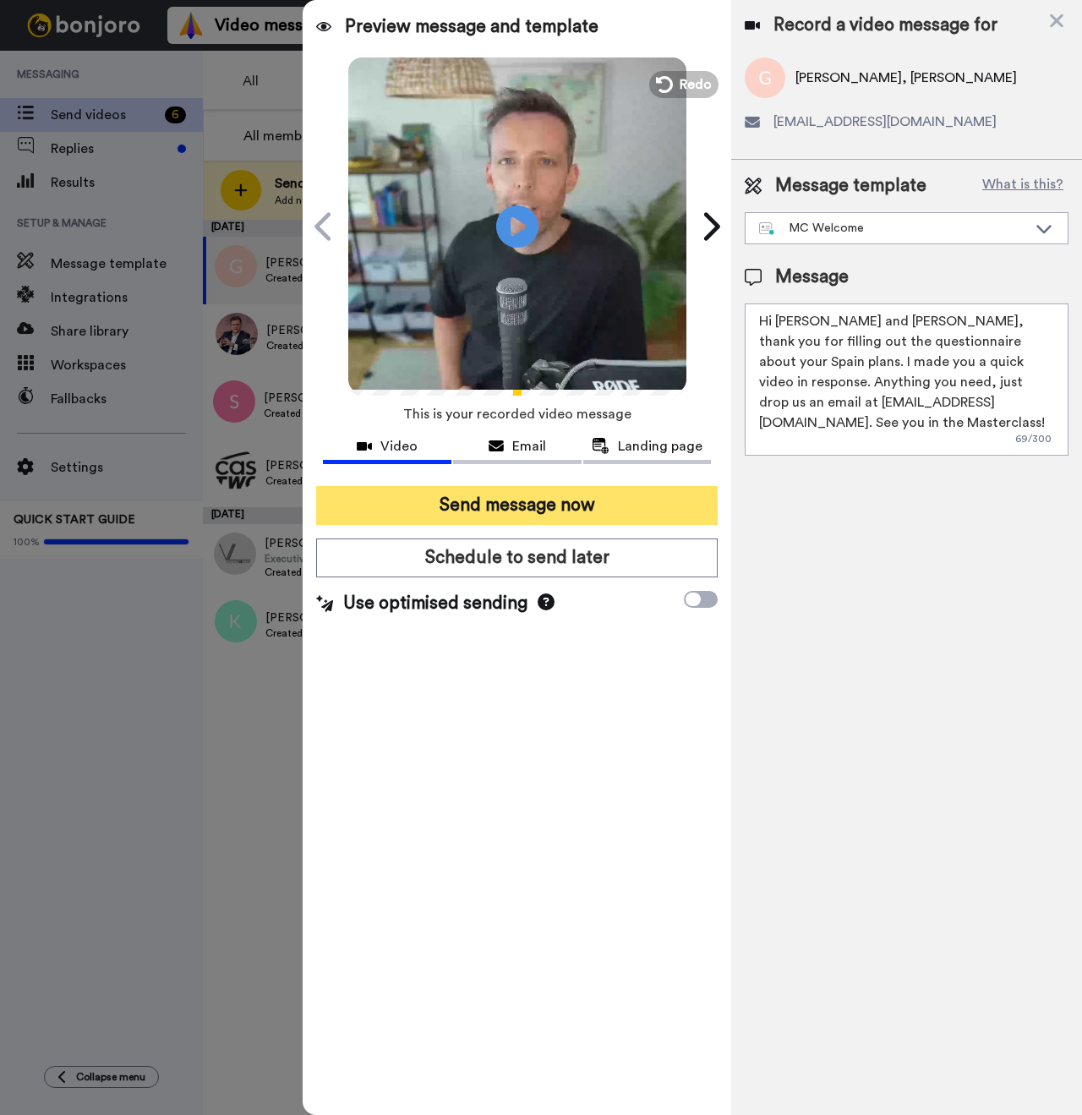
type textarea "Hi Guillermo and Dana, thank you for filling out the questionnaire about your S…"
click at [560, 503] on button "Send message now" at bounding box center [517, 505] width 402 height 39
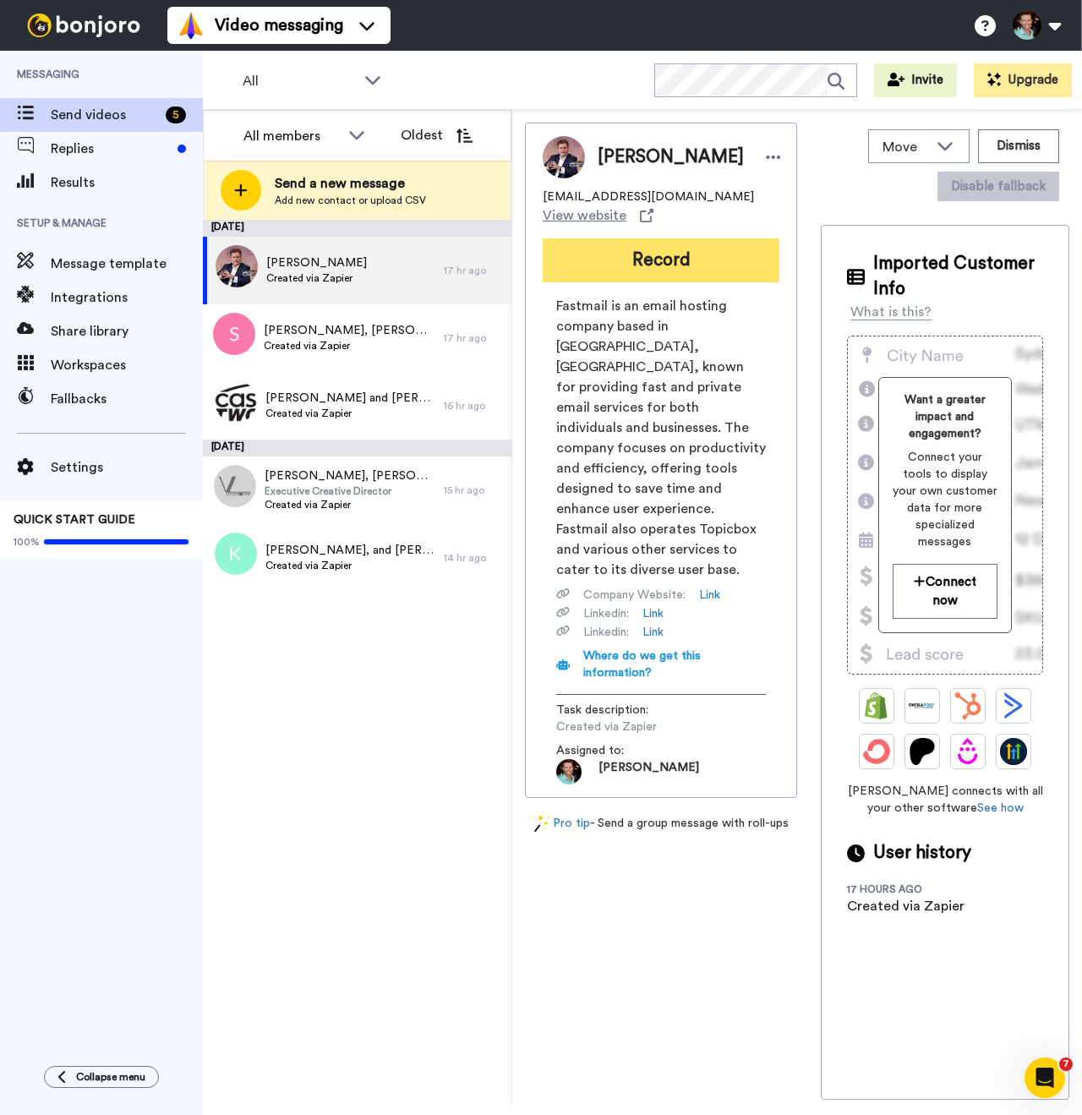
click at [652, 265] on button "Record" at bounding box center [661, 260] width 237 height 44
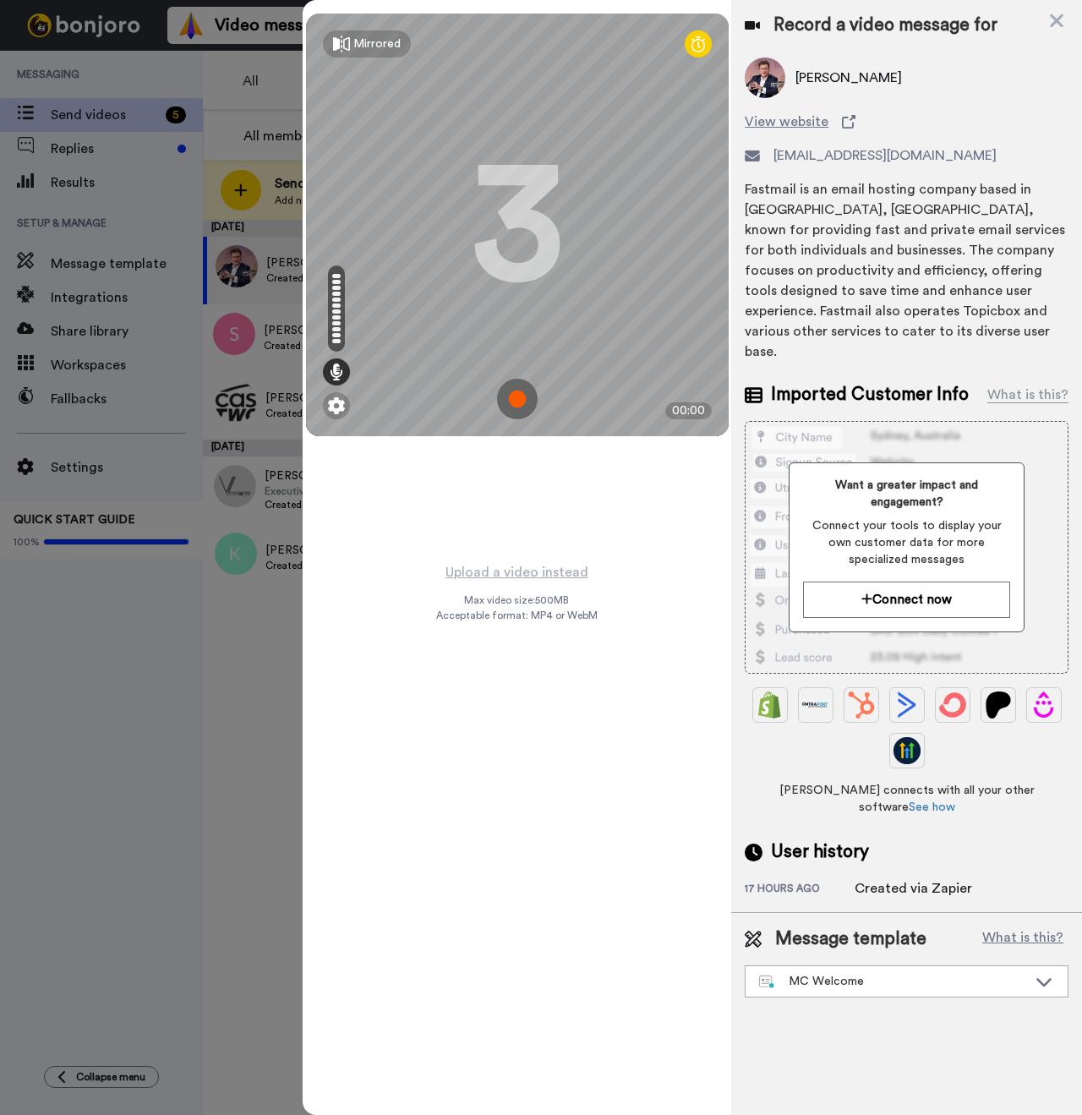
click at [518, 399] on img at bounding box center [517, 399] width 41 height 41
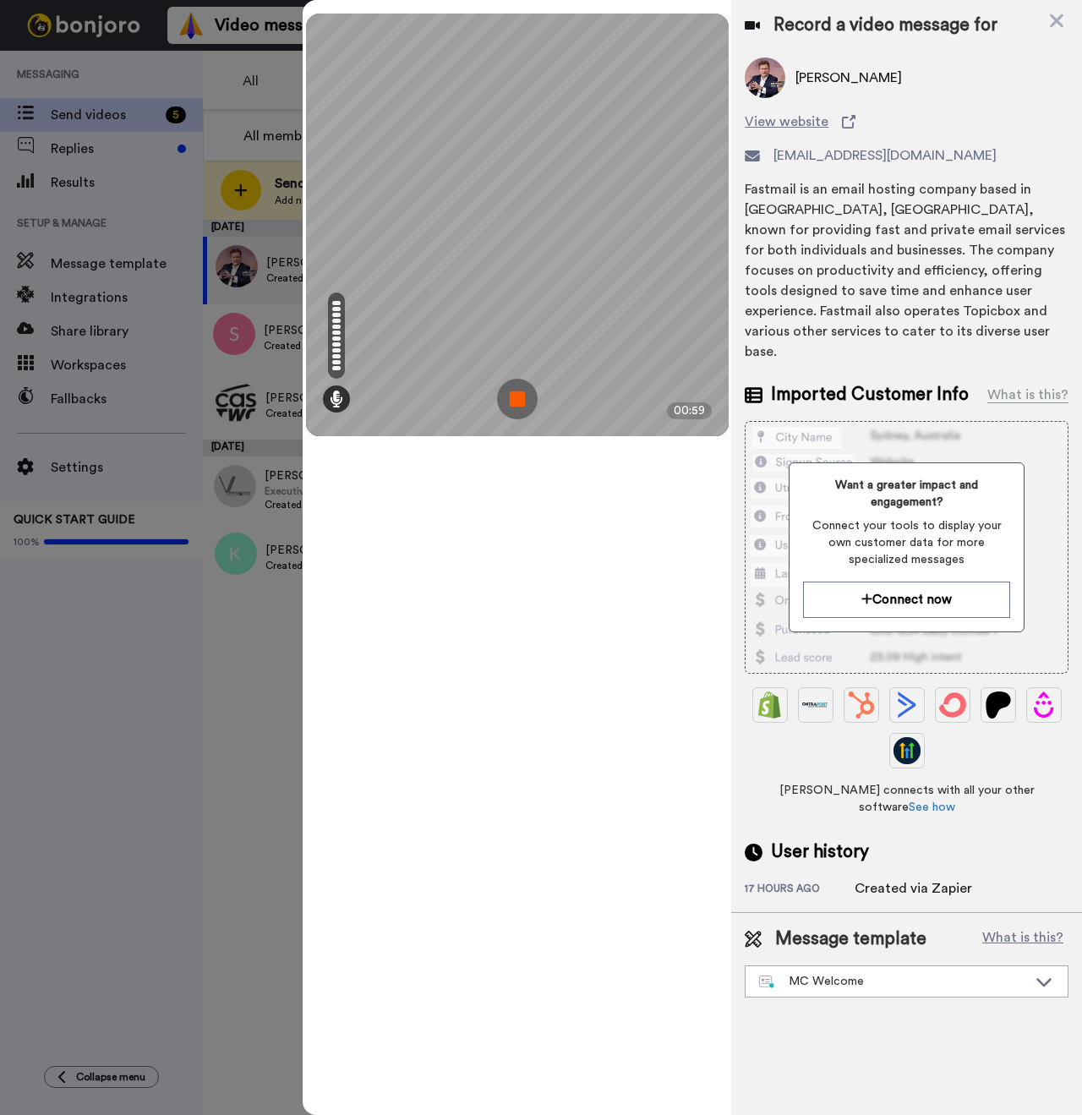
click at [521, 404] on img at bounding box center [517, 399] width 41 height 41
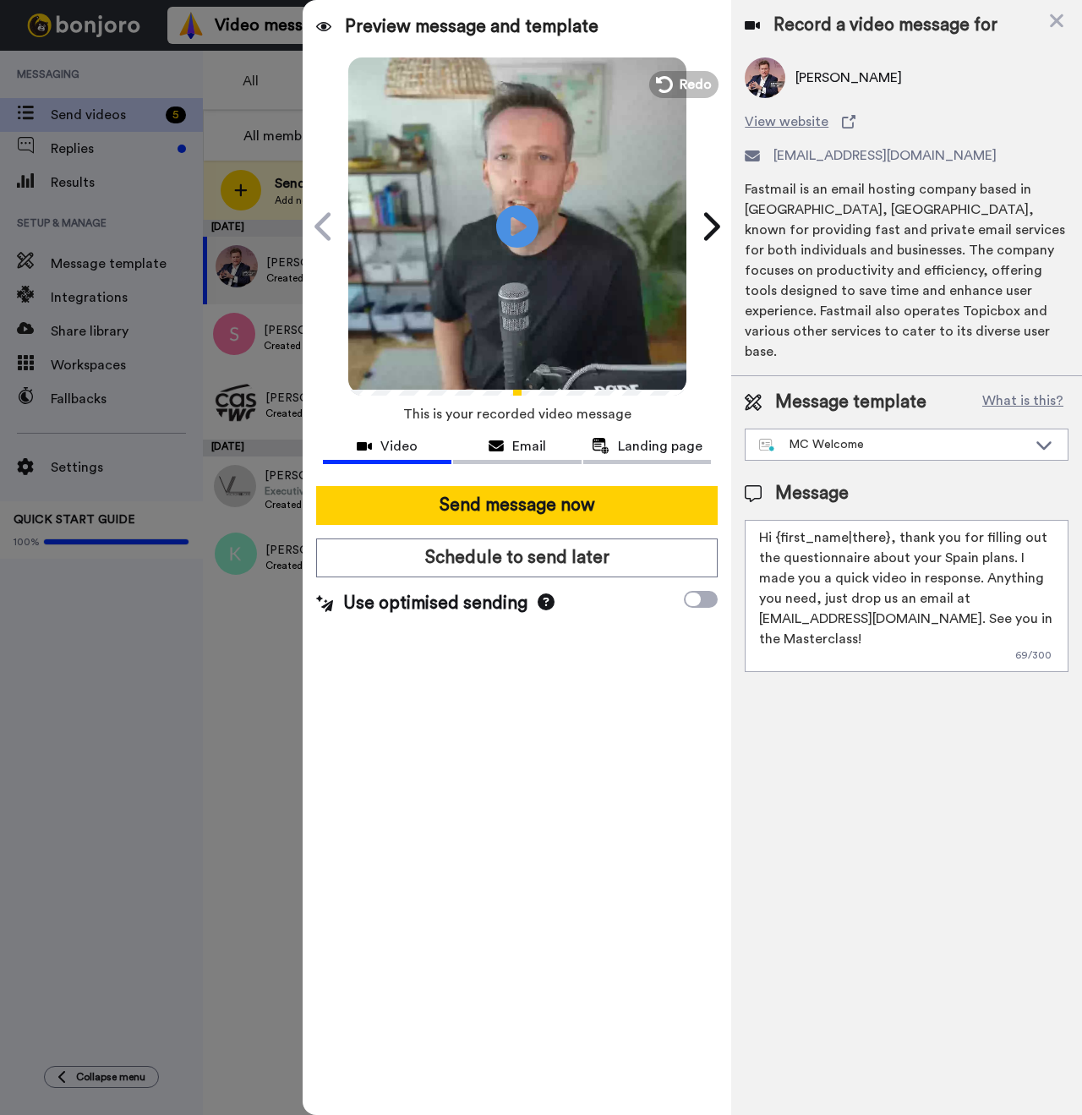
drag, startPoint x: 887, startPoint y: 518, endPoint x: 778, endPoint y: 517, distance: 109.0
click at [778, 520] on textarea "Hi {first_name|there}, thank you for filling out the questionnaire about your S…" at bounding box center [907, 596] width 324 height 152
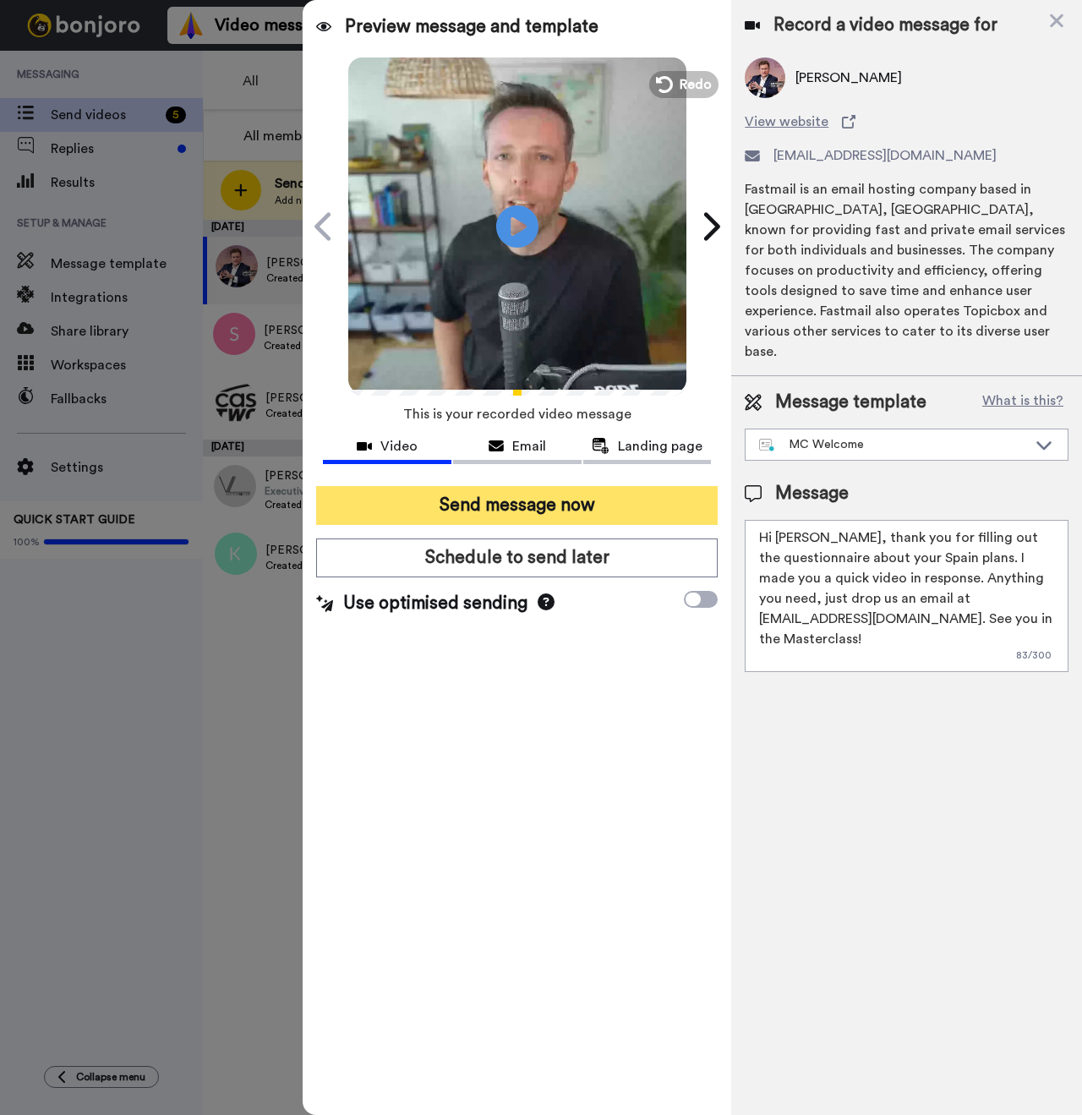
type textarea "Hi Paul, thank you for filling out the questionnaire about your Spain plans. I …"
click at [619, 498] on button "Send message now" at bounding box center [517, 505] width 402 height 39
